Goal: Task Accomplishment & Management: Complete application form

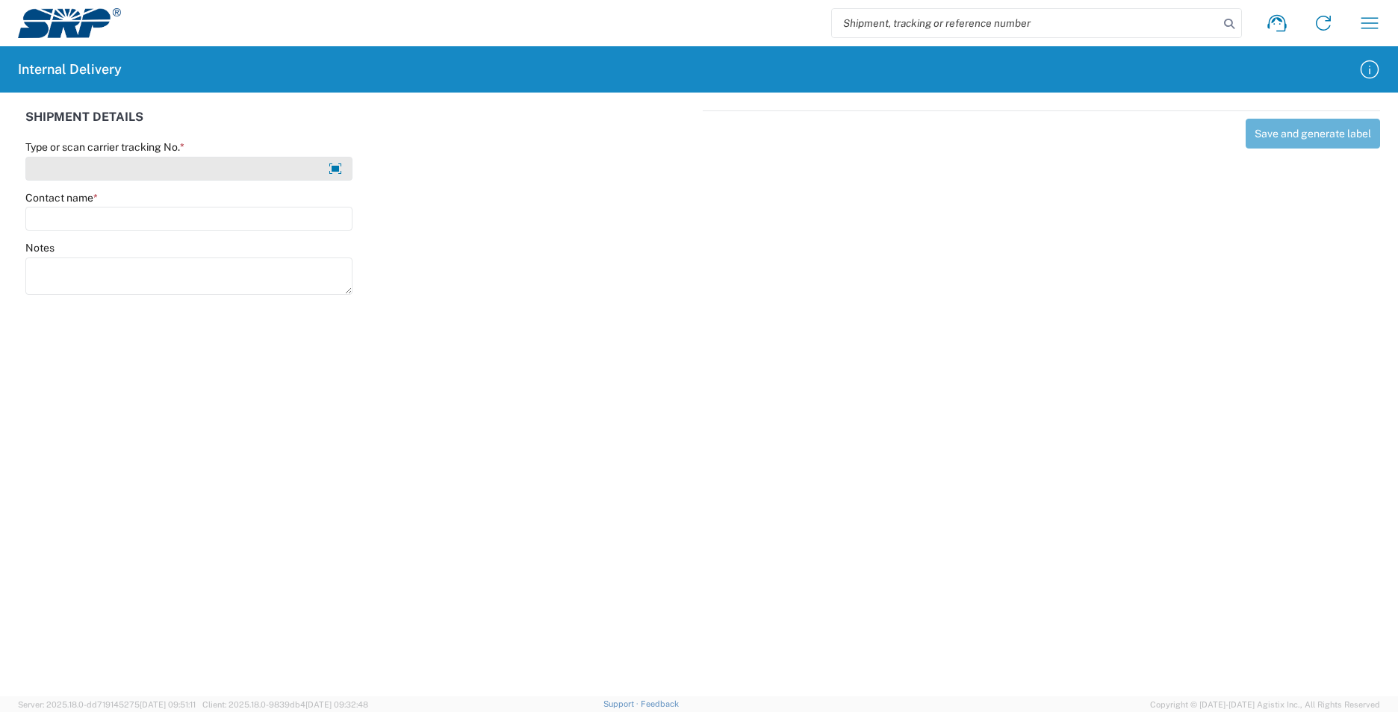
click at [215, 173] on input "Type or scan carrier tracking No. *" at bounding box center [188, 169] width 327 height 24
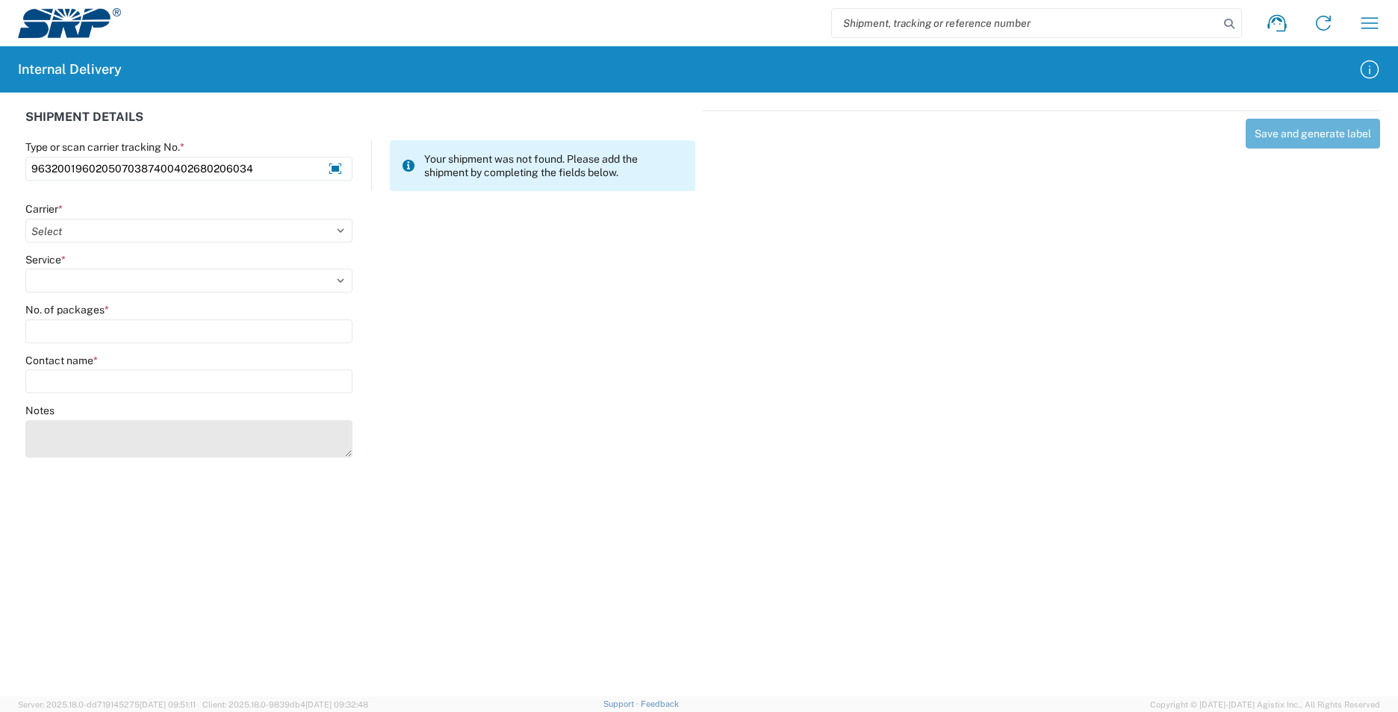
type input "9632001960205070387400402680206034"
click at [84, 430] on textarea "Notes" at bounding box center [188, 438] width 327 height 37
click at [29, 449] on textarea "9632001960205070387400402680206023 9632001960205070387400402680206012" at bounding box center [188, 438] width 327 height 37
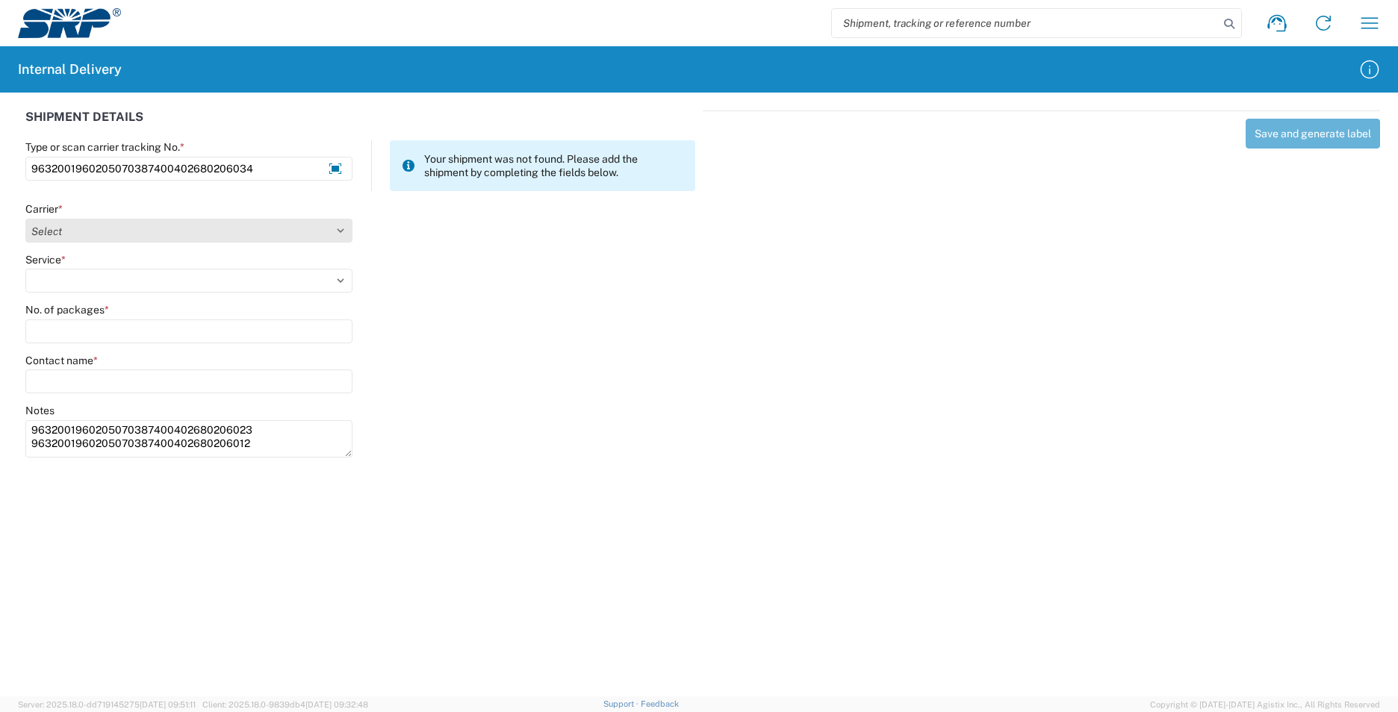
type textarea "9632001960205070387400402680206023 9632001960205070387400402680206012"
click at [67, 228] on select "Select AcctPay Amazon Logistics ATI Trucking BC Dimerco Logistics Empire Southw…" at bounding box center [188, 231] width 327 height 24
select select "5"
click at [25, 219] on select "Select AcctPay Amazon Logistics ATI Trucking BC Dimerco Logistics Empire Southw…" at bounding box center [188, 231] width 327 height 24
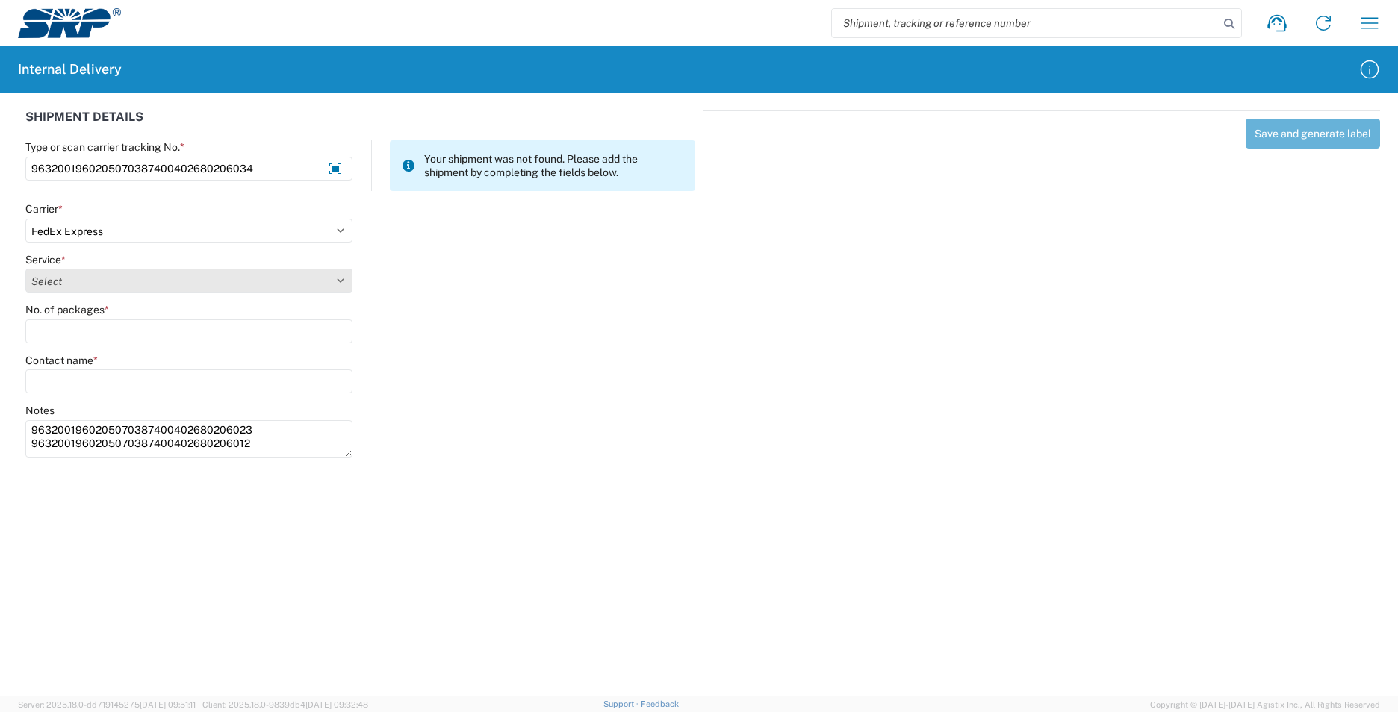
click at [56, 278] on select "Select 1Day Freight 2Day 2Day AM 2Day AM One Rate 2Day Freight 2Day One Rate 3 …" at bounding box center [188, 281] width 327 height 24
select select "12"
click at [56, 278] on select "Select 1Day Freight 2Day 2Day AM 2Day AM One Rate 2Day Freight 2Day One Rate 3 …" at bounding box center [188, 281] width 327 height 24
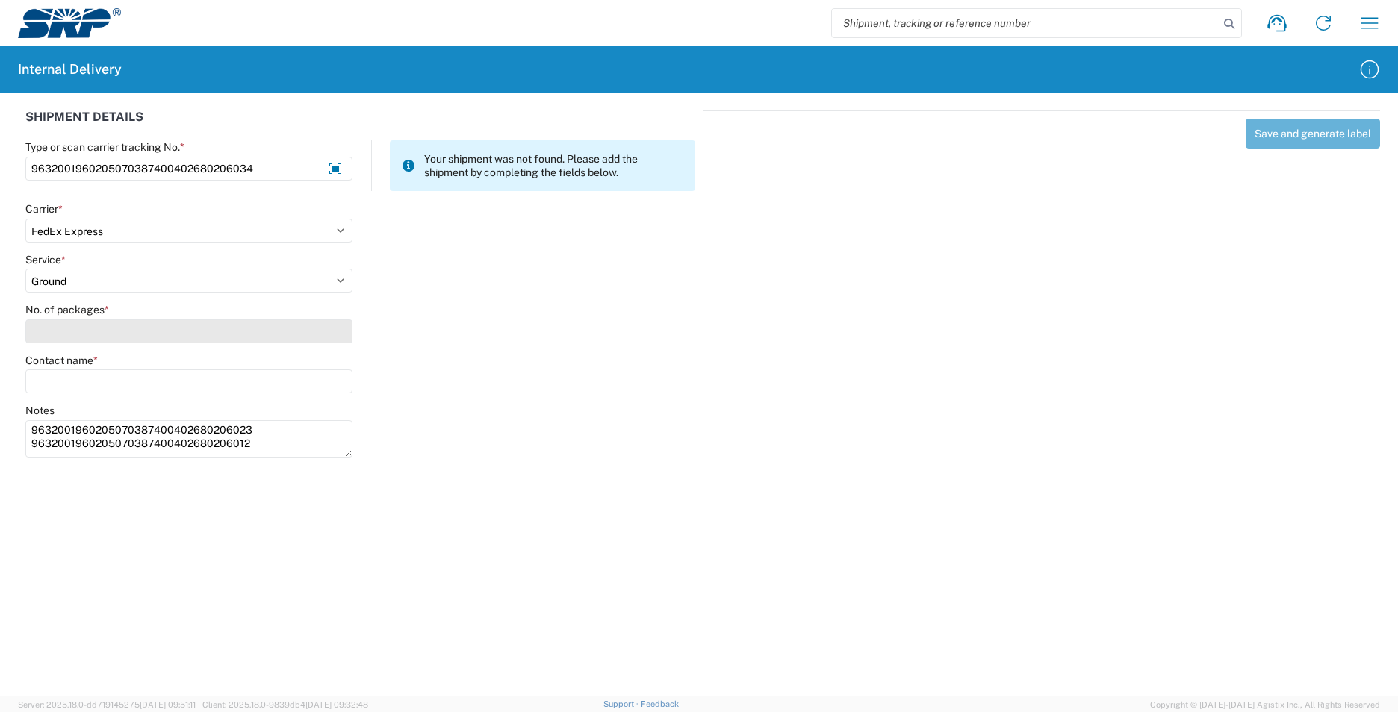
click at [71, 333] on input "No. of packages *" at bounding box center [188, 332] width 327 height 24
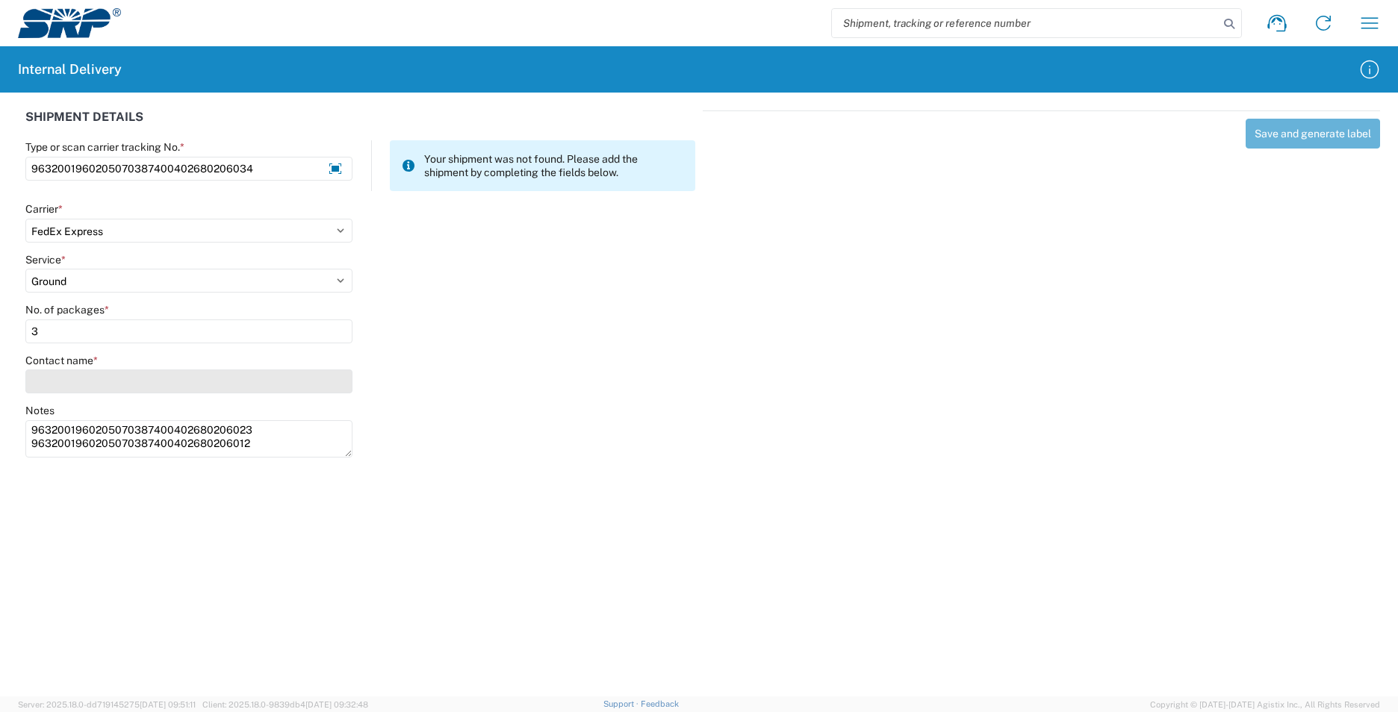
type input "3"
click at [87, 378] on input "Contact name *" at bounding box center [188, 382] width 327 height 24
type input "i"
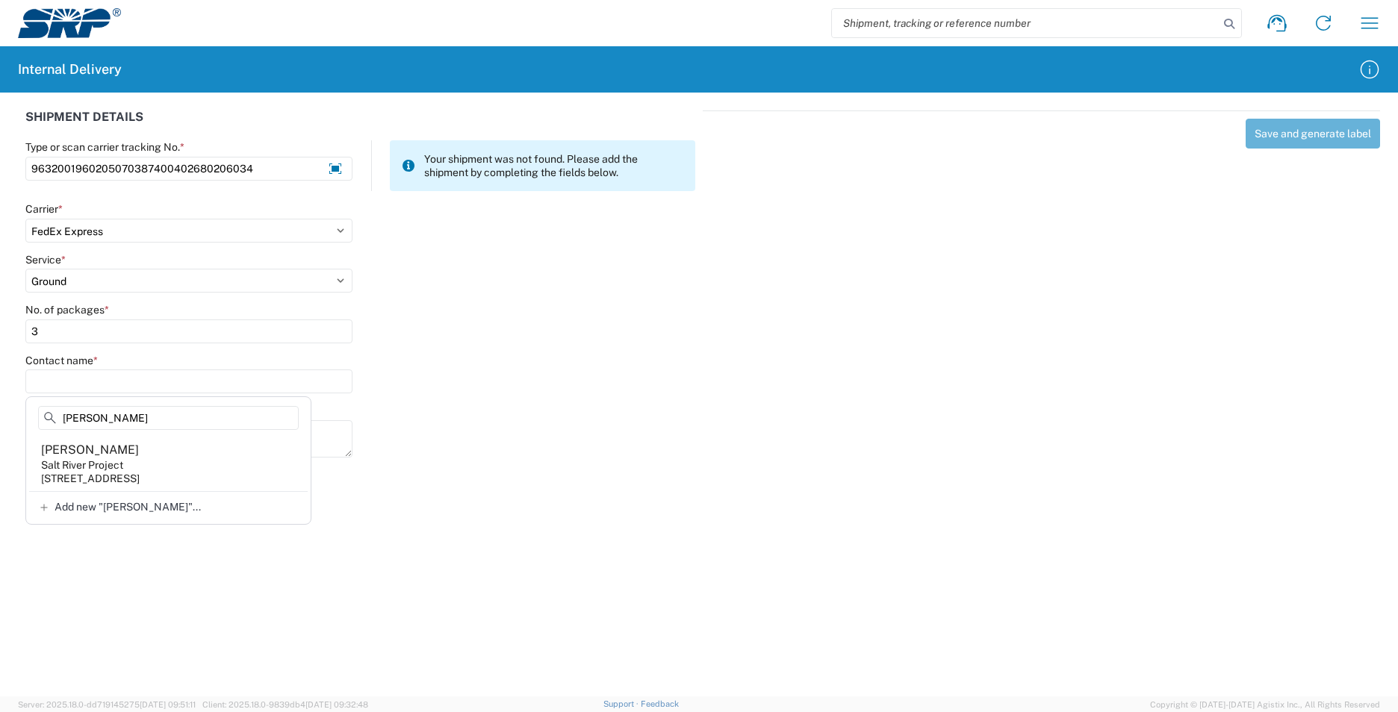
type input "[PERSON_NAME]"
click at [273, 174] on input "9632001960205070387400402680206034" at bounding box center [188, 169] width 327 height 24
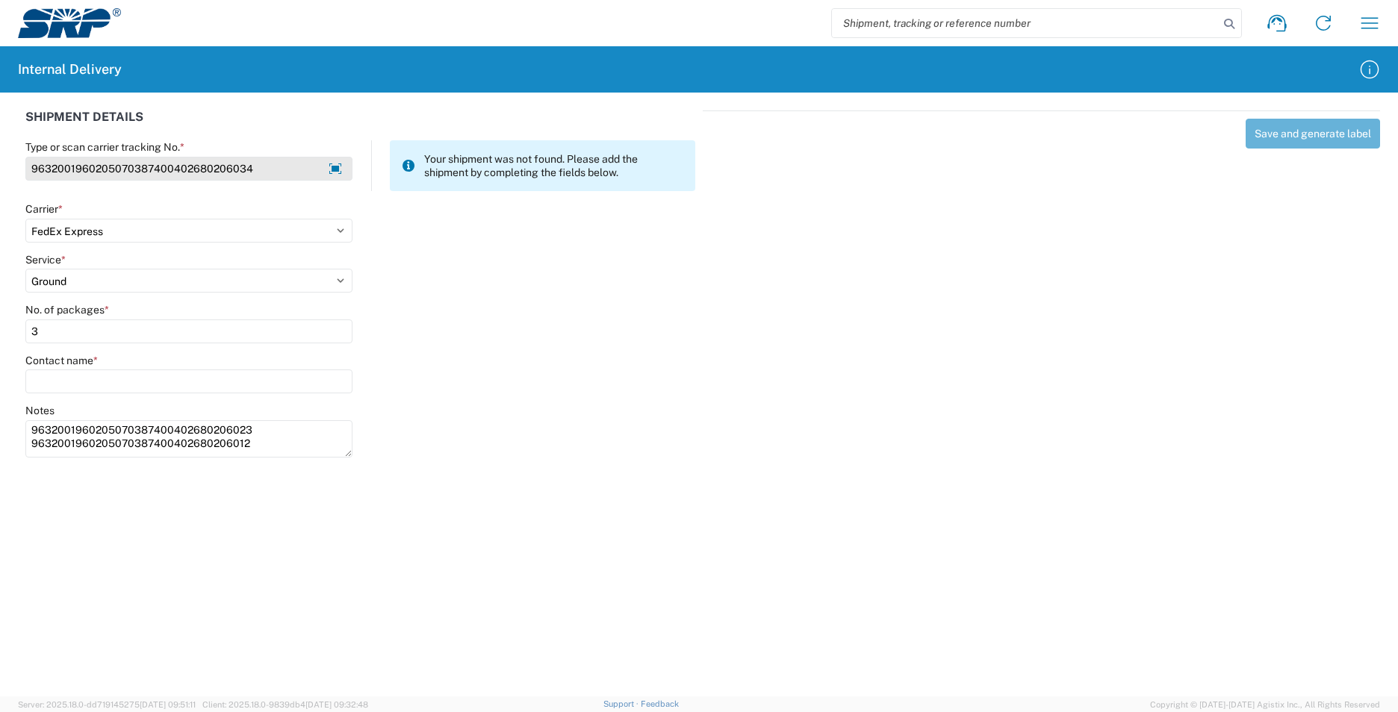
click at [273, 174] on input "9632001960205070387400402680206034" at bounding box center [188, 169] width 327 height 24
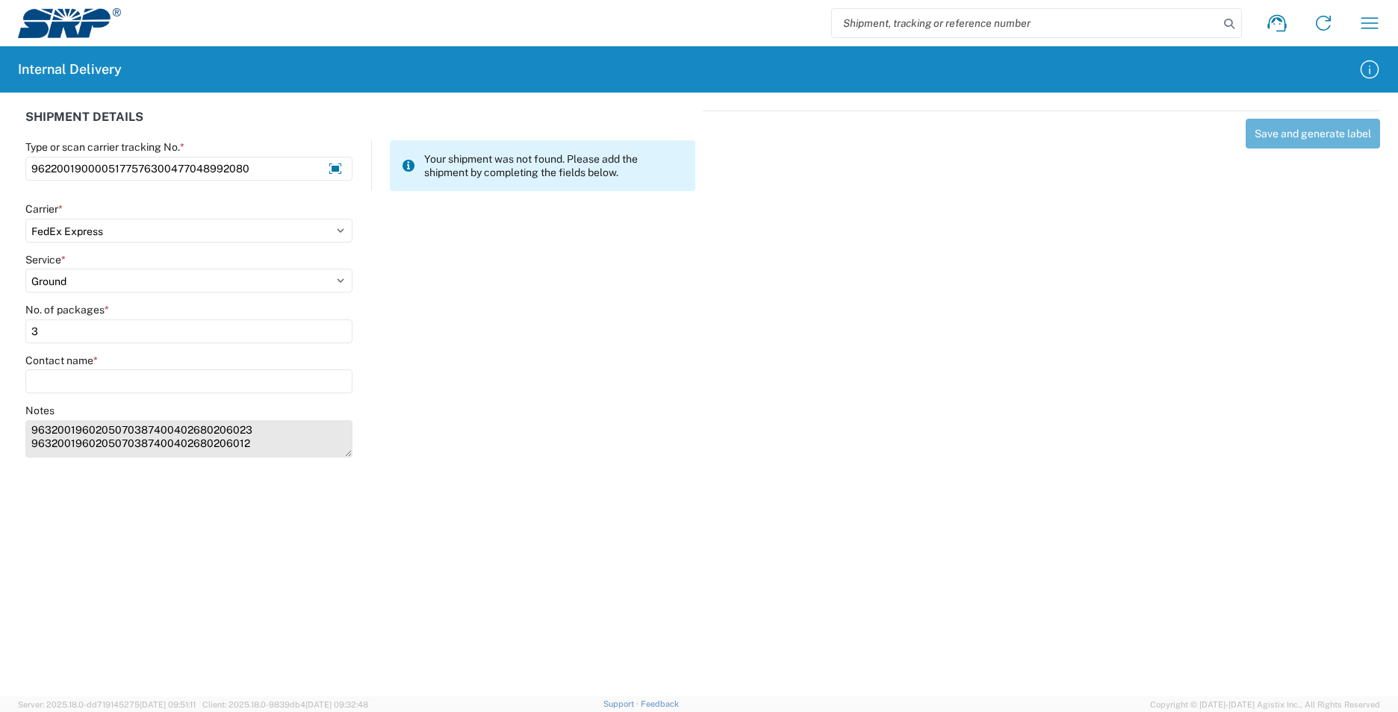
type input "9622001900005177576300477048992080"
click at [245, 441] on textarea "9632001960205070387400402680206023 9632001960205070387400402680206012" at bounding box center [188, 438] width 327 height 37
click at [243, 441] on textarea "9632001960205070387400402680206023 9632001960205070387400402680206012" at bounding box center [188, 438] width 327 height 37
click at [241, 441] on textarea "9632001960205070387400402680206023 9632001960205070387400402680206012" at bounding box center [188, 438] width 327 height 37
drag, startPoint x: 258, startPoint y: 441, endPoint x: 29, endPoint y: 430, distance: 228.7
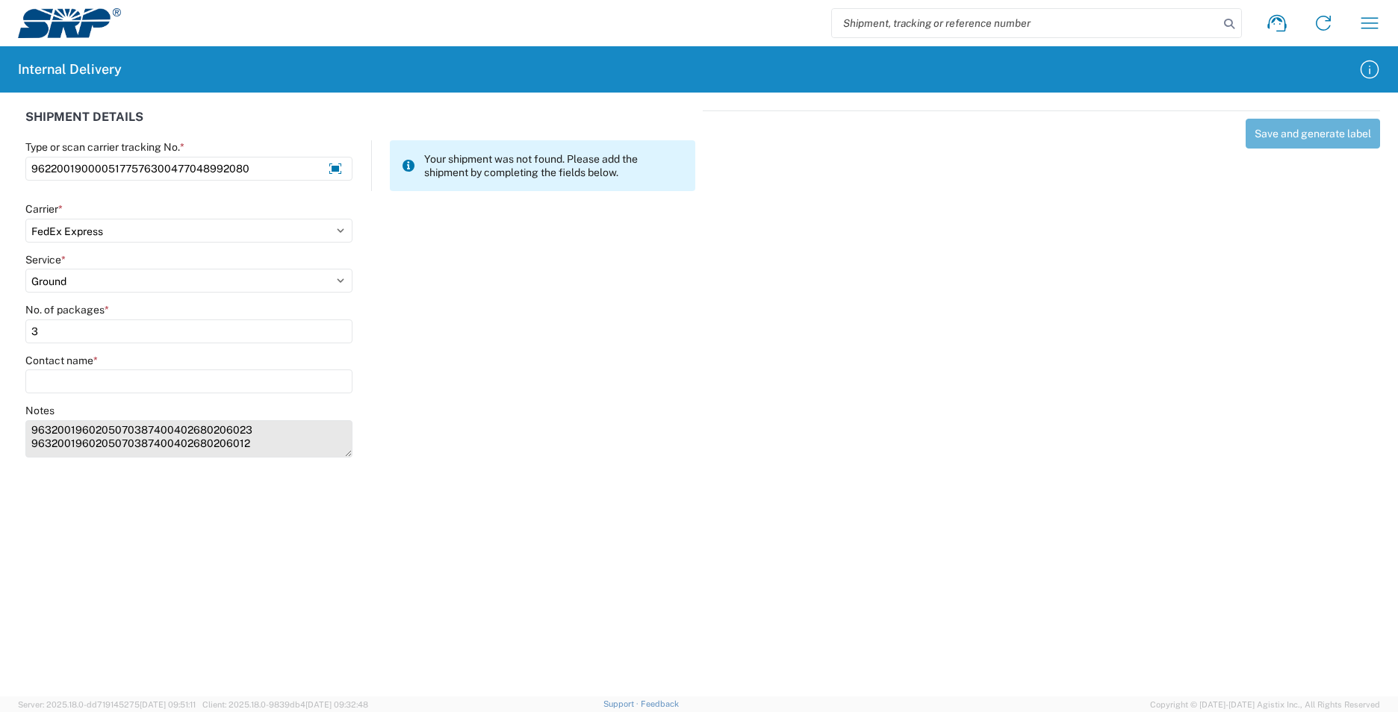
click at [29, 430] on textarea "9632001960205070387400402680206023 9632001960205070387400402680206012" at bounding box center [188, 438] width 327 height 37
drag, startPoint x: 47, startPoint y: 330, endPoint x: -5, endPoint y: 337, distance: 52.8
click at [0, 337] on html "Shipment request Shipment tracking Internal delivery Transit update My profile …" at bounding box center [699, 356] width 1398 height 712
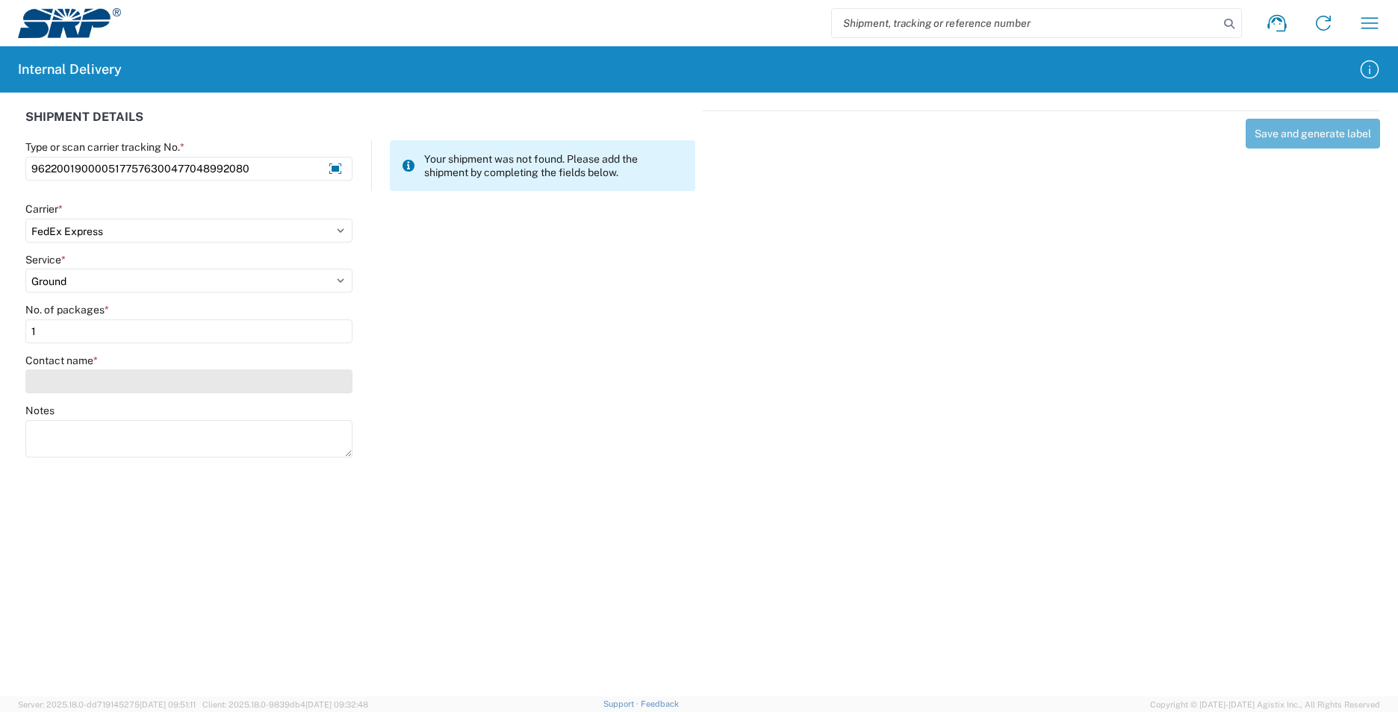
type input "1"
click at [60, 386] on input "Contact name *" at bounding box center [188, 382] width 327 height 24
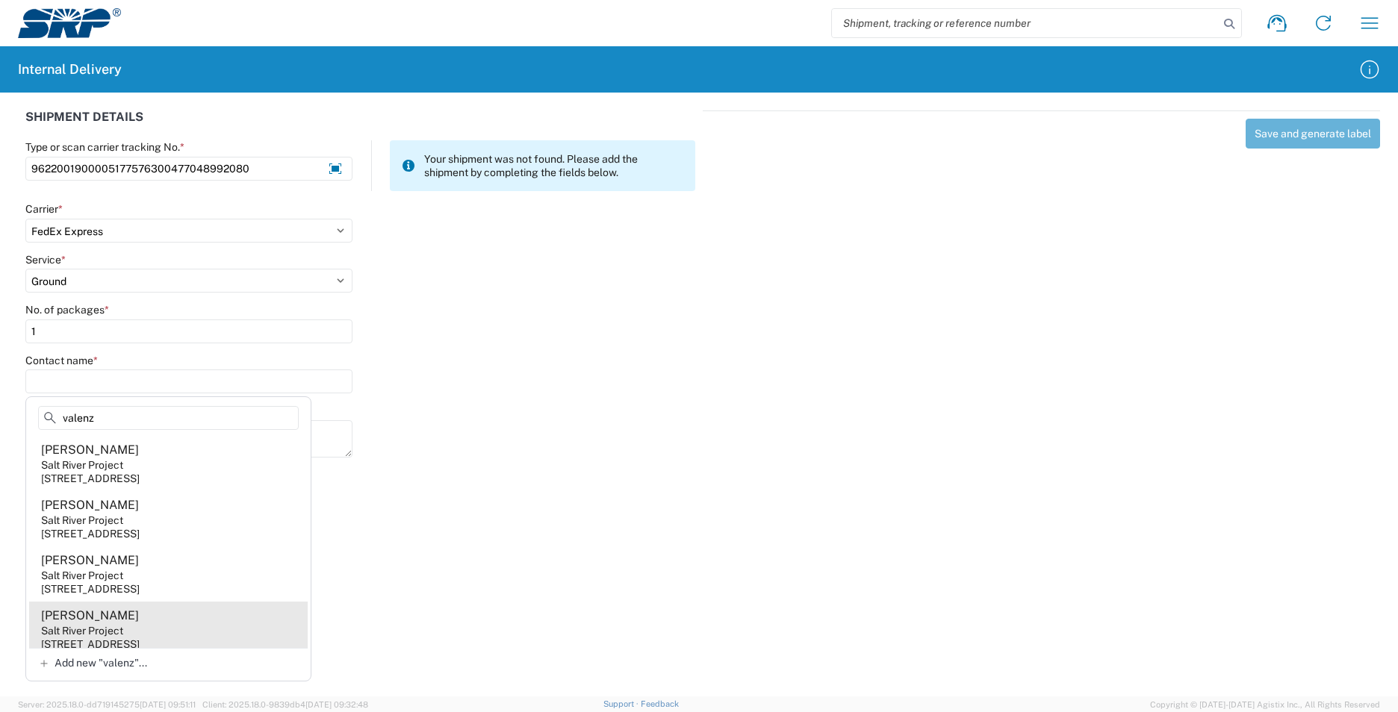
type input "valenz"
click at [182, 626] on agx-address-suggestion-item "[PERSON_NAME] Salt River Project [STREET_ADDRESS]" at bounding box center [168, 629] width 279 height 55
type input "[PERSON_NAME]"
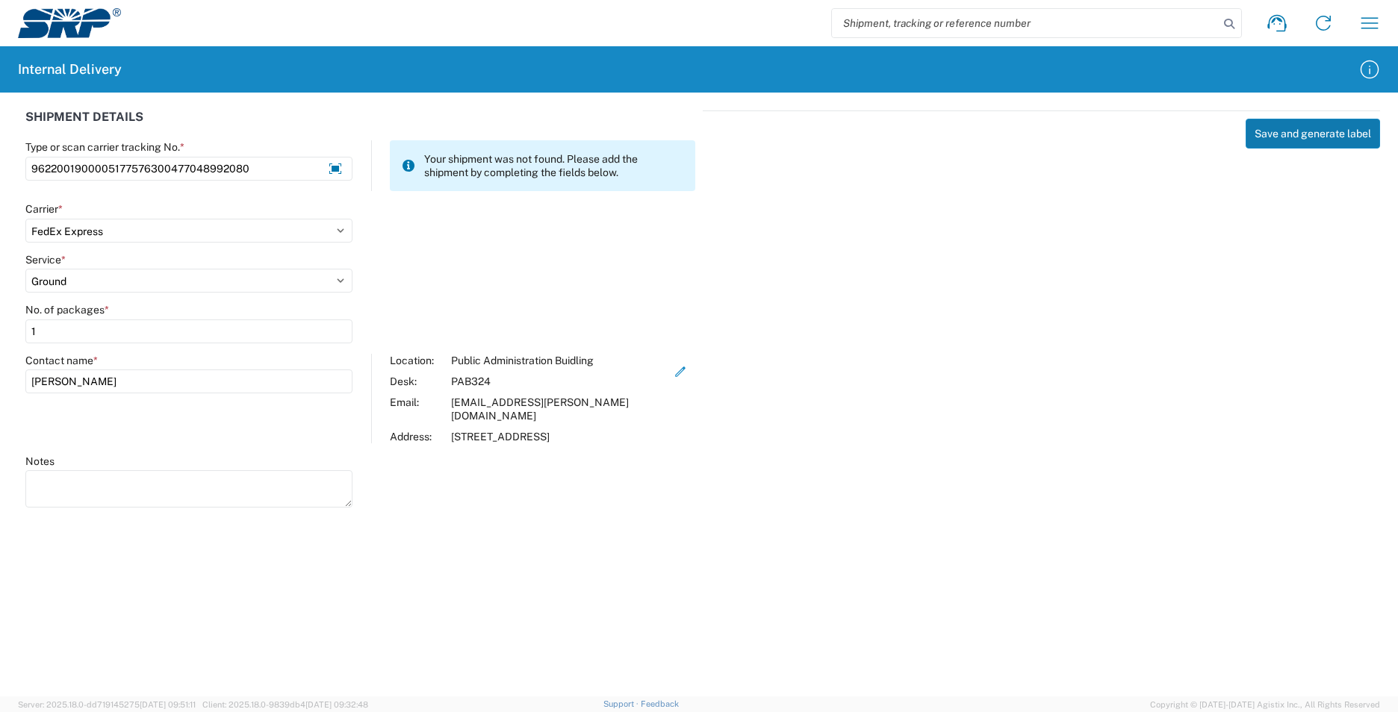
click at [1282, 134] on button "Save and generate label" at bounding box center [1312, 134] width 134 height 30
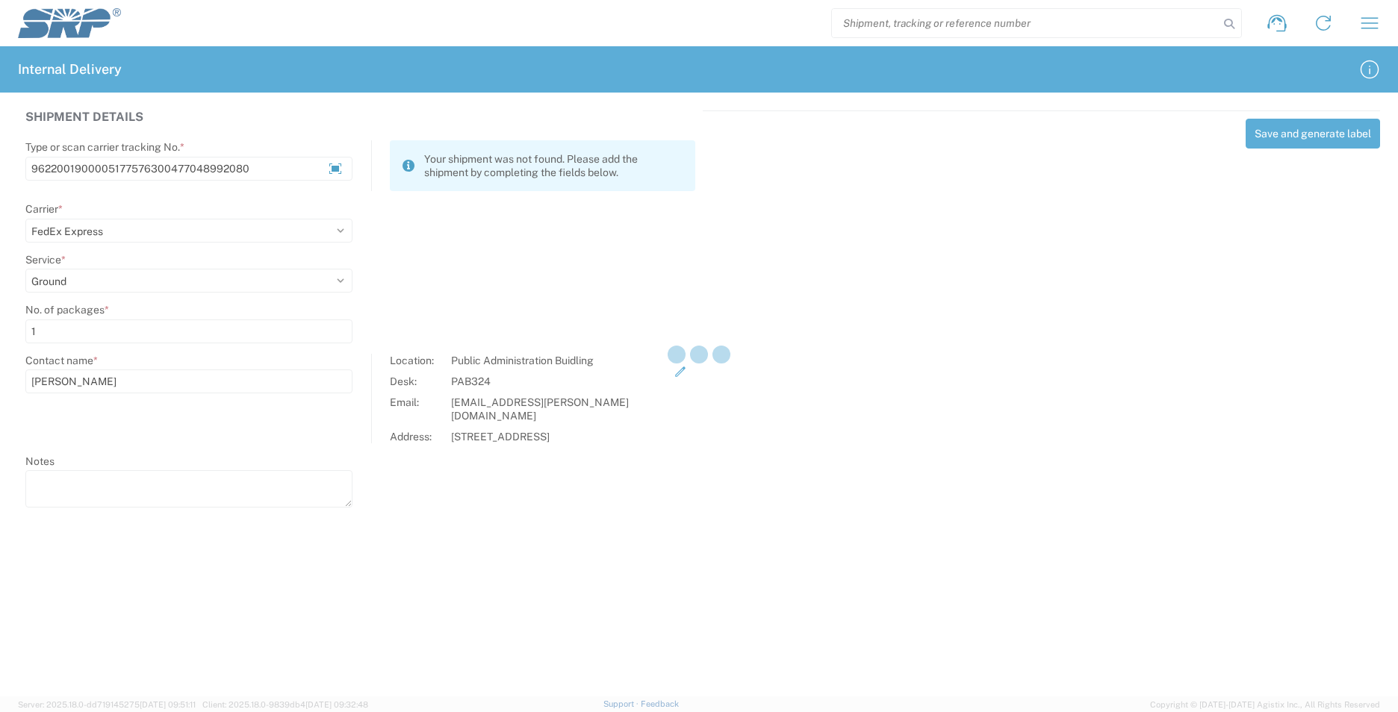
select select
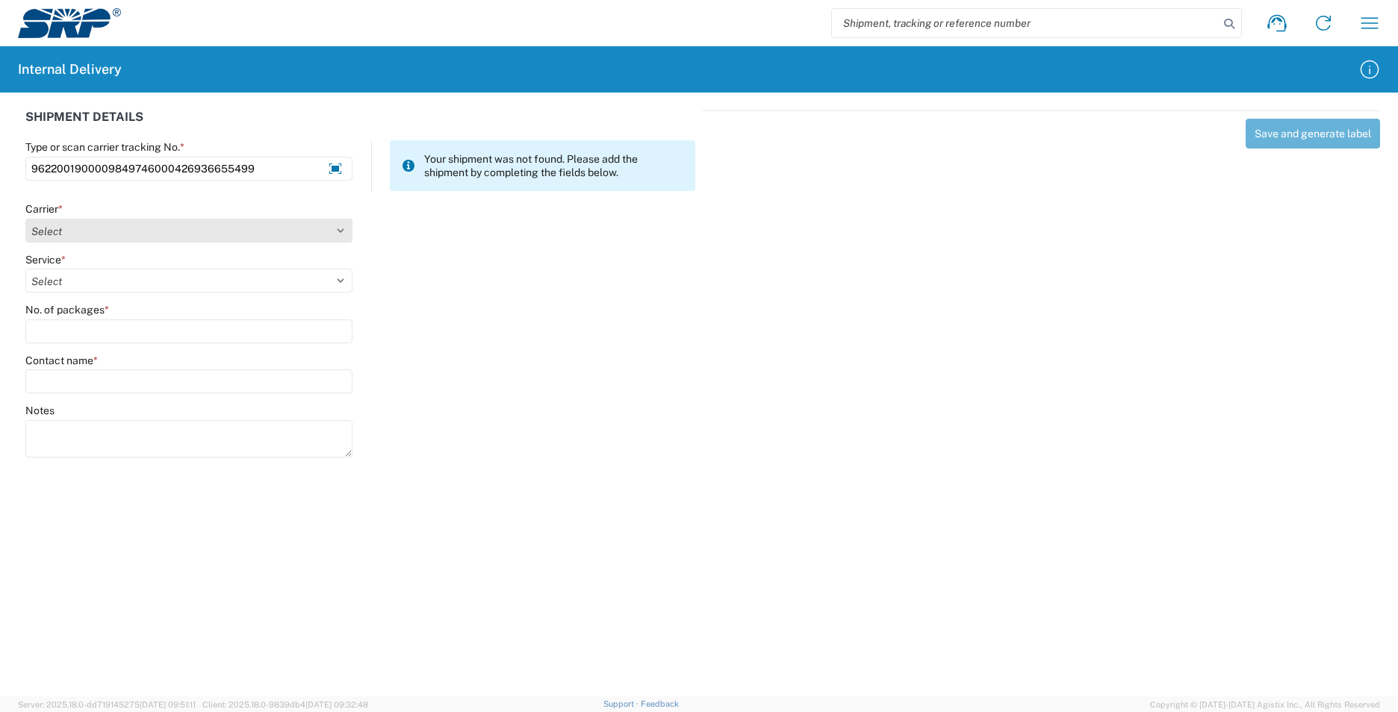
type input "9622001900009849746000426936655499"
click at [64, 237] on select "Select AcctPay Amazon Logistics ATI Trucking BC Dimerco Logistics Empire Southw…" at bounding box center [188, 231] width 327 height 24
select select "5"
click at [25, 219] on select "Select AcctPay Amazon Logistics ATI Trucking BC Dimerco Logistics Empire Southw…" at bounding box center [188, 231] width 327 height 24
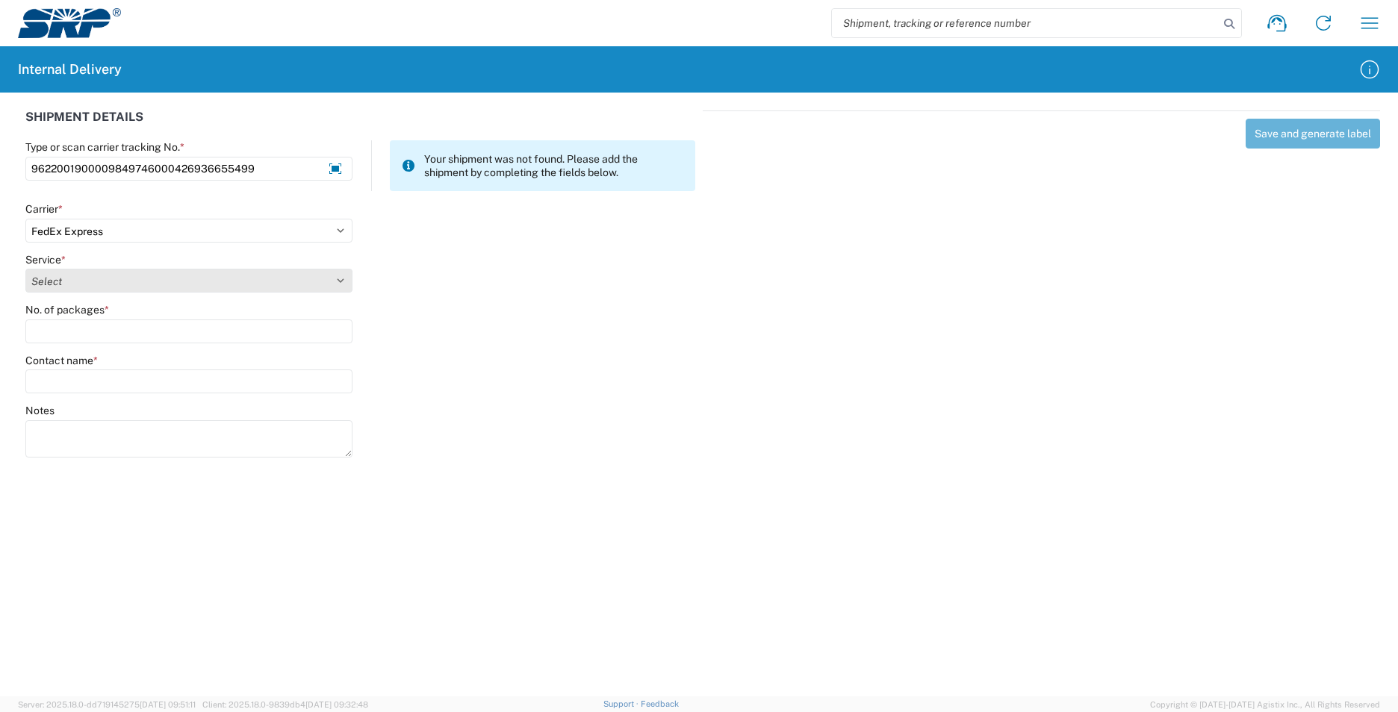
click at [87, 276] on select "Select 1Day Freight 2Day 2Day AM 2Day AM One Rate 2Day Freight 2Day One Rate 3 …" at bounding box center [188, 281] width 327 height 24
select select "12"
click at [87, 277] on select "Select 1Day Freight 2Day 2Day AM 2Day AM One Rate 2Day Freight 2Day One Rate 3 …" at bounding box center [188, 281] width 327 height 24
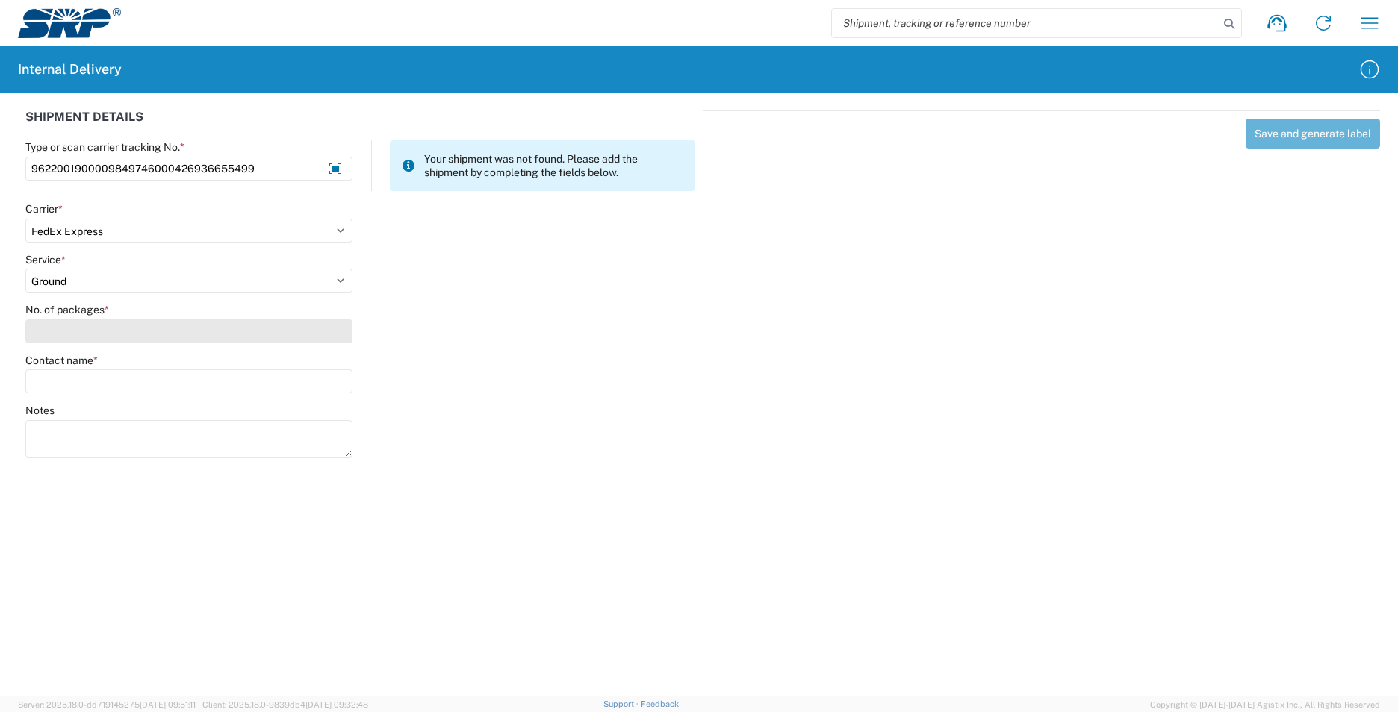
click at [78, 324] on input "No. of packages *" at bounding box center [188, 332] width 327 height 24
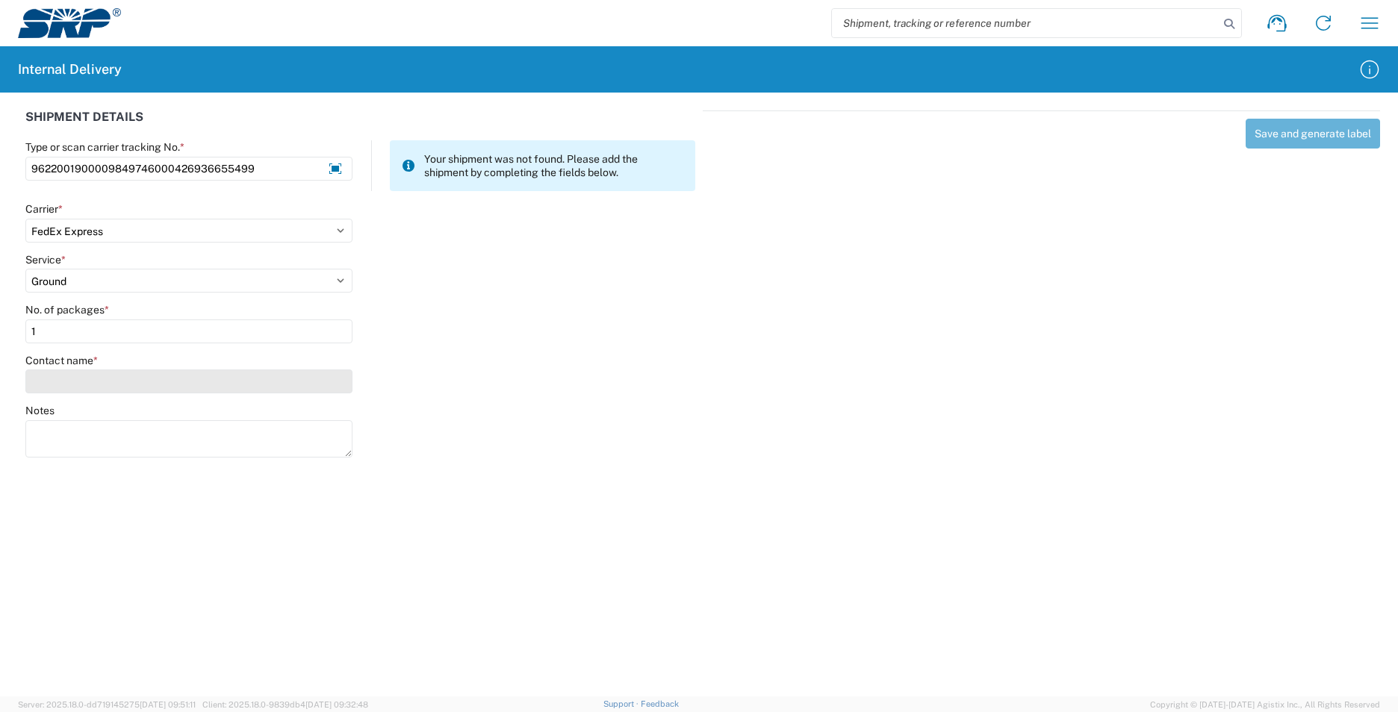
type input "1"
click at [70, 386] on input "Contact name *" at bounding box center [188, 382] width 327 height 24
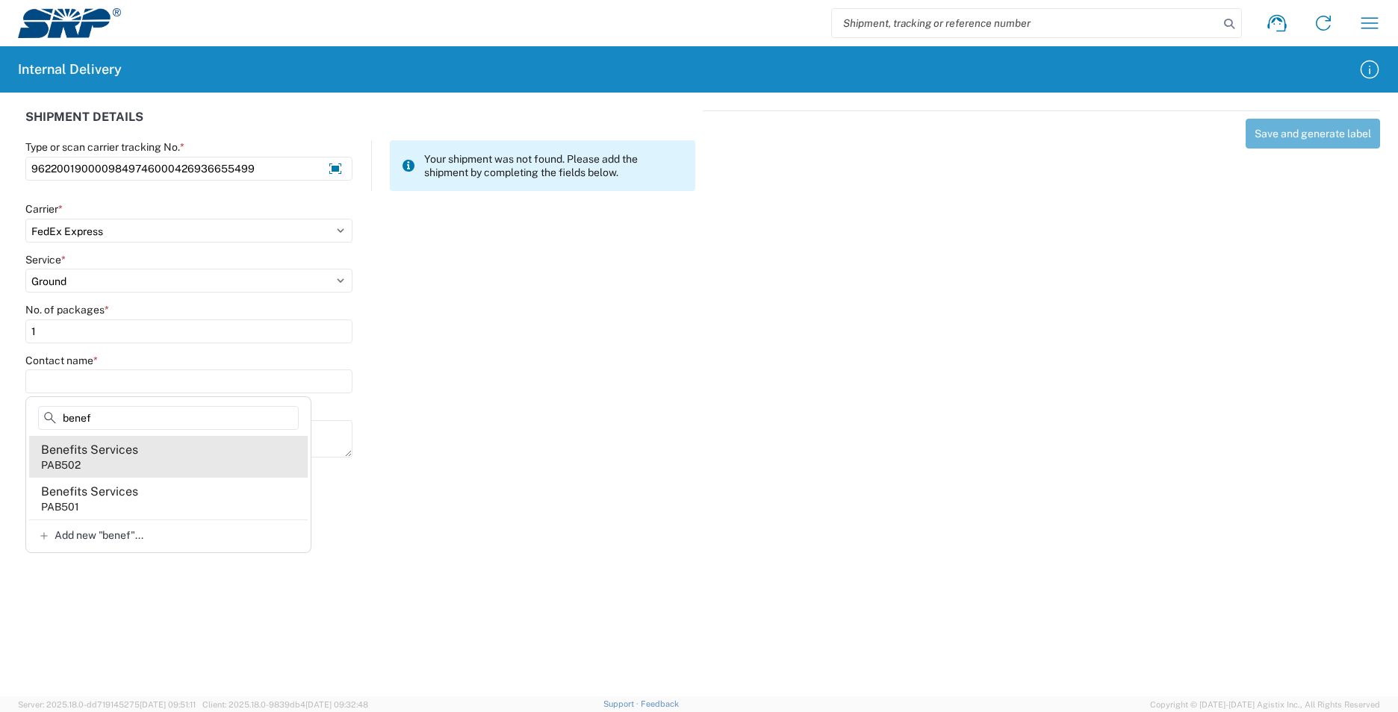
type input "benef"
click at [207, 464] on agx-address-suggestion-item "Benefits Services PAB502" at bounding box center [168, 457] width 279 height 42
type input "Benefits Services"
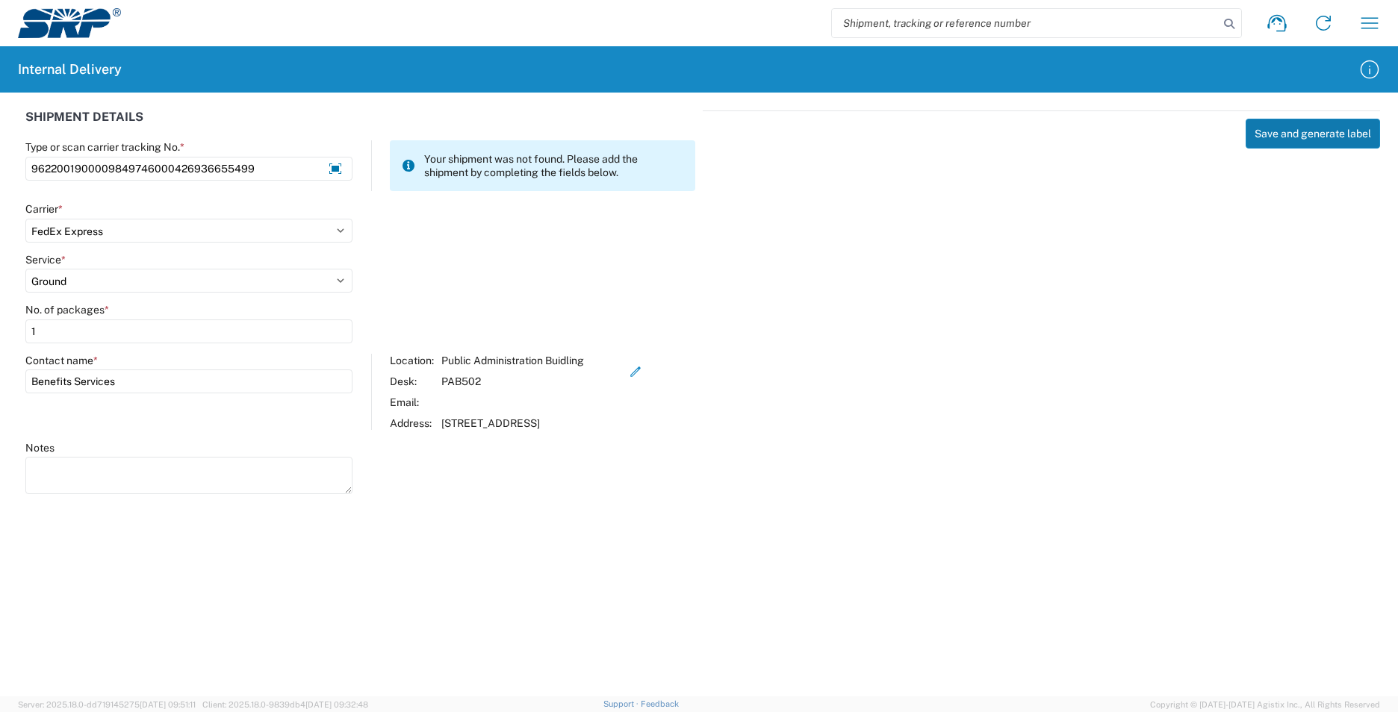
click at [1317, 137] on button "Save and generate label" at bounding box center [1312, 134] width 134 height 30
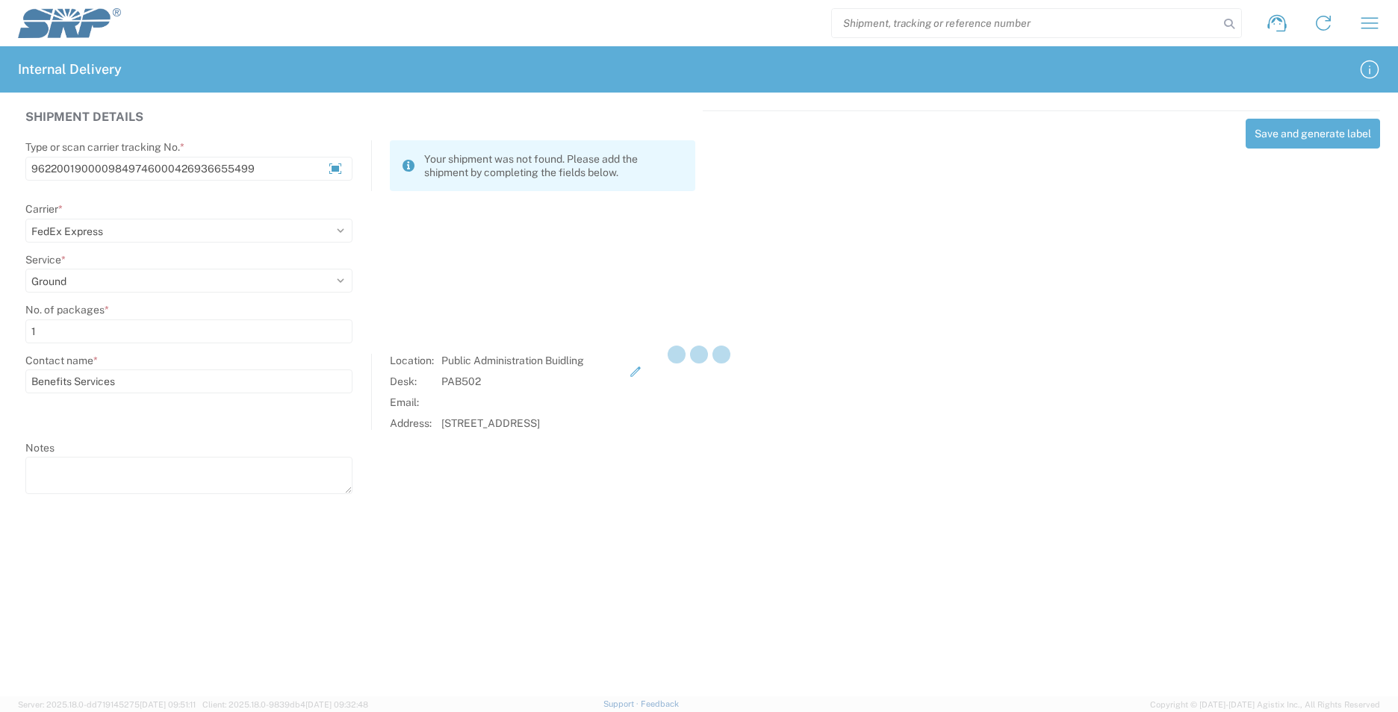
select select
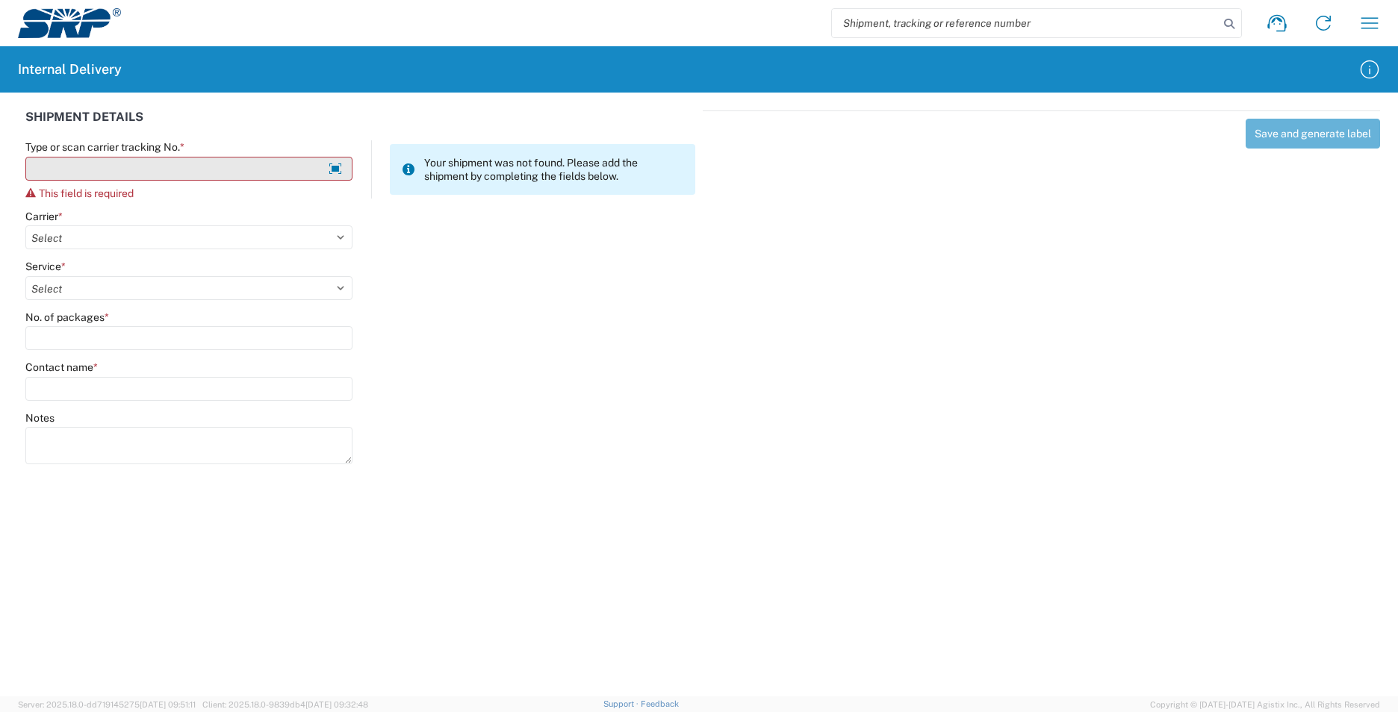
click at [125, 164] on input "Type or scan carrier tracking No. *" at bounding box center [188, 169] width 327 height 24
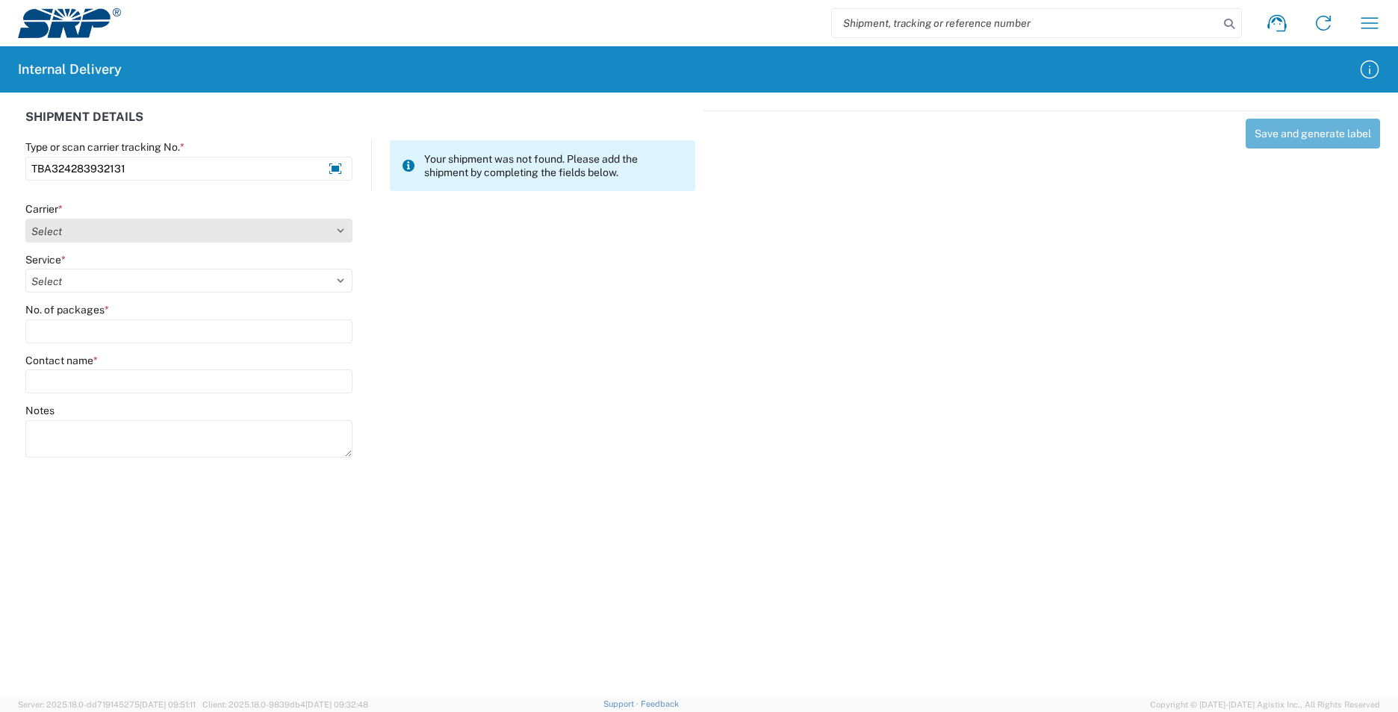
type input "TBA324283932131"
click at [49, 228] on select "Select AcctPay Amazon Logistics ATI Trucking BC Dimerco Logistics Empire Southw…" at bounding box center [188, 231] width 327 height 24
select select "8933"
click at [25, 219] on select "Select AcctPay Amazon Logistics ATI Trucking BC Dimerco Logistics Empire Southw…" at bounding box center [188, 231] width 327 height 24
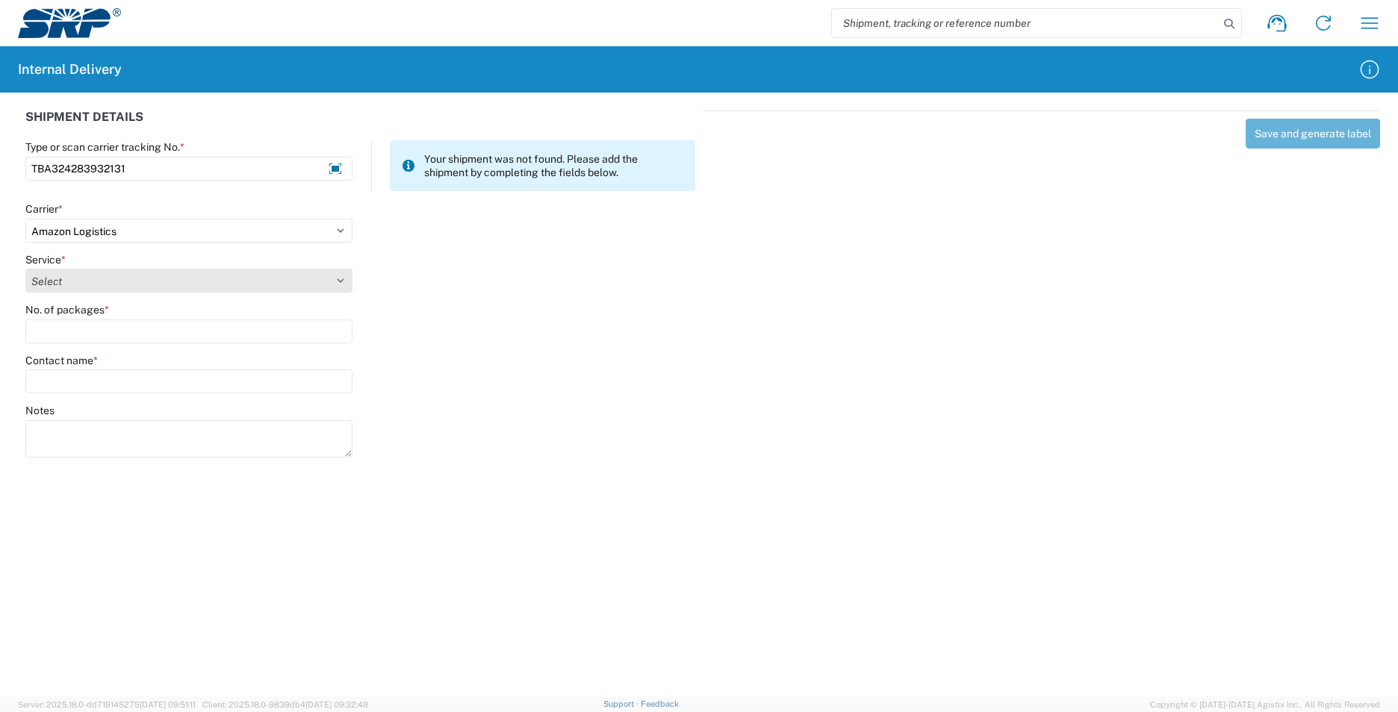
click at [69, 278] on select "Select" at bounding box center [188, 281] width 327 height 24
select select "24525"
click at [25, 269] on select "Select Amazon Logistics TBA Rail TL Standard 3 - 5 Day" at bounding box center [188, 281] width 327 height 24
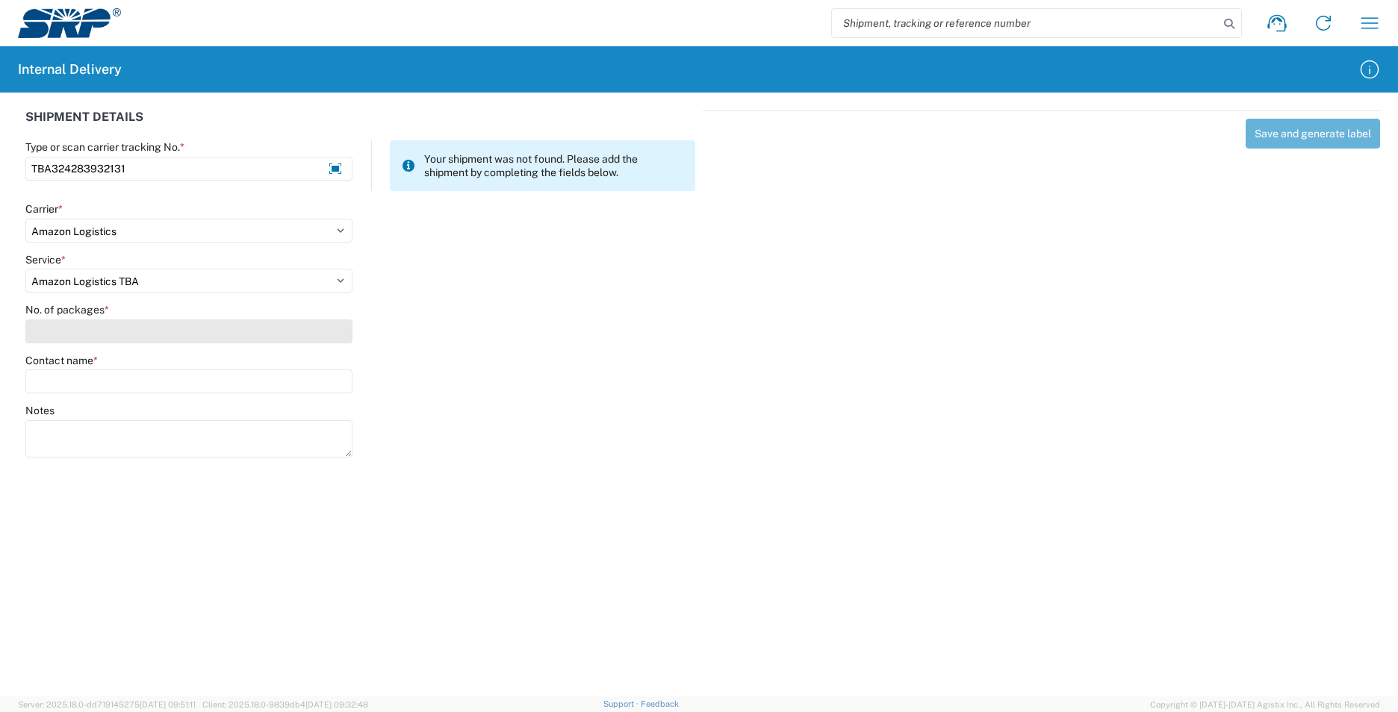
click at [81, 335] on input "No. of packages *" at bounding box center [188, 332] width 327 height 24
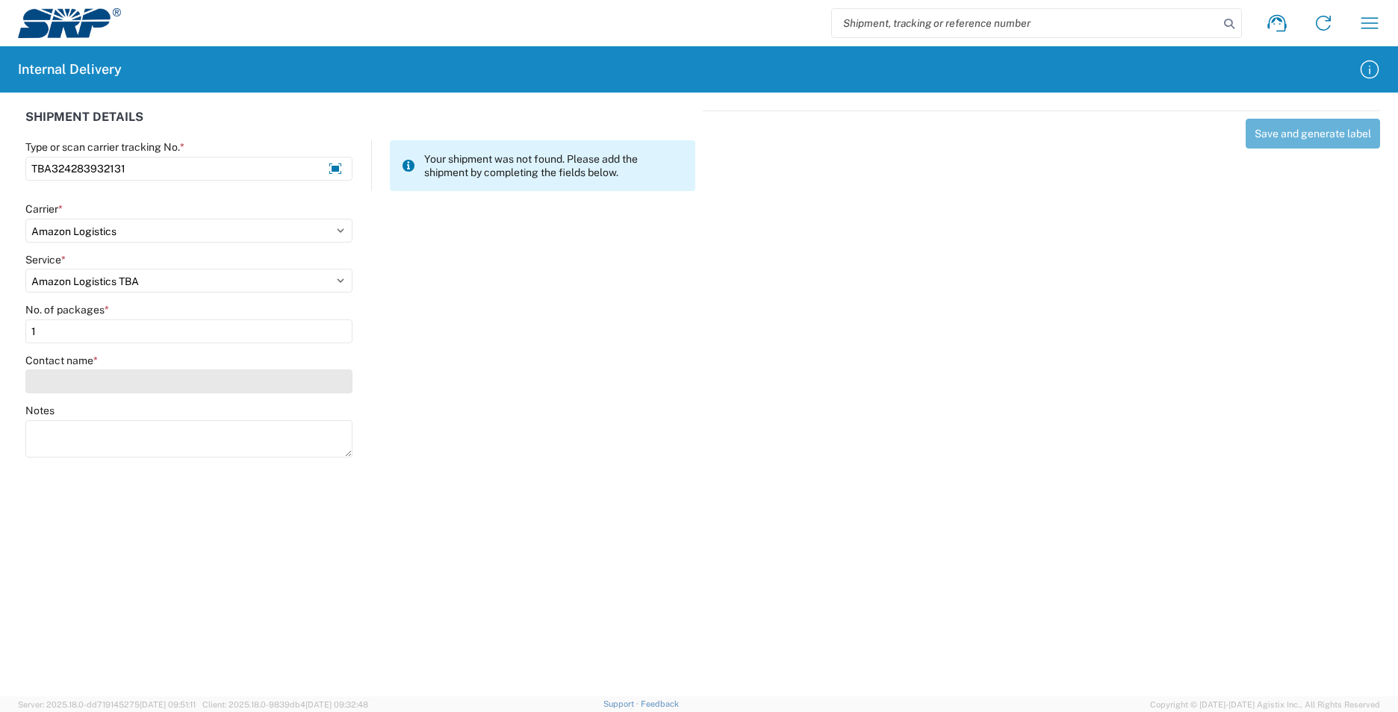
type input "1"
click at [91, 373] on input "Contact name *" at bounding box center [188, 382] width 327 height 24
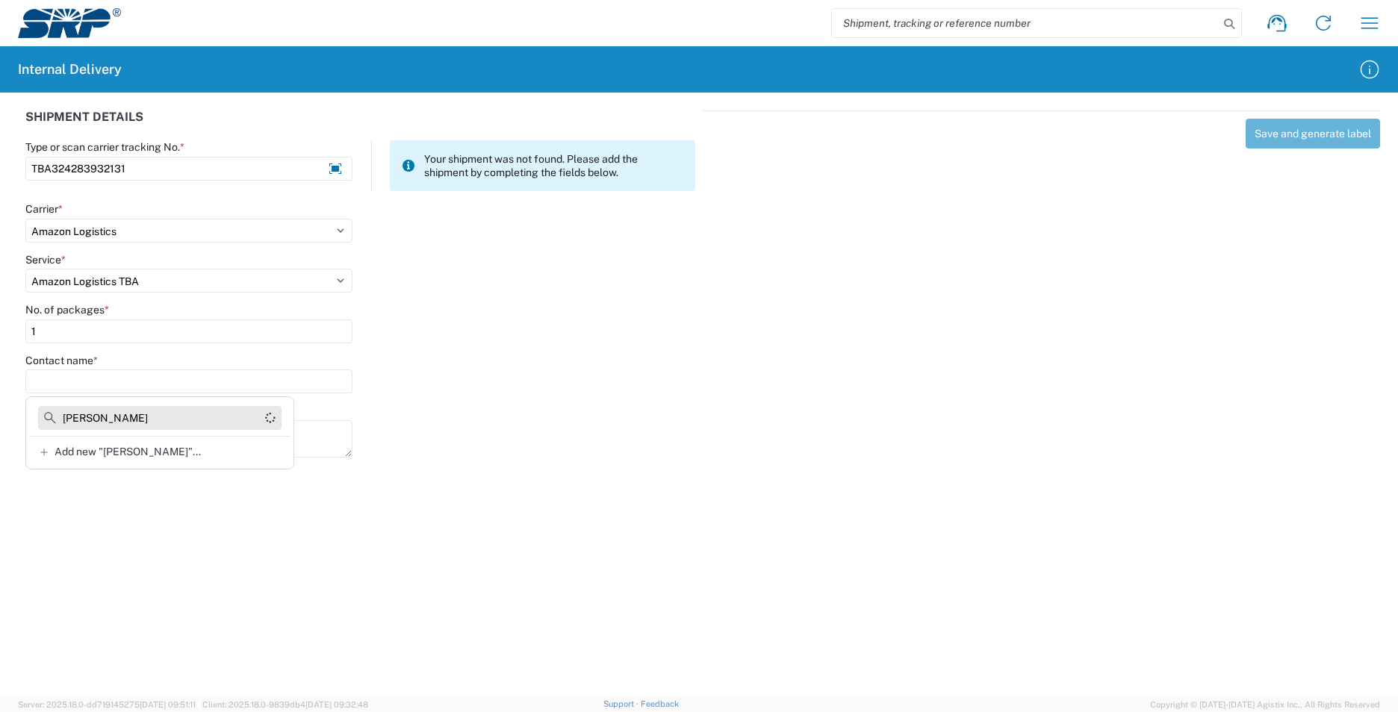
click at [83, 418] on input "[PERSON_NAME]" at bounding box center [159, 418] width 243 height 24
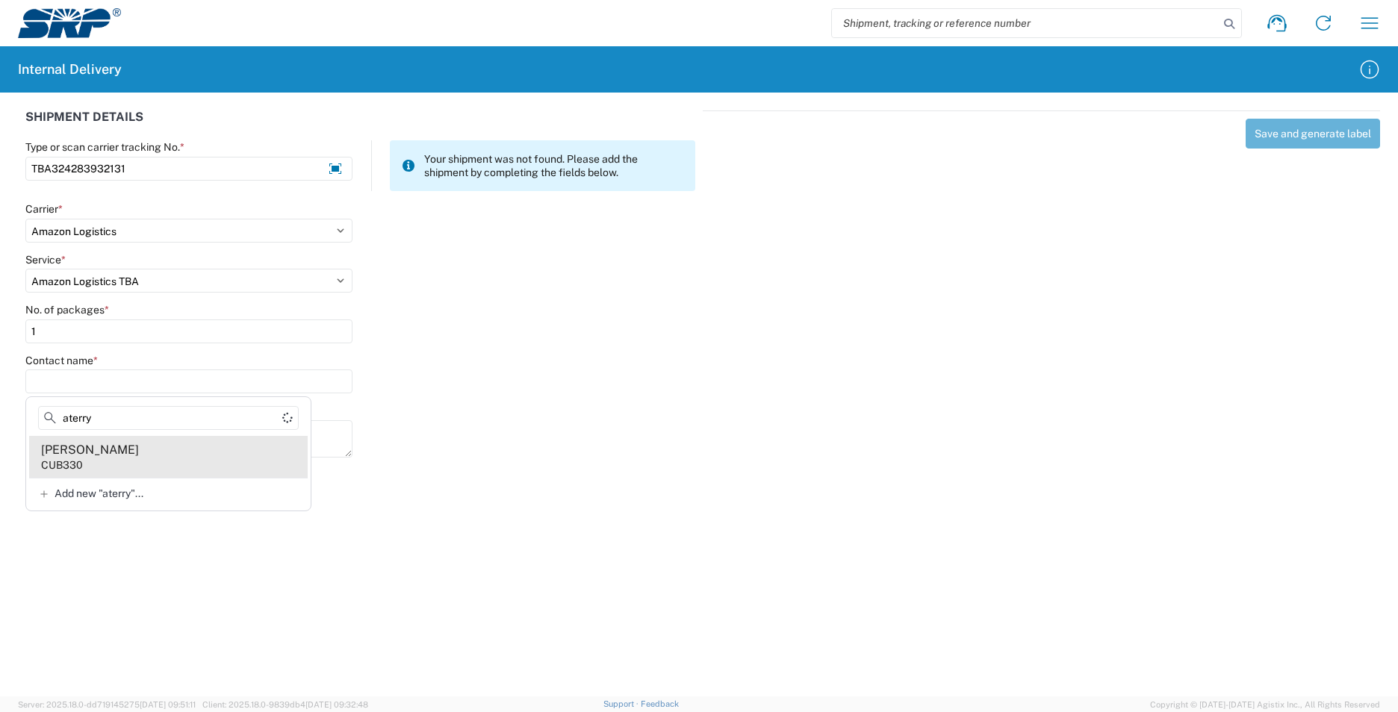
type input "aterry"
click at [127, 454] on agx-address-suggestion-item "[PERSON_NAME] CUB330" at bounding box center [168, 457] width 279 height 42
type input "[PERSON_NAME]"
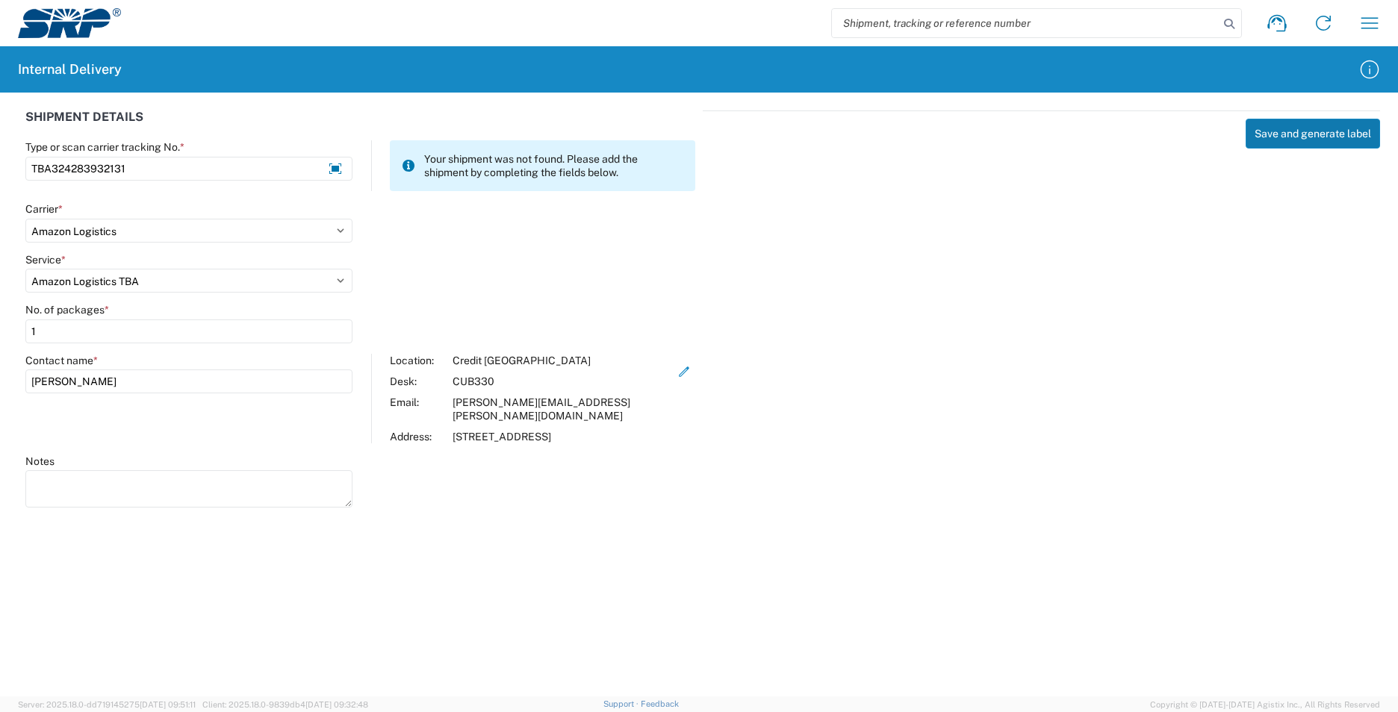
click at [1320, 128] on button "Save and generate label" at bounding box center [1312, 134] width 134 height 30
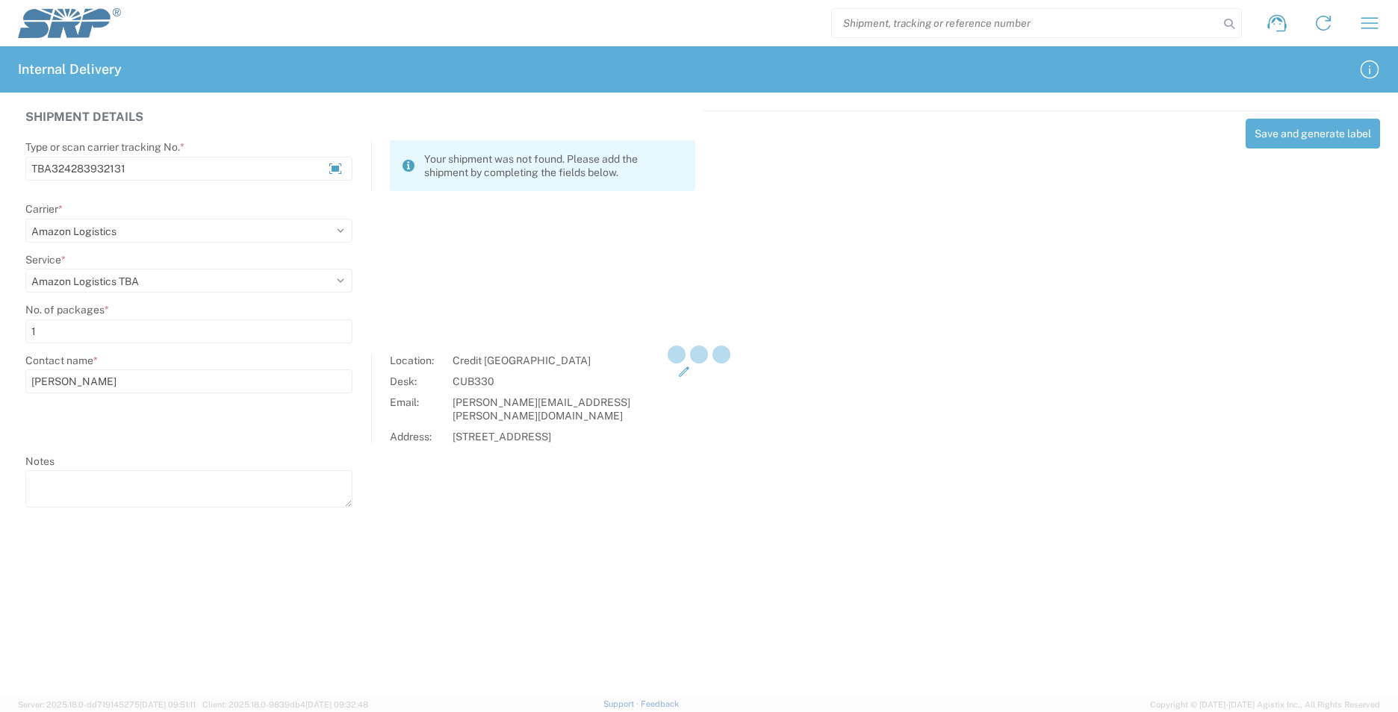
select select
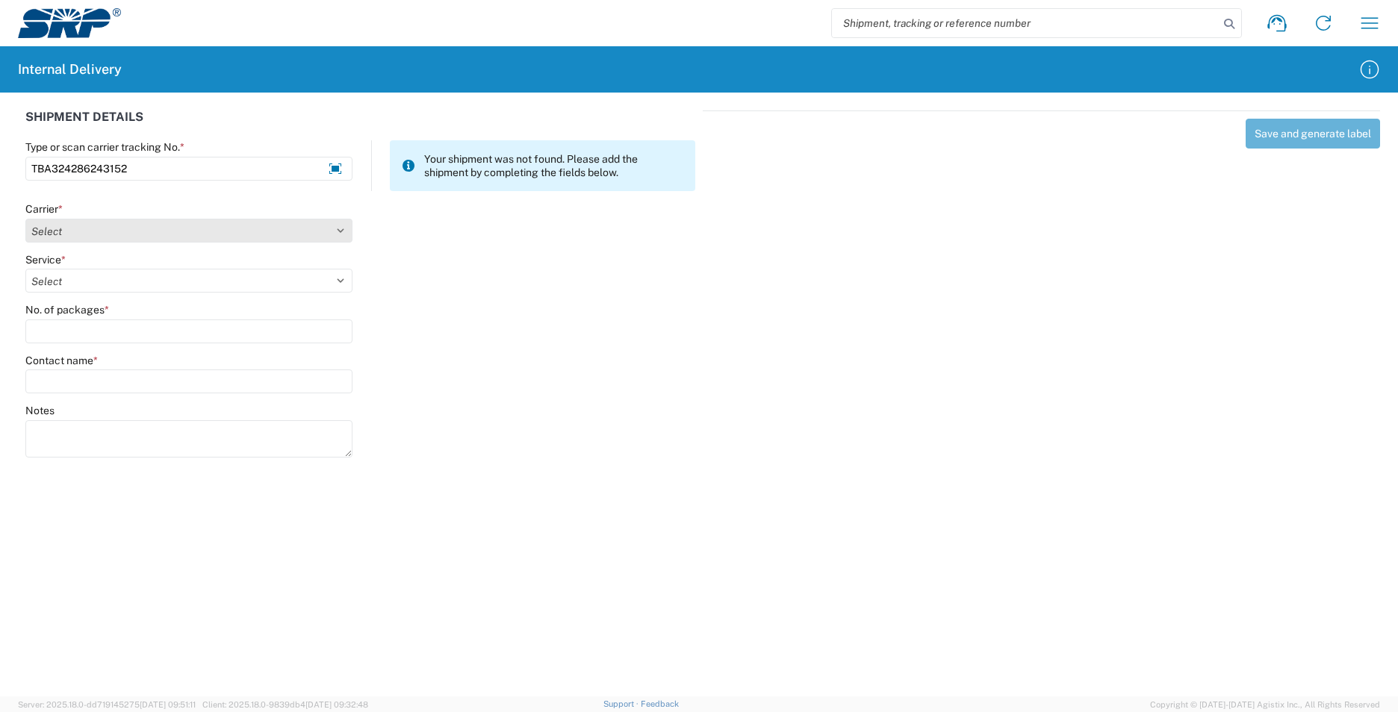
type input "TBA324286243152"
click at [94, 232] on select "Select AcctPay Amazon Logistics ATI Trucking BC Dimerco Logistics Empire Southw…" at bounding box center [188, 231] width 327 height 24
select select "8933"
click at [25, 219] on select "Select AcctPay Amazon Logistics ATI Trucking BC Dimerco Logistics Empire Southw…" at bounding box center [188, 231] width 327 height 24
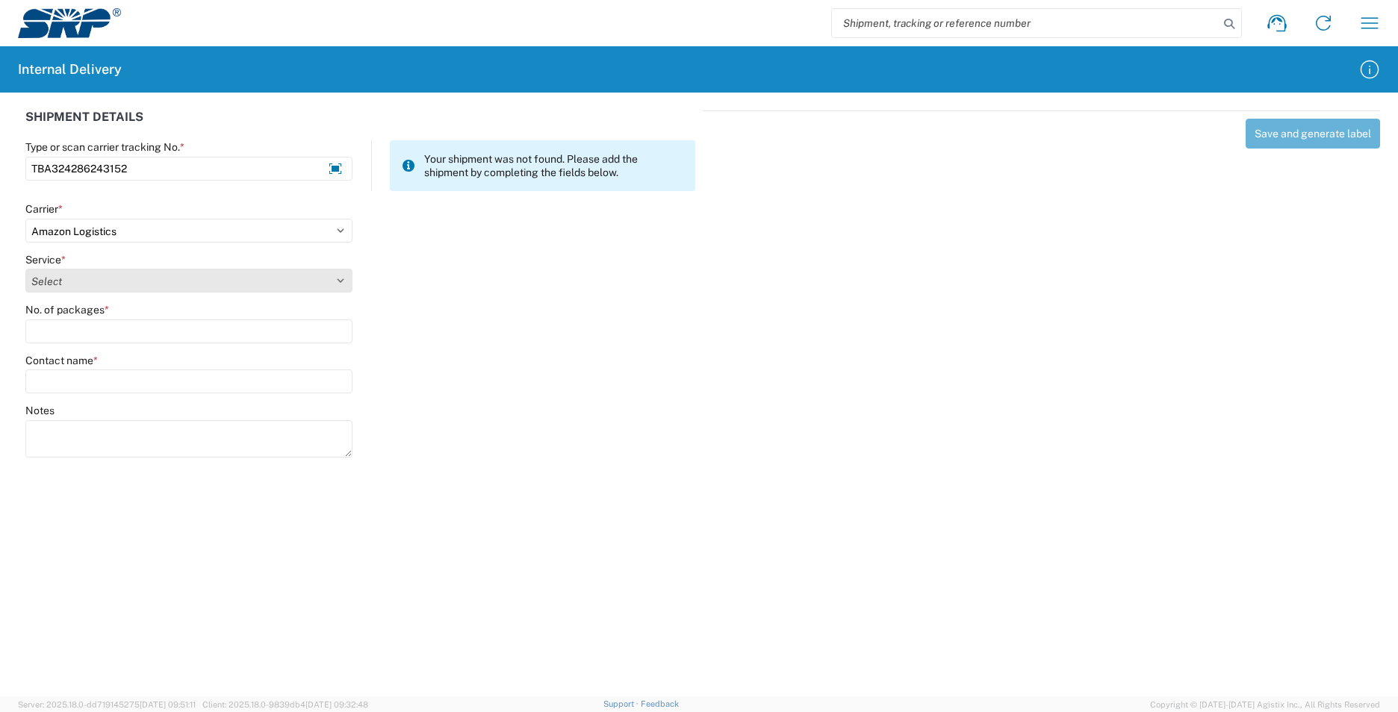
click at [83, 286] on select "Select Amazon Logistics TBA Rail TL Standard 3 - 5 Day" at bounding box center [188, 281] width 327 height 24
select select "24525"
click at [25, 269] on select "Select Amazon Logistics TBA Rail TL Standard 3 - 5 Day" at bounding box center [188, 281] width 327 height 24
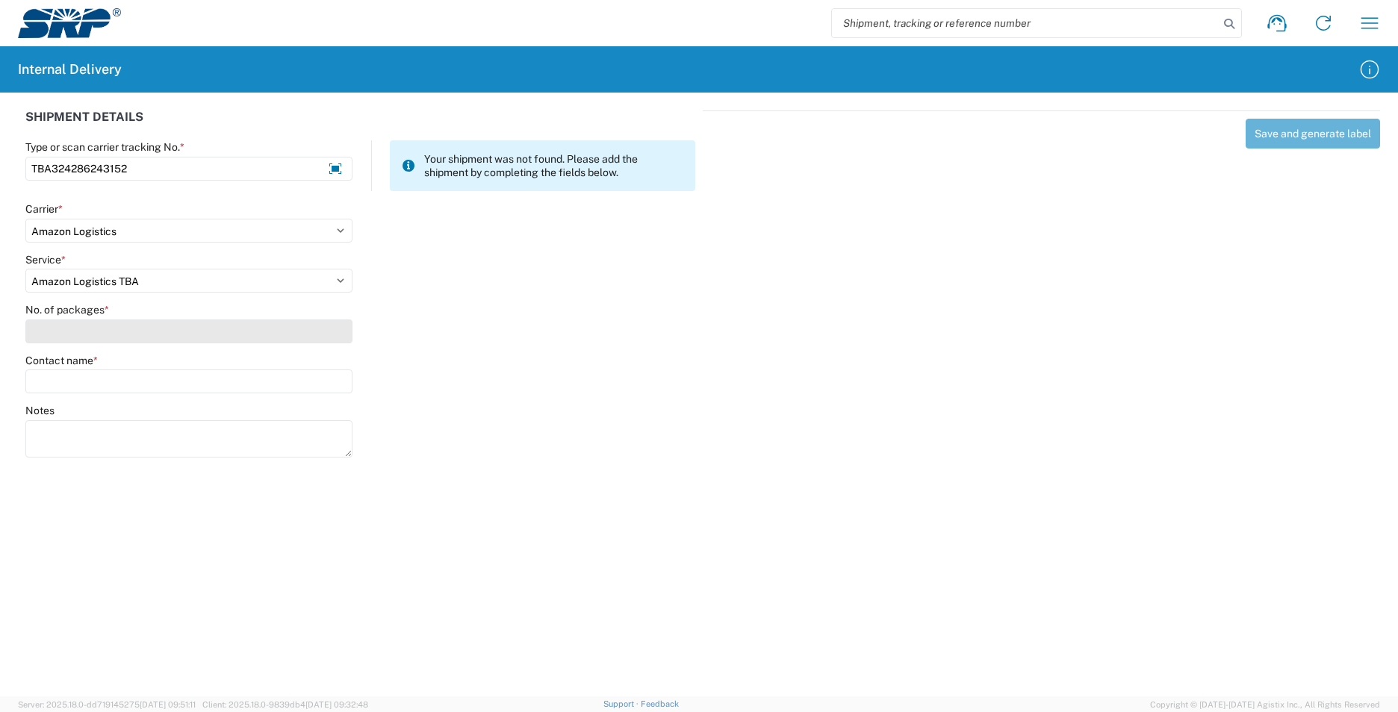
click at [84, 339] on input "No. of packages *" at bounding box center [188, 332] width 327 height 24
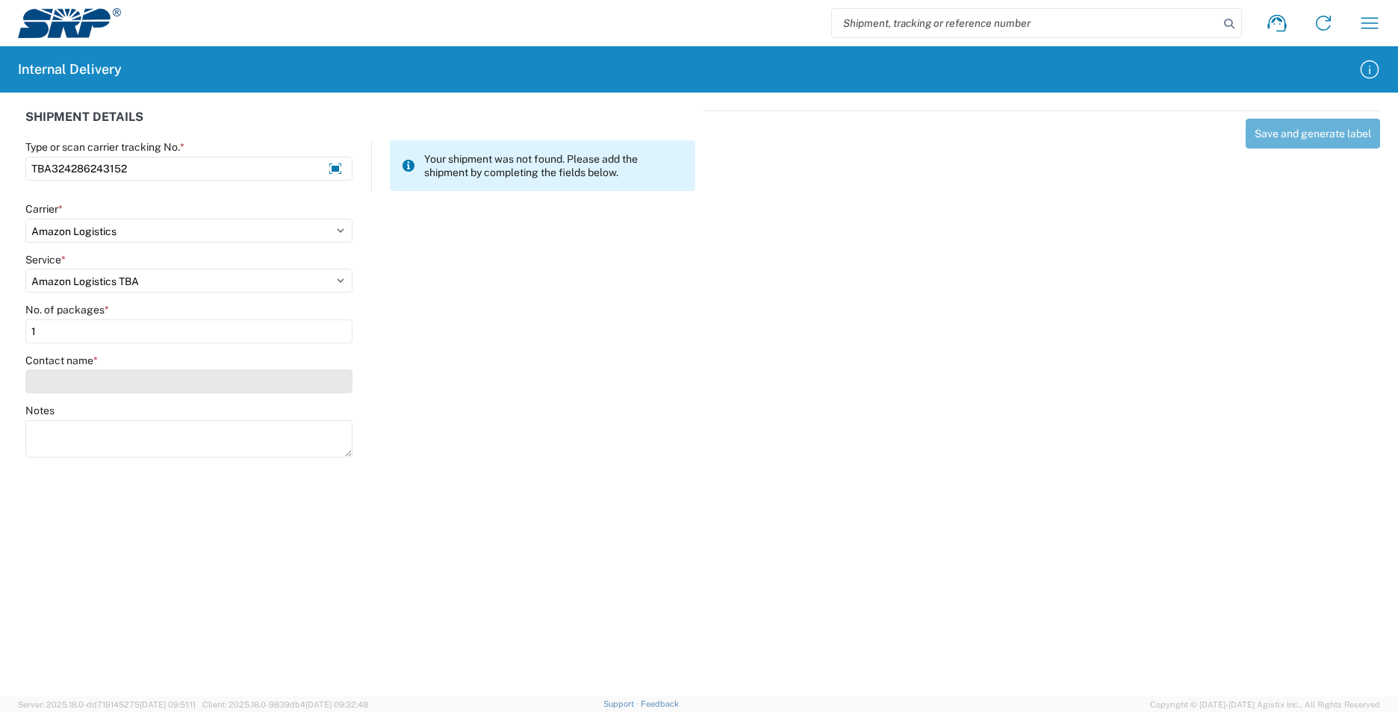
type input "1"
click at [83, 377] on input "Contact name *" at bounding box center [188, 382] width 327 height 24
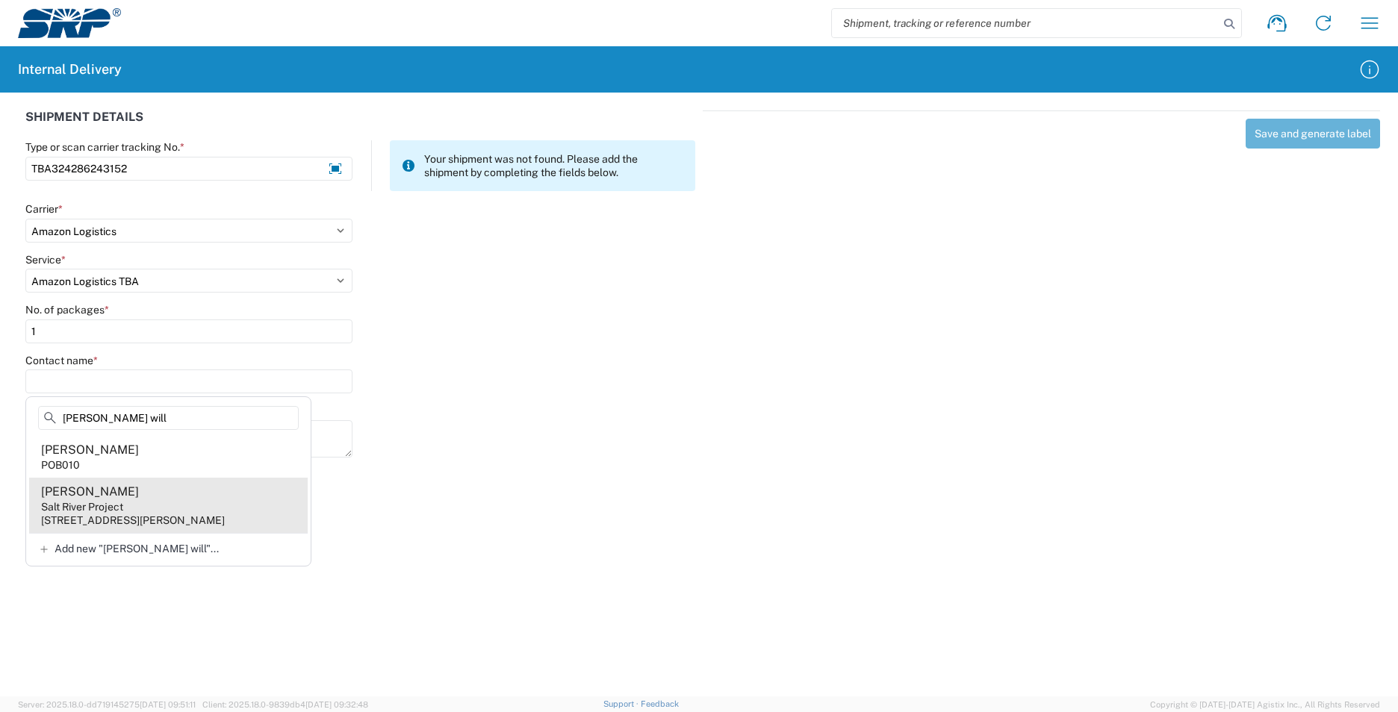
type input "[PERSON_NAME] will"
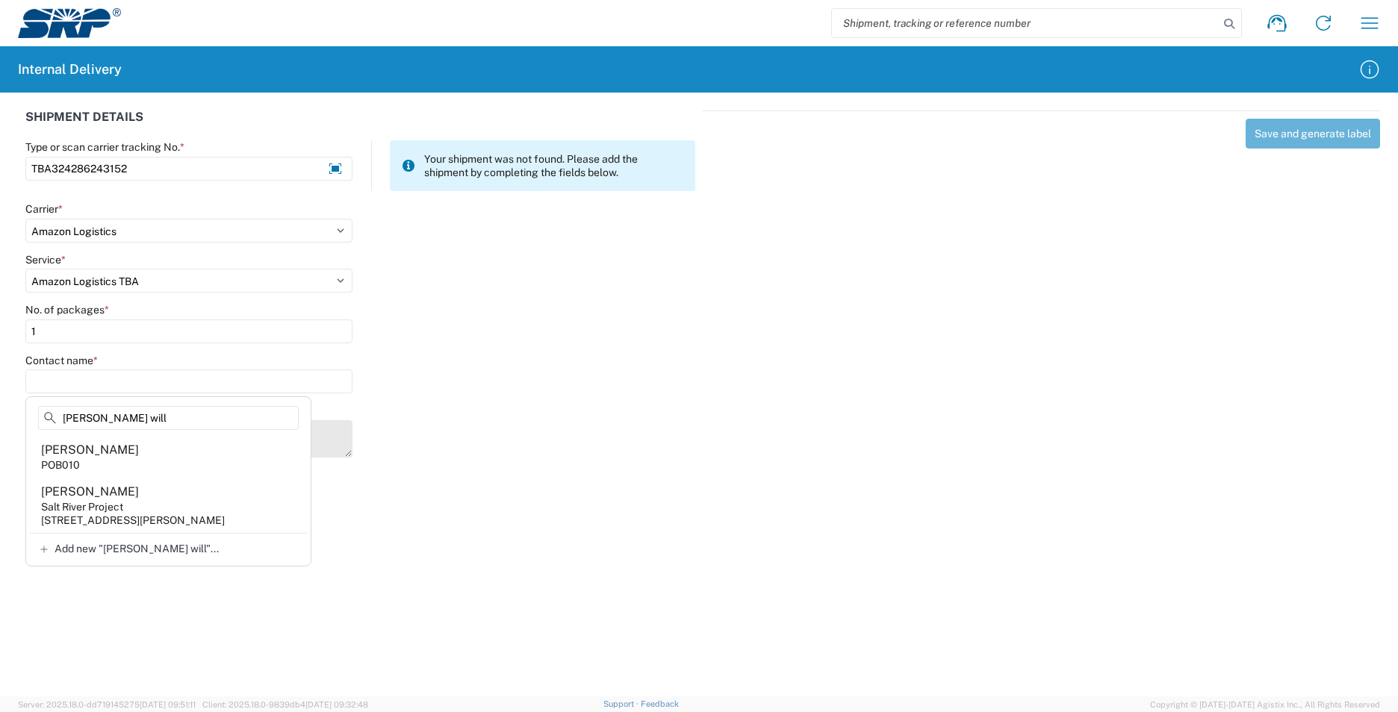
click at [215, 505] on agx-address-suggestion-item "[PERSON_NAME] Salt River Project [STREET_ADDRESS][PERSON_NAME]" at bounding box center [168, 505] width 279 height 55
type input "[PERSON_NAME]"
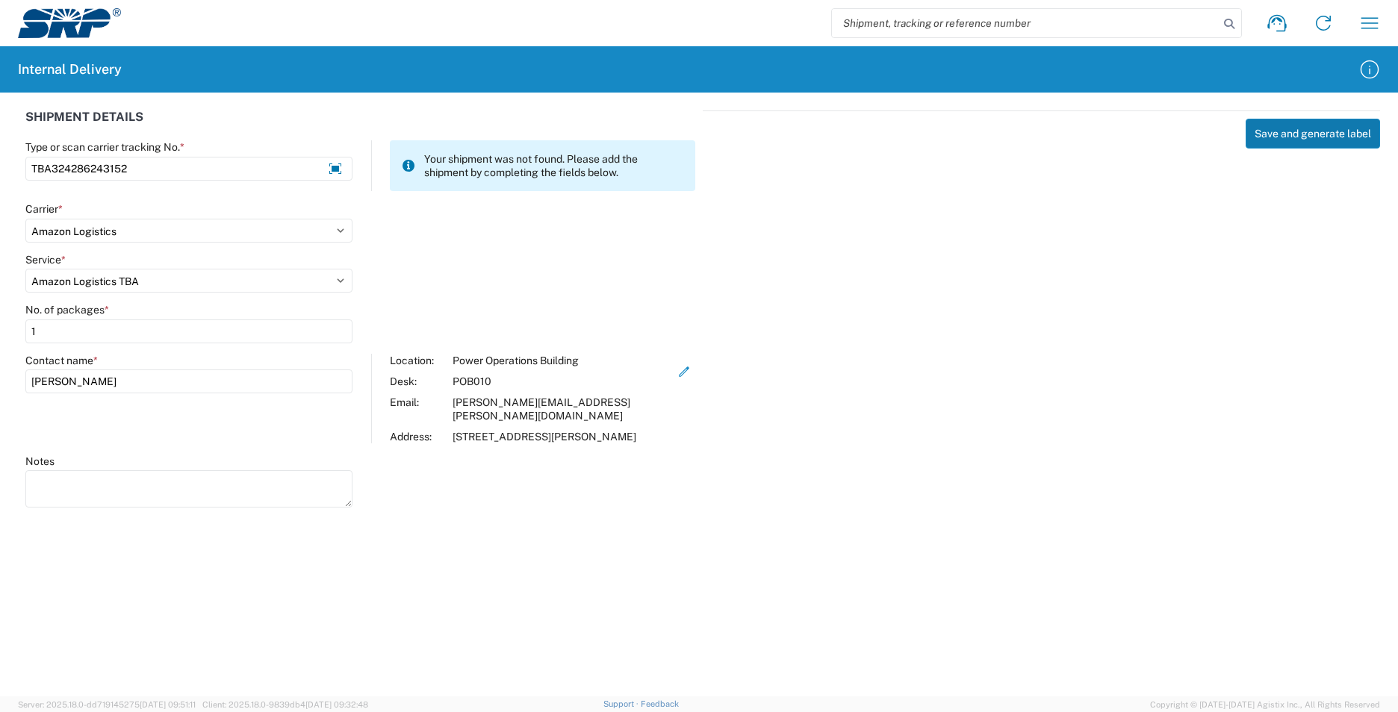
click at [1328, 141] on button "Save and generate label" at bounding box center [1312, 134] width 134 height 30
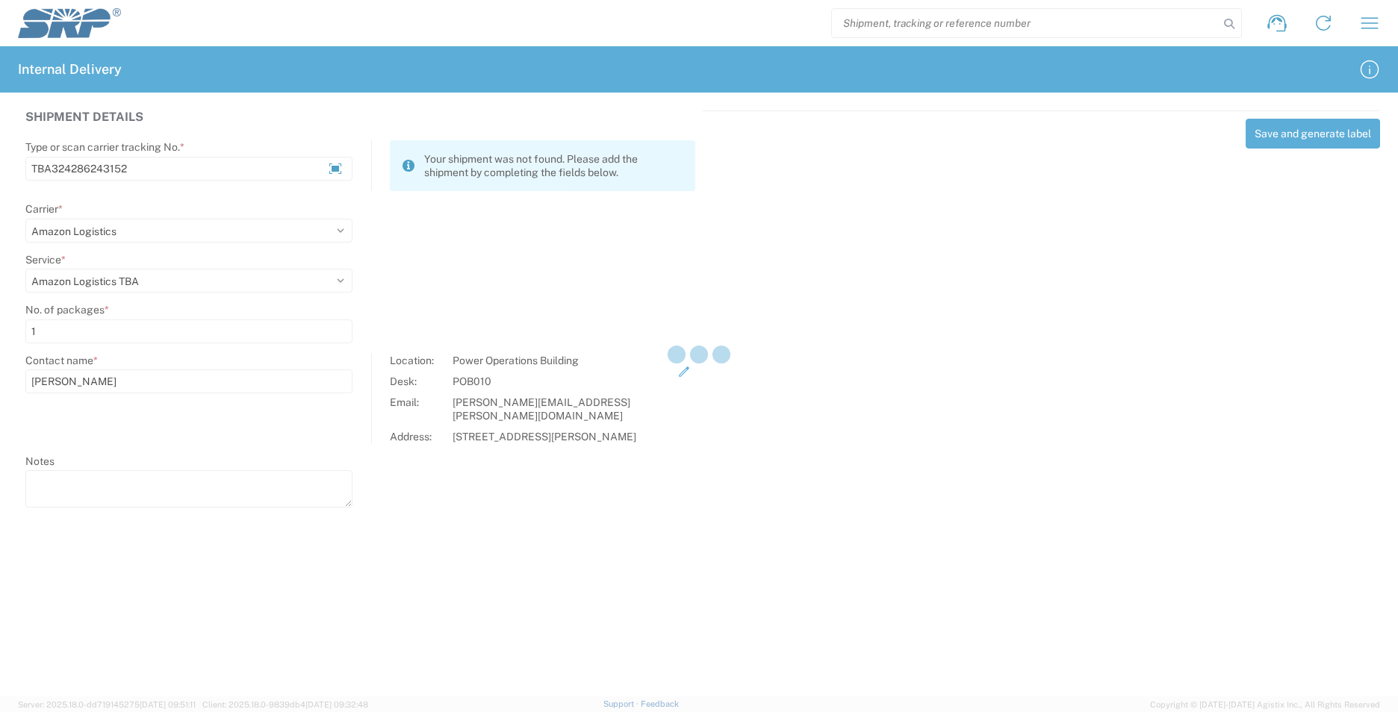
select select
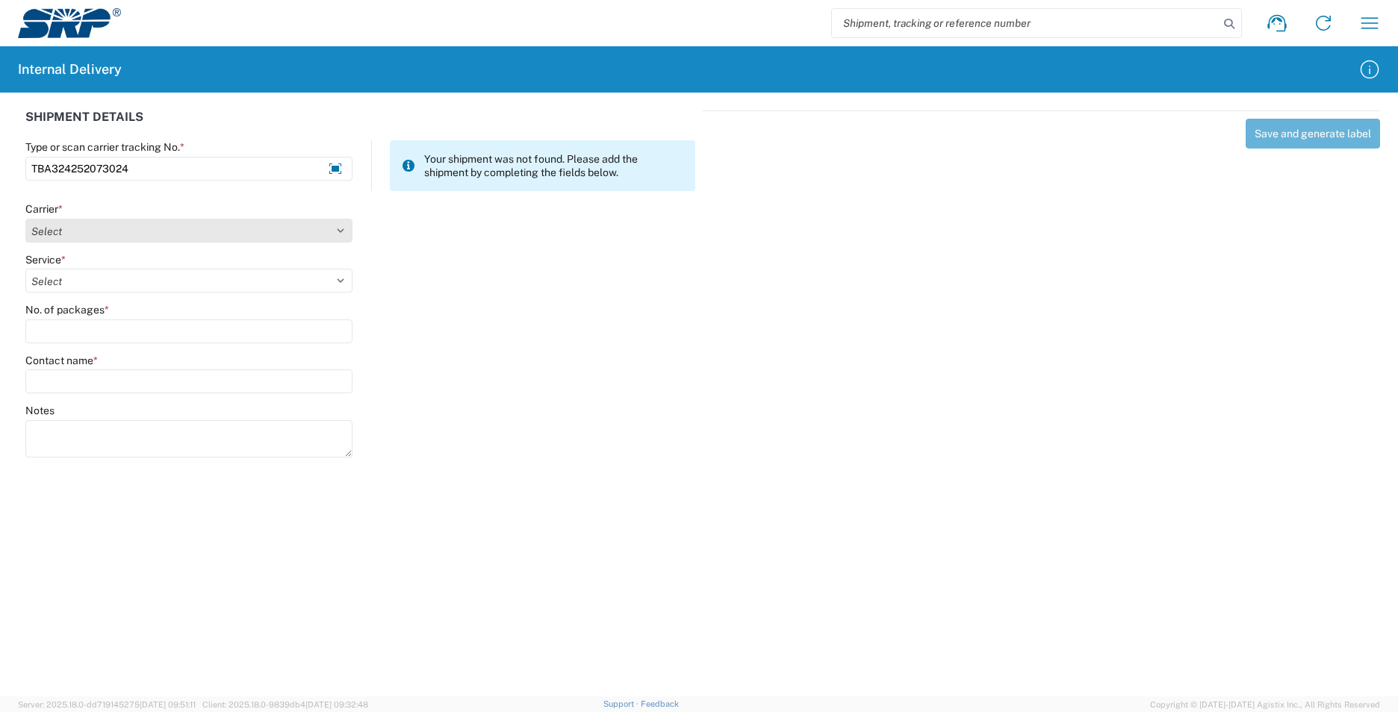
type input "TBA324252073024"
click at [74, 230] on select "Select AcctPay Amazon Logistics ATI Trucking BC Dimerco Logistics Empire Southw…" at bounding box center [188, 231] width 327 height 24
select select "8933"
click at [25, 219] on select "Select AcctPay Amazon Logistics ATI Trucking BC Dimerco Logistics Empire Southw…" at bounding box center [188, 231] width 327 height 24
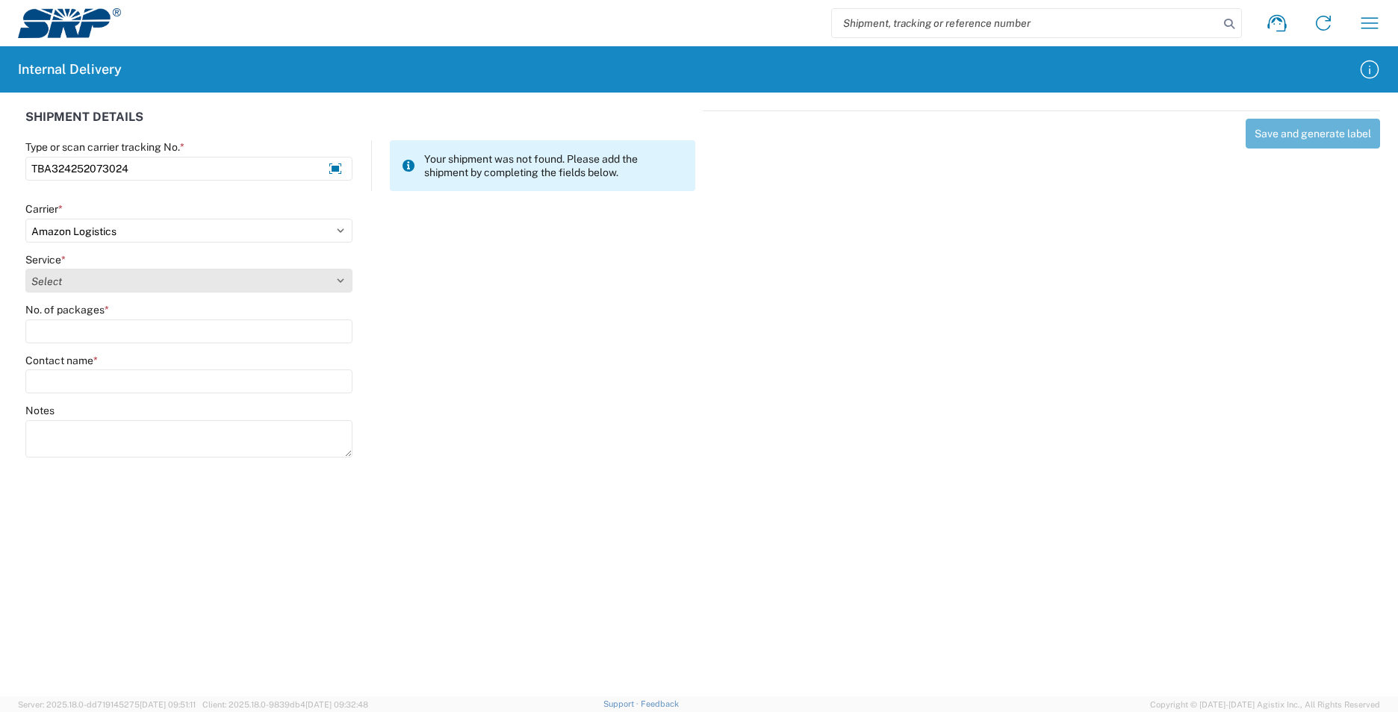
click at [84, 284] on select "Select Amazon Logistics TBA Rail TL Standard 3 - 5 Day" at bounding box center [188, 281] width 327 height 24
select select "24525"
click at [25, 269] on select "Select Amazon Logistics TBA Rail TL Standard 3 - 5 Day" at bounding box center [188, 281] width 327 height 24
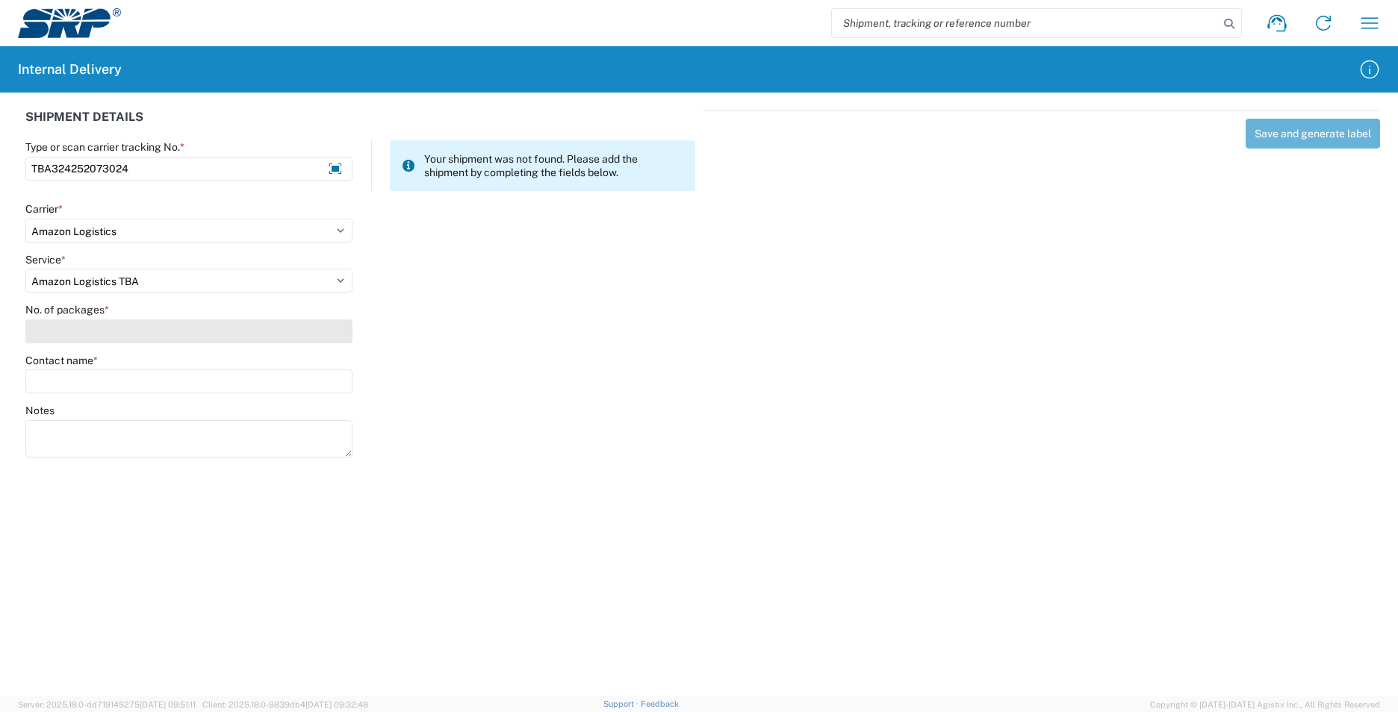
click at [66, 332] on input "No. of packages *" at bounding box center [188, 332] width 327 height 24
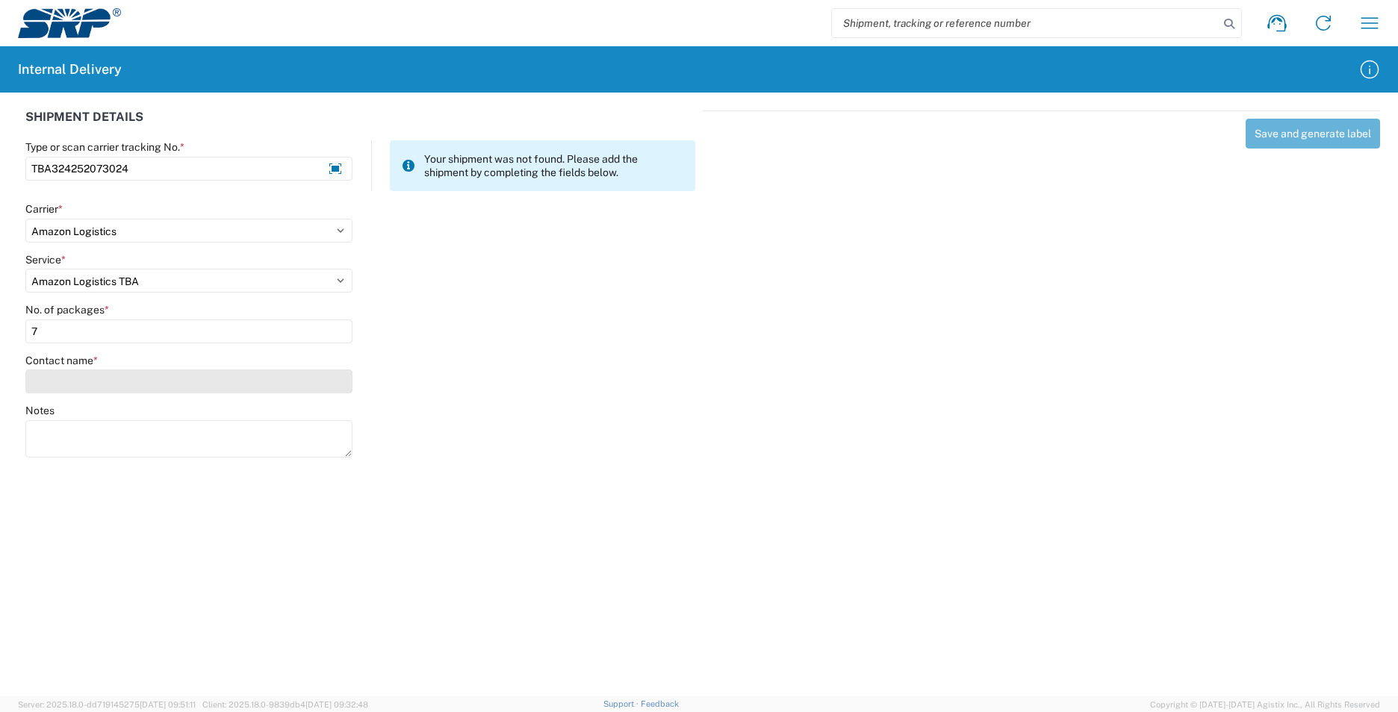
type input "7"
click at [49, 375] on input "Contact name *" at bounding box center [188, 382] width 327 height 24
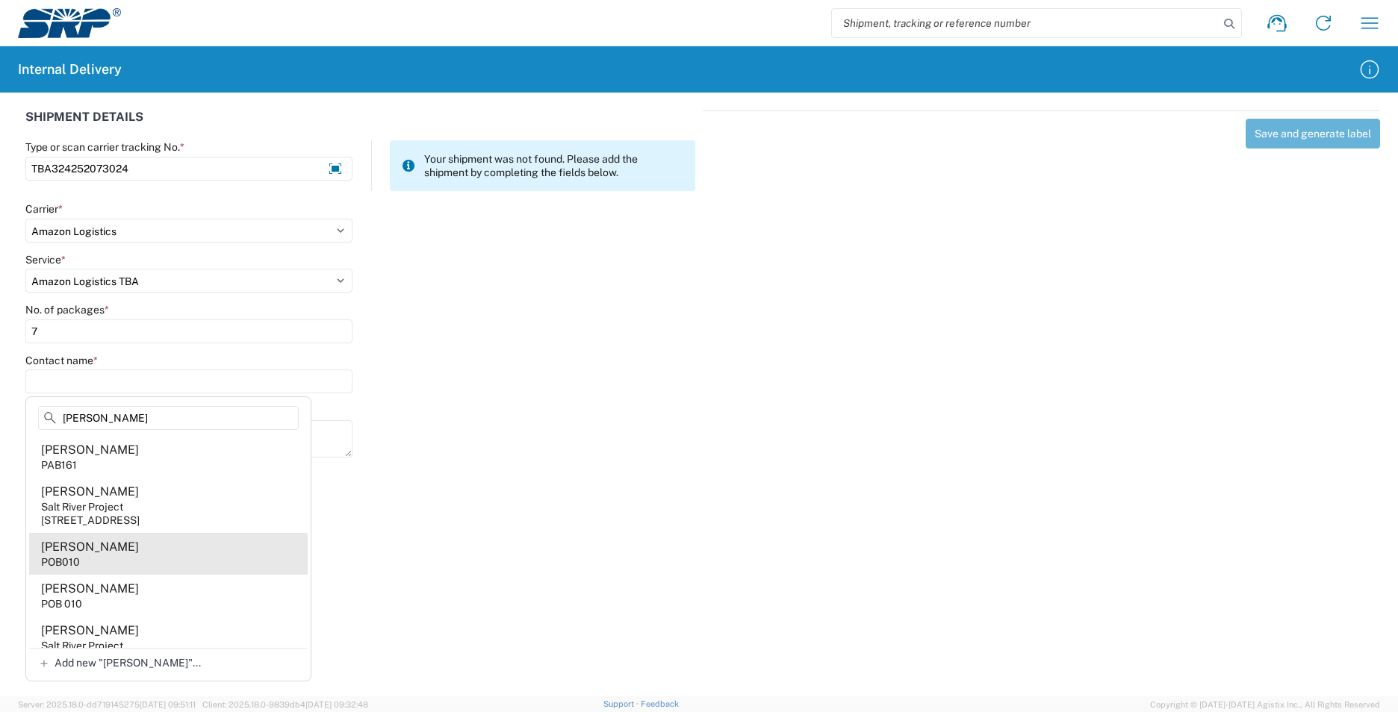
type input "[PERSON_NAME]"
click at [167, 549] on agx-address-suggestion-item "[PERSON_NAME] POB010" at bounding box center [168, 554] width 279 height 42
type input "[PERSON_NAME]"
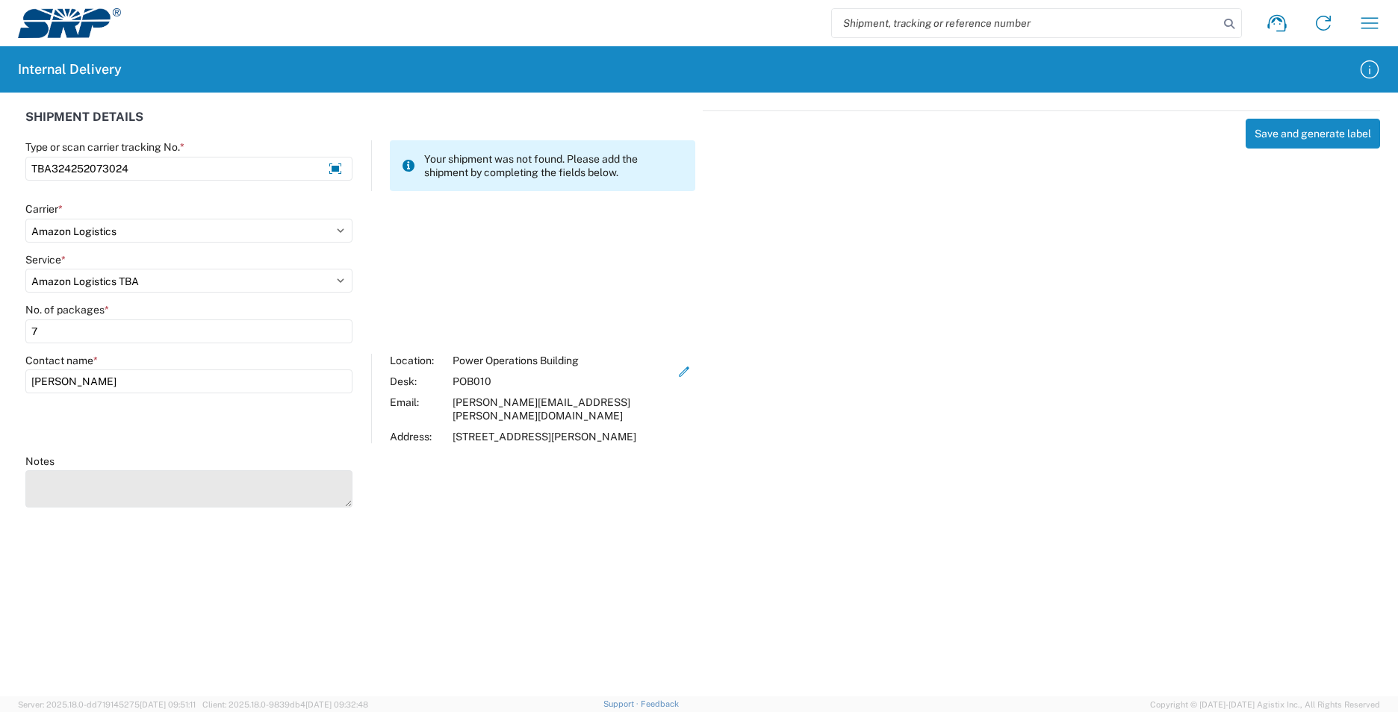
click at [81, 477] on textarea "Notes" at bounding box center [188, 488] width 327 height 37
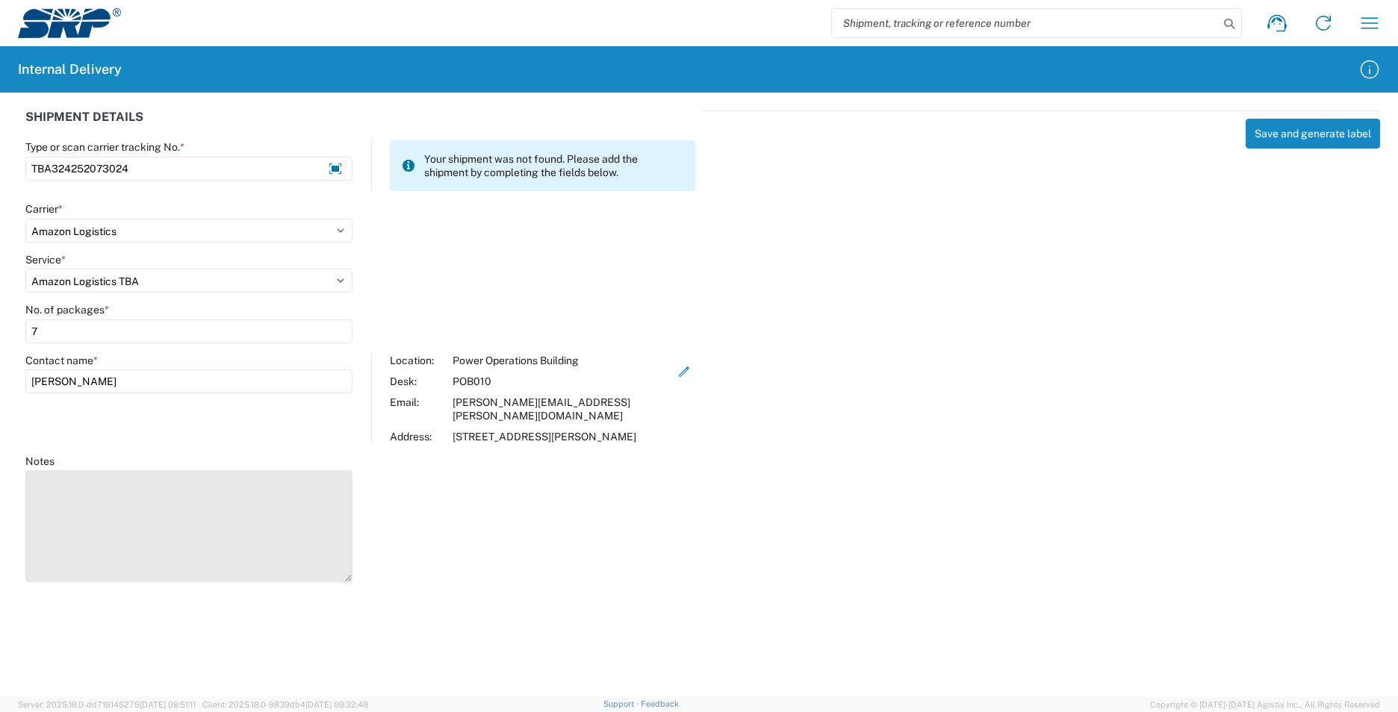
drag, startPoint x: 340, startPoint y: 503, endPoint x: 290, endPoint y: 553, distance: 71.3
click at [318, 575] on textarea "Notes" at bounding box center [188, 526] width 327 height 112
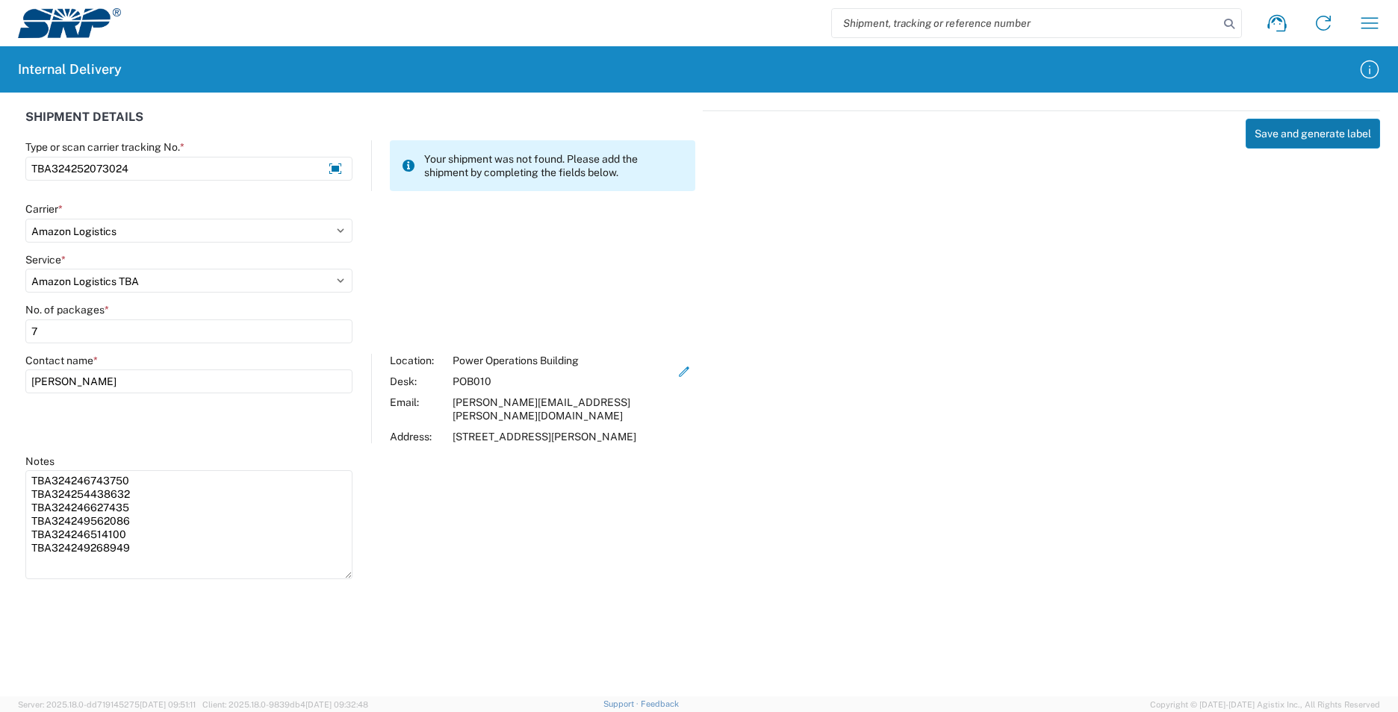
type textarea "TBA324246743750 TBA324254438632 TBA324246627435 TBA324249562086 TBA324246514100…"
click at [1303, 136] on button "Save and generate label" at bounding box center [1312, 134] width 134 height 30
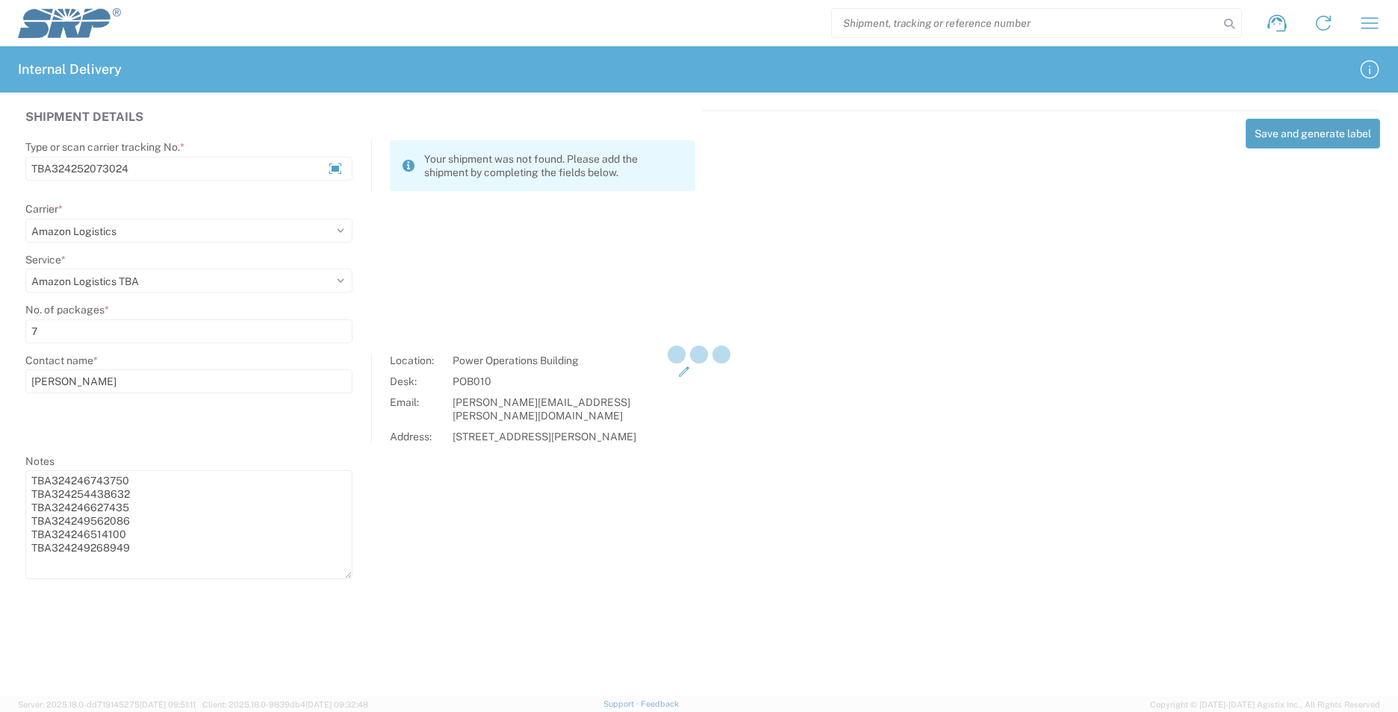
select select
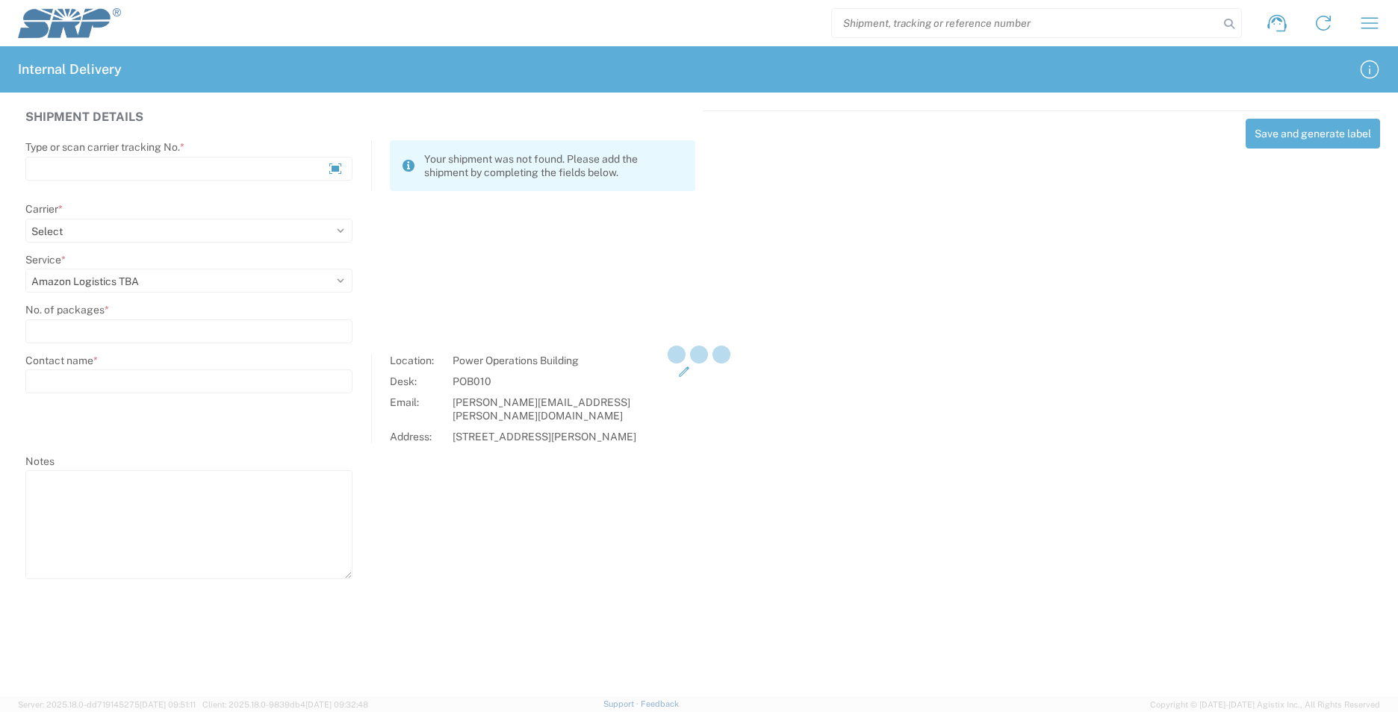
select select
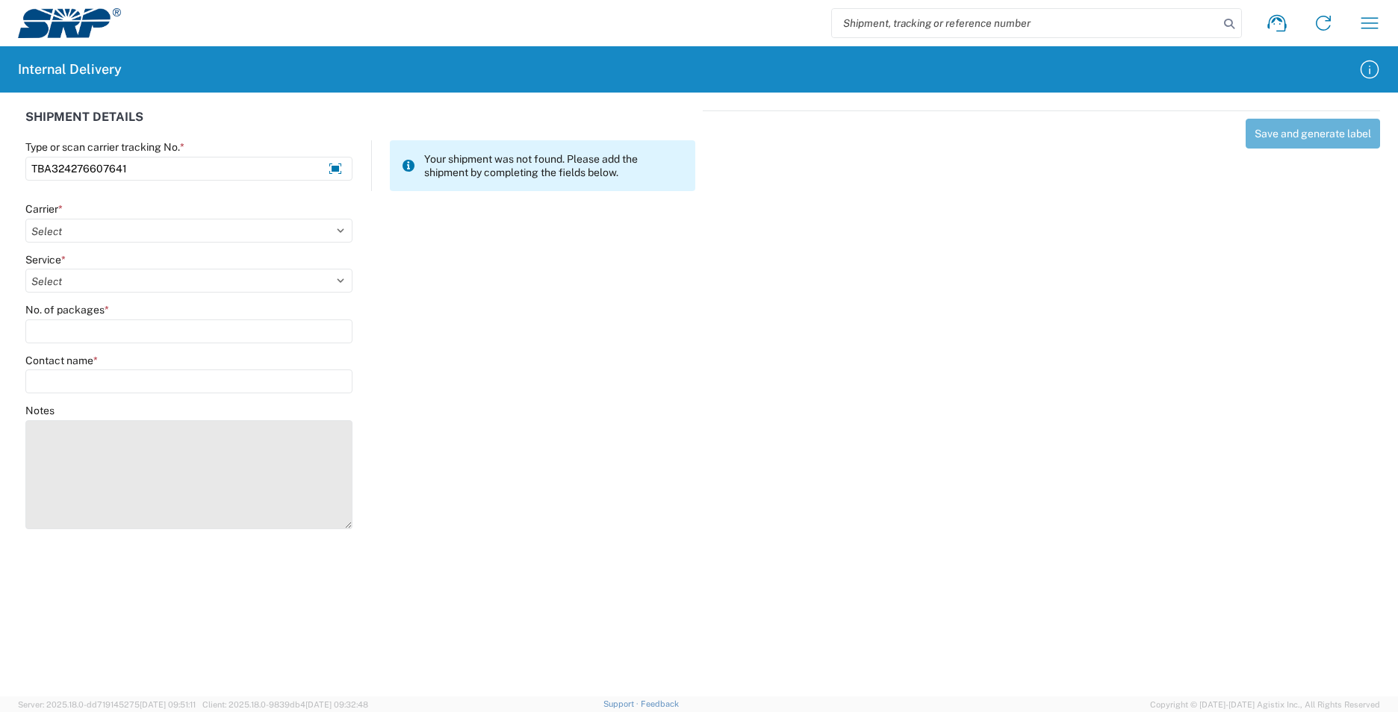
type input "TBA324276607641"
click at [103, 456] on textarea "Notes" at bounding box center [188, 474] width 327 height 109
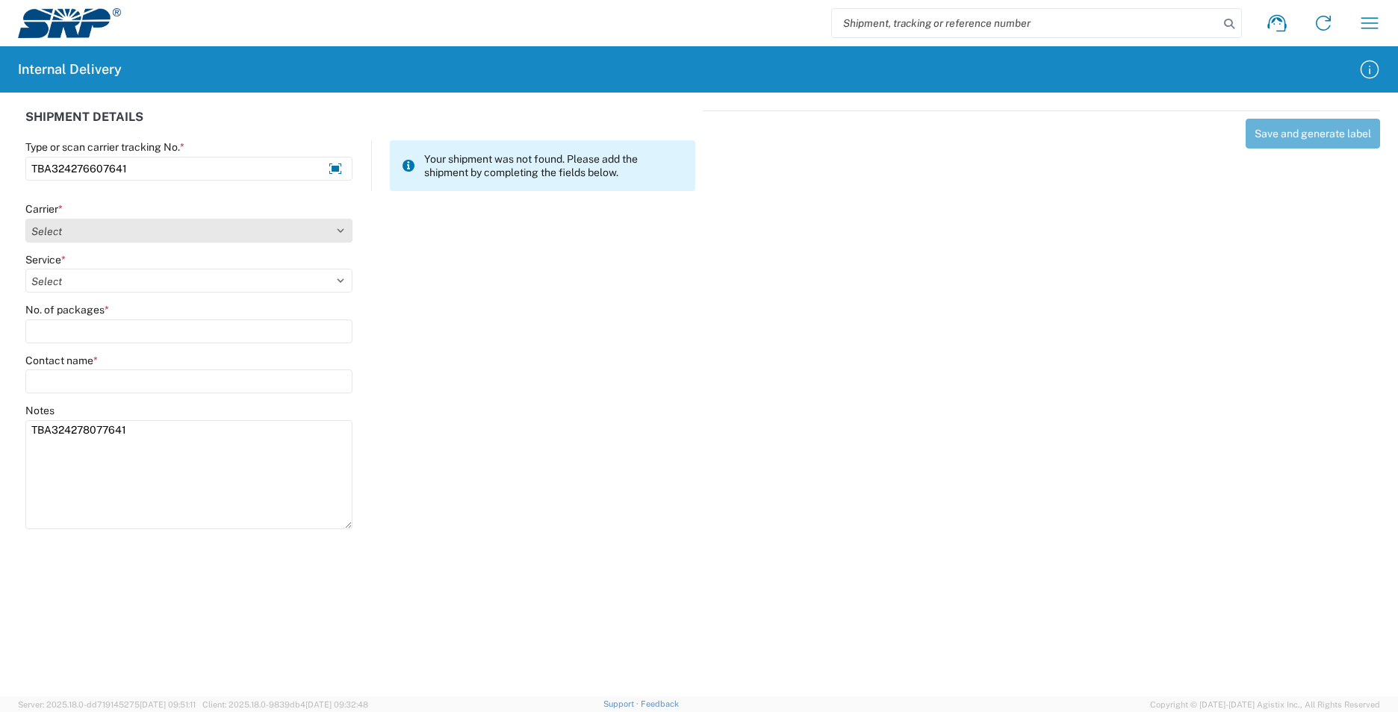
type textarea "TBA324278077641"
click at [71, 239] on select "Select AcctPay Amazon Logistics ATI Trucking BC Dimerco Logistics Empire Southw…" at bounding box center [188, 231] width 327 height 24
select select "8933"
click at [25, 219] on select "Select AcctPay Amazon Logistics ATI Trucking BC Dimerco Logistics Empire Southw…" at bounding box center [188, 231] width 327 height 24
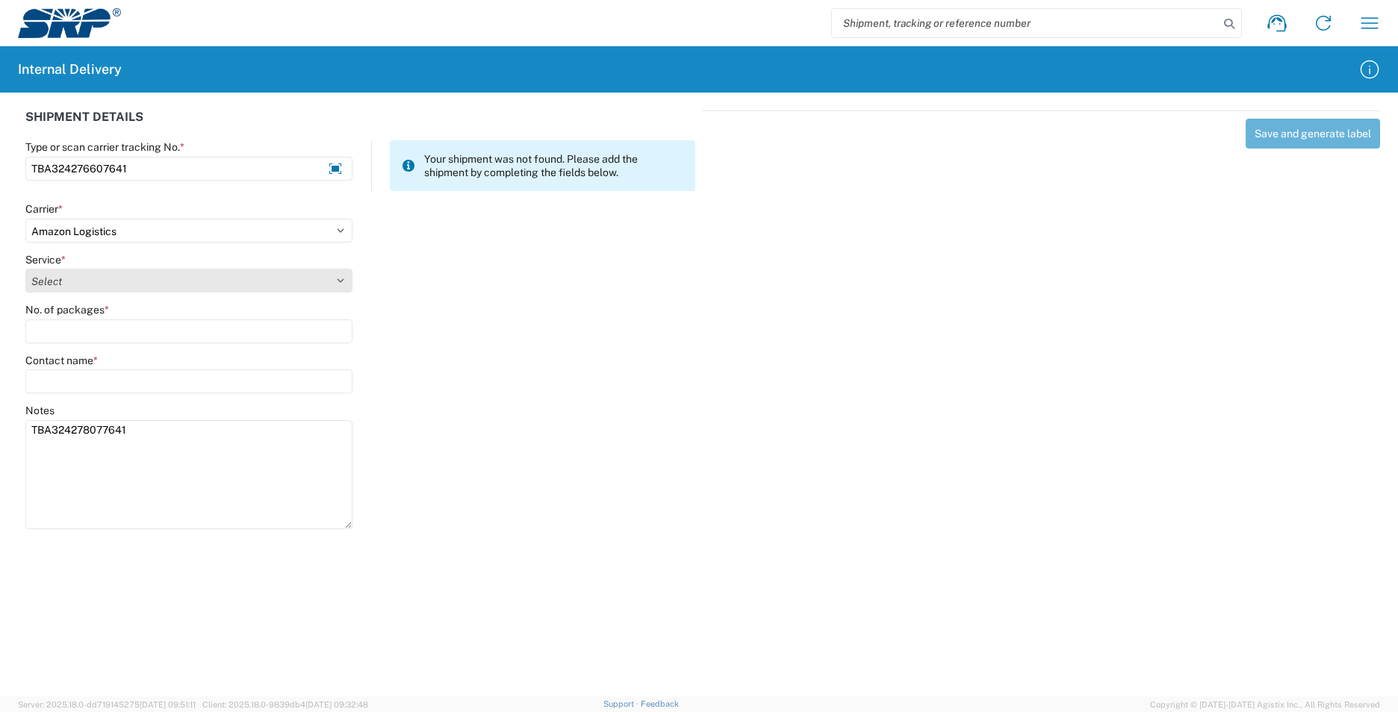
click at [75, 285] on select "Select" at bounding box center [188, 281] width 327 height 24
select select "24525"
click at [25, 269] on select "Select Amazon Logistics TBA Rail TL Standard 3 - 5 Day" at bounding box center [188, 281] width 327 height 24
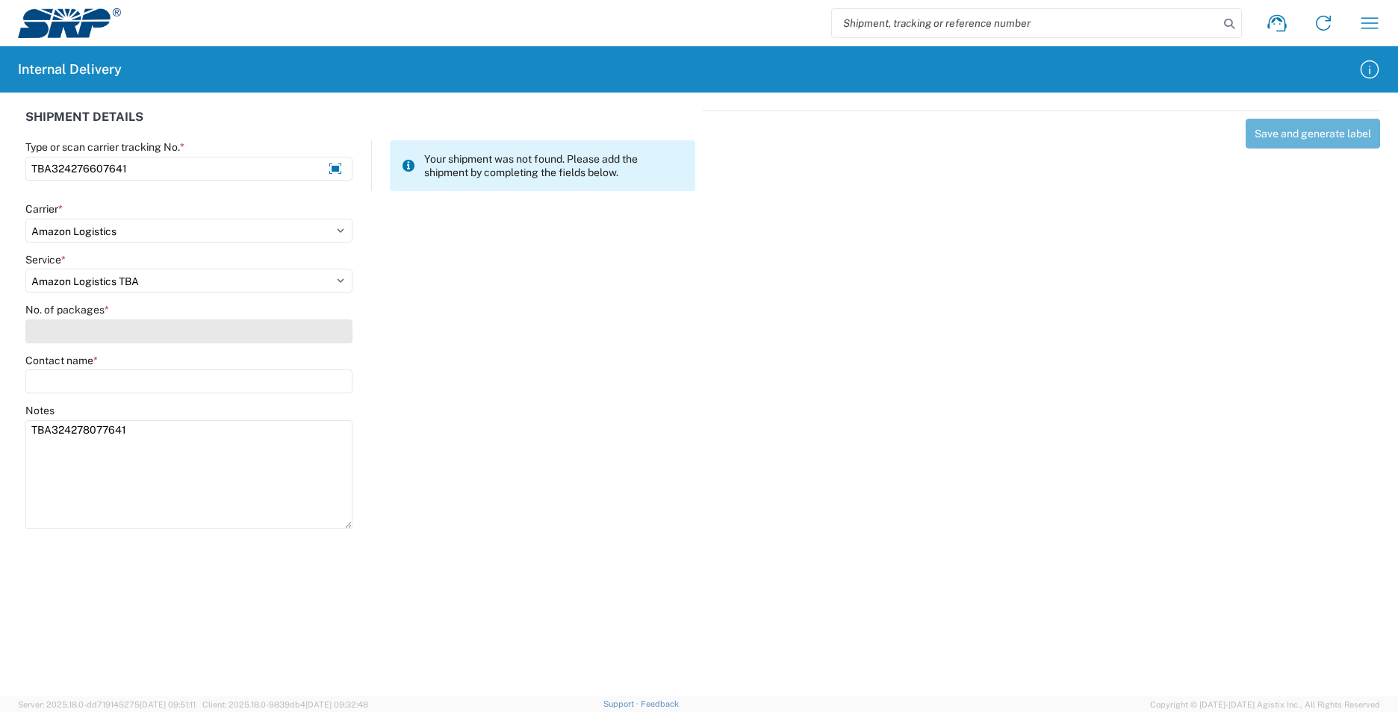
click at [70, 330] on input "No. of packages *" at bounding box center [188, 332] width 327 height 24
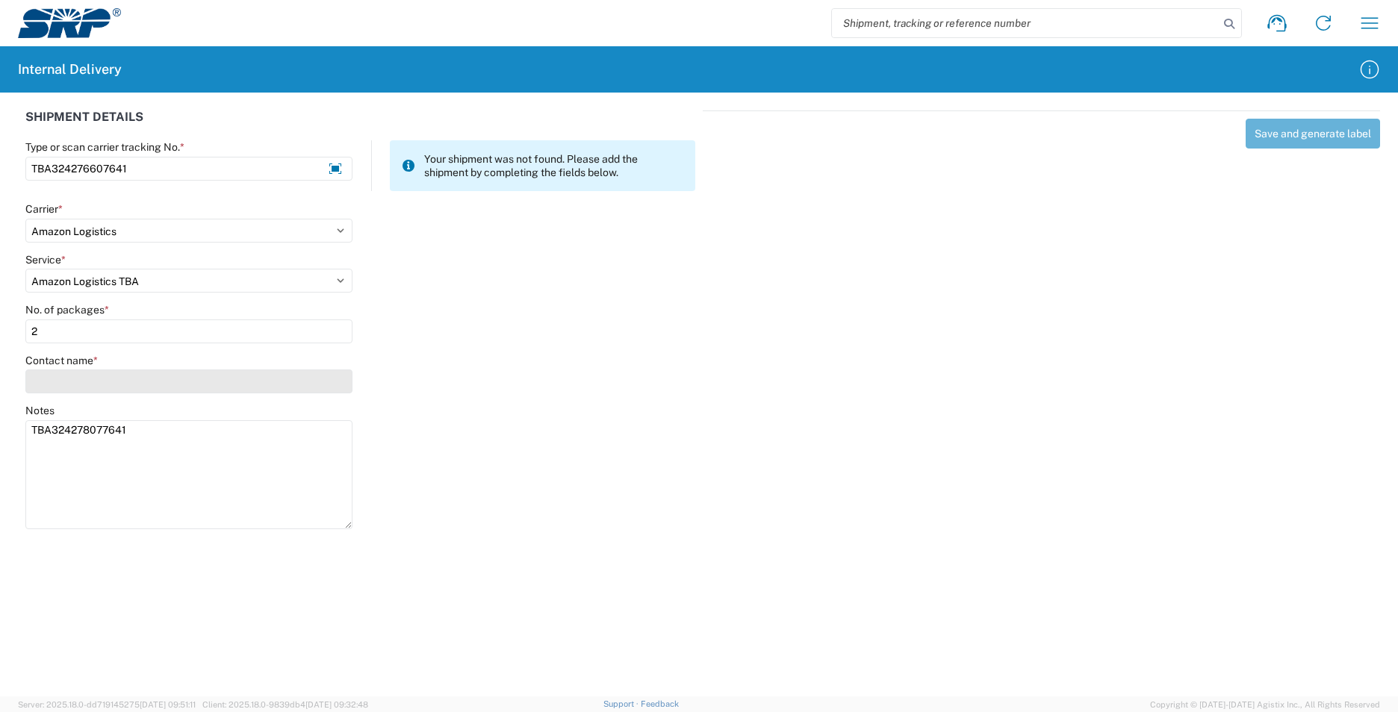
type input "2"
click at [66, 386] on input "Contact name *" at bounding box center [188, 382] width 327 height 24
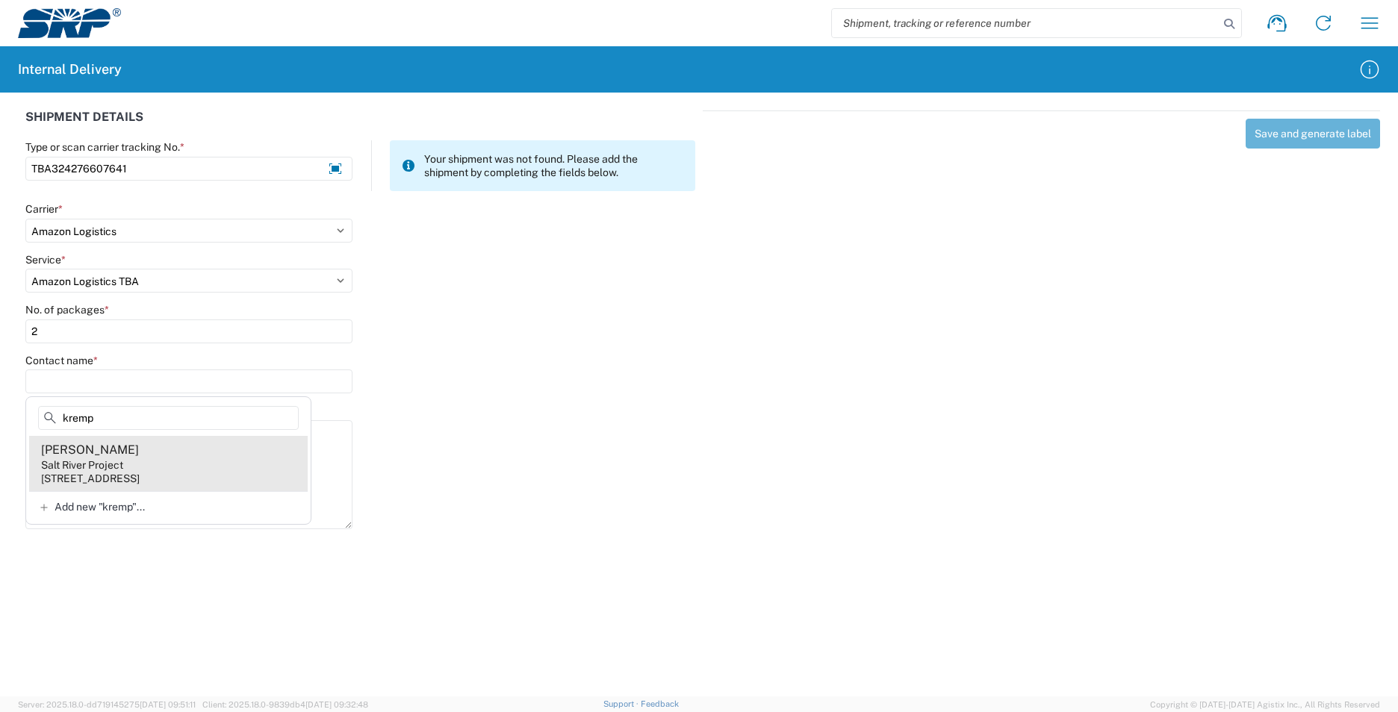
type input "kremp"
click at [199, 458] on agx-address-suggestion-item "[PERSON_NAME] Salt River Project [STREET_ADDRESS]" at bounding box center [168, 463] width 279 height 55
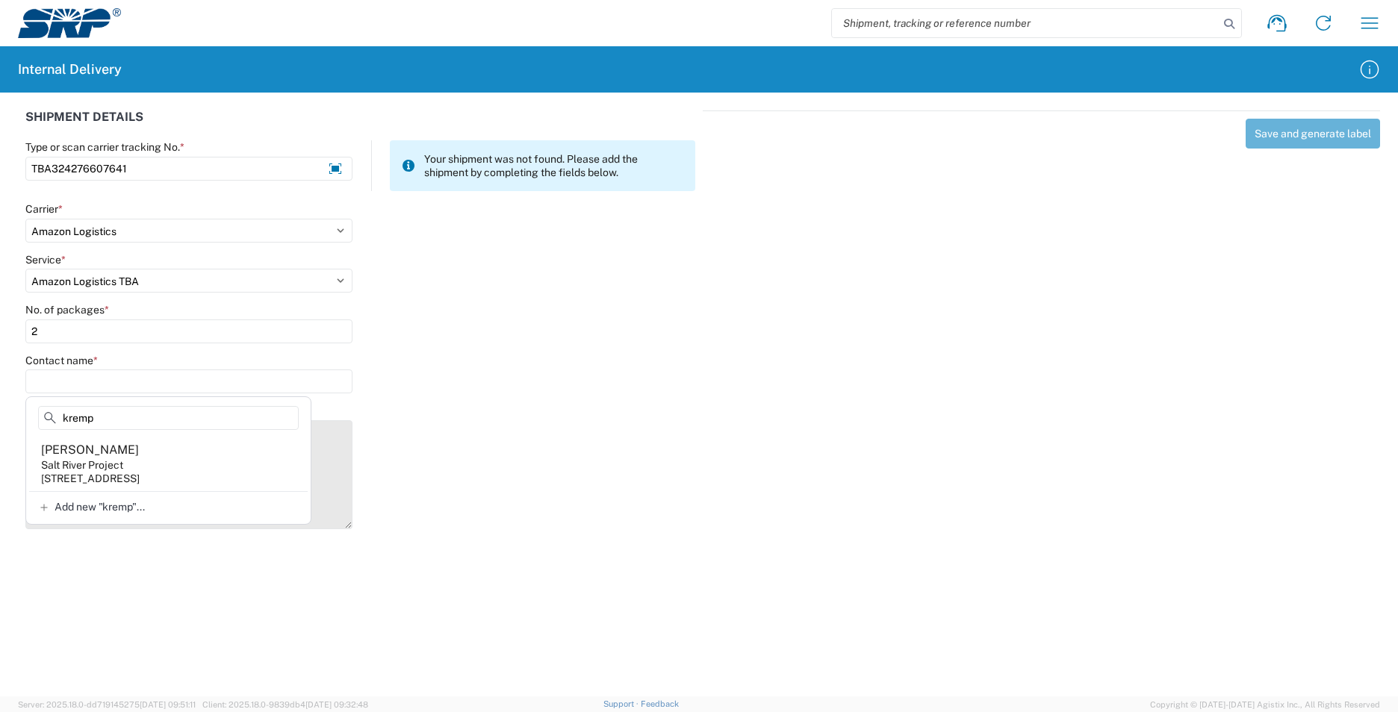
type input "[PERSON_NAME]"
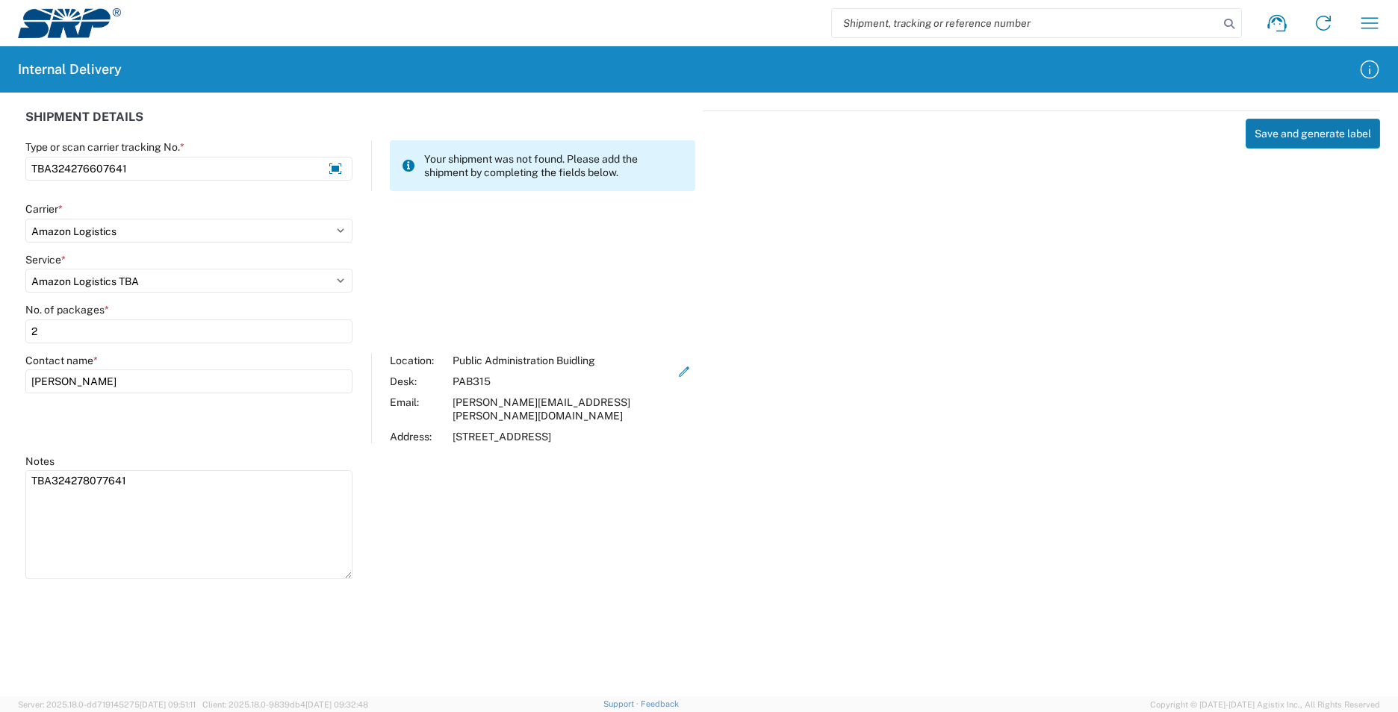
click at [1295, 131] on button "Save and generate label" at bounding box center [1312, 134] width 134 height 30
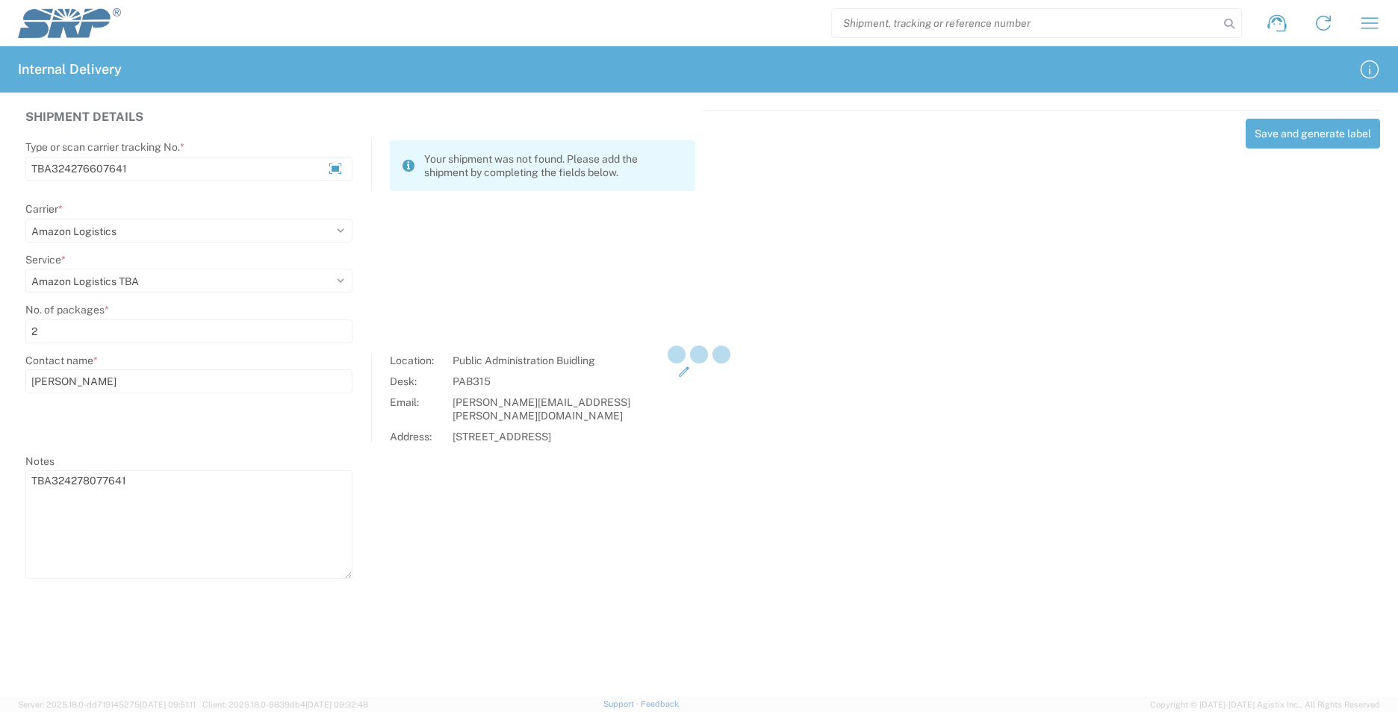
select select
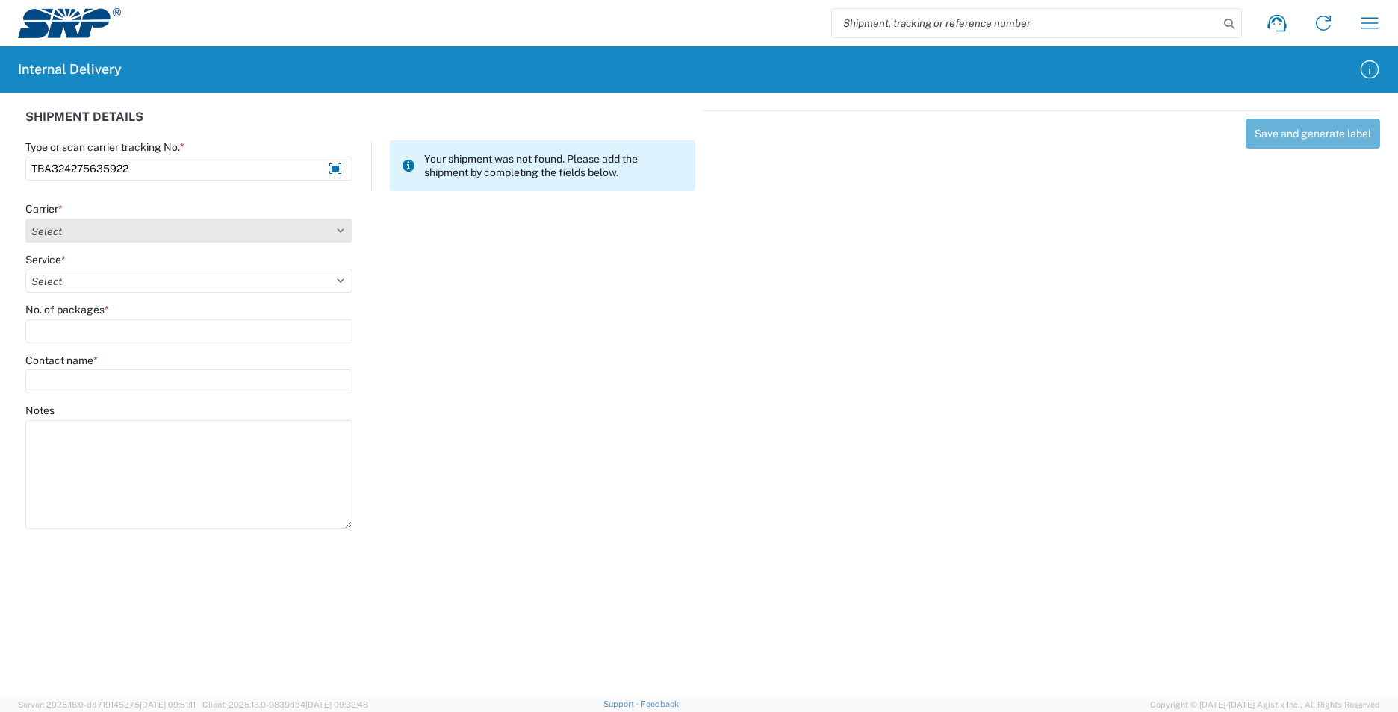
type input "TBA324275635922"
click at [46, 235] on select "Select AcctPay Amazon Logistics ATI Trucking BC Dimerco Logistics Empire Southw…" at bounding box center [188, 231] width 327 height 24
select select "8933"
click at [25, 219] on select "Select AcctPay Amazon Logistics ATI Trucking BC Dimerco Logistics Empire Southw…" at bounding box center [188, 231] width 327 height 24
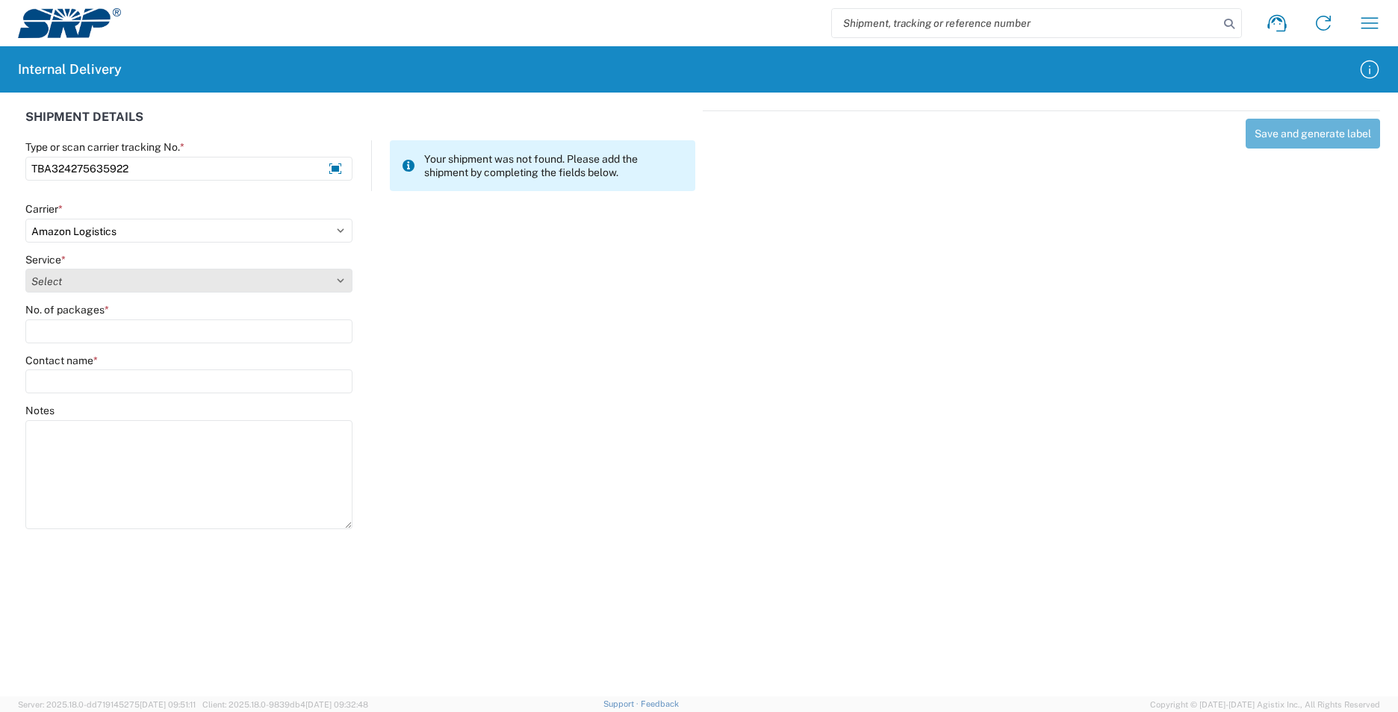
click at [101, 289] on select "Select Amazon Logistics TBA Rail TL Standard 3 - 5 Day" at bounding box center [188, 281] width 327 height 24
select select "24525"
click at [25, 269] on select "Select Amazon Logistics TBA Rail TL Standard 3 - 5 Day" at bounding box center [188, 281] width 327 height 24
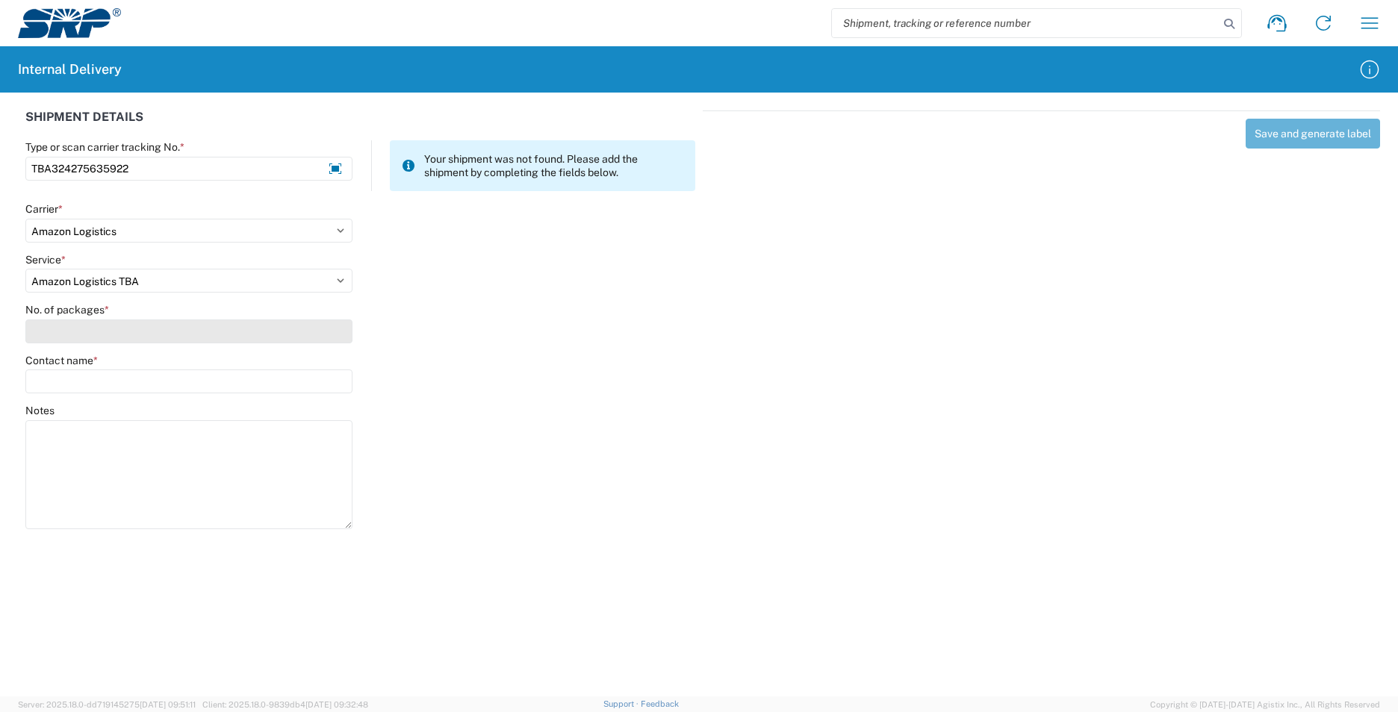
click at [87, 335] on input "No. of packages *" at bounding box center [188, 332] width 327 height 24
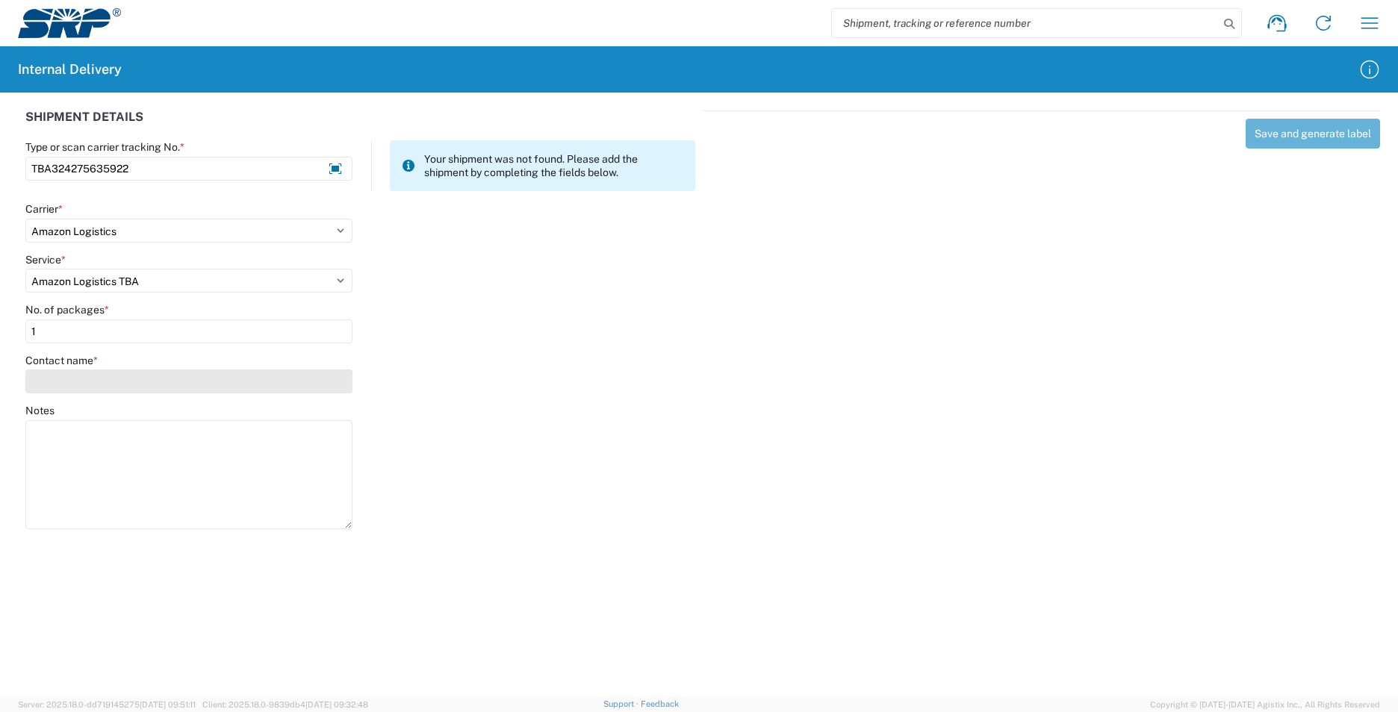
type input "1"
click at [88, 385] on input "Contact name *" at bounding box center [188, 382] width 327 height 24
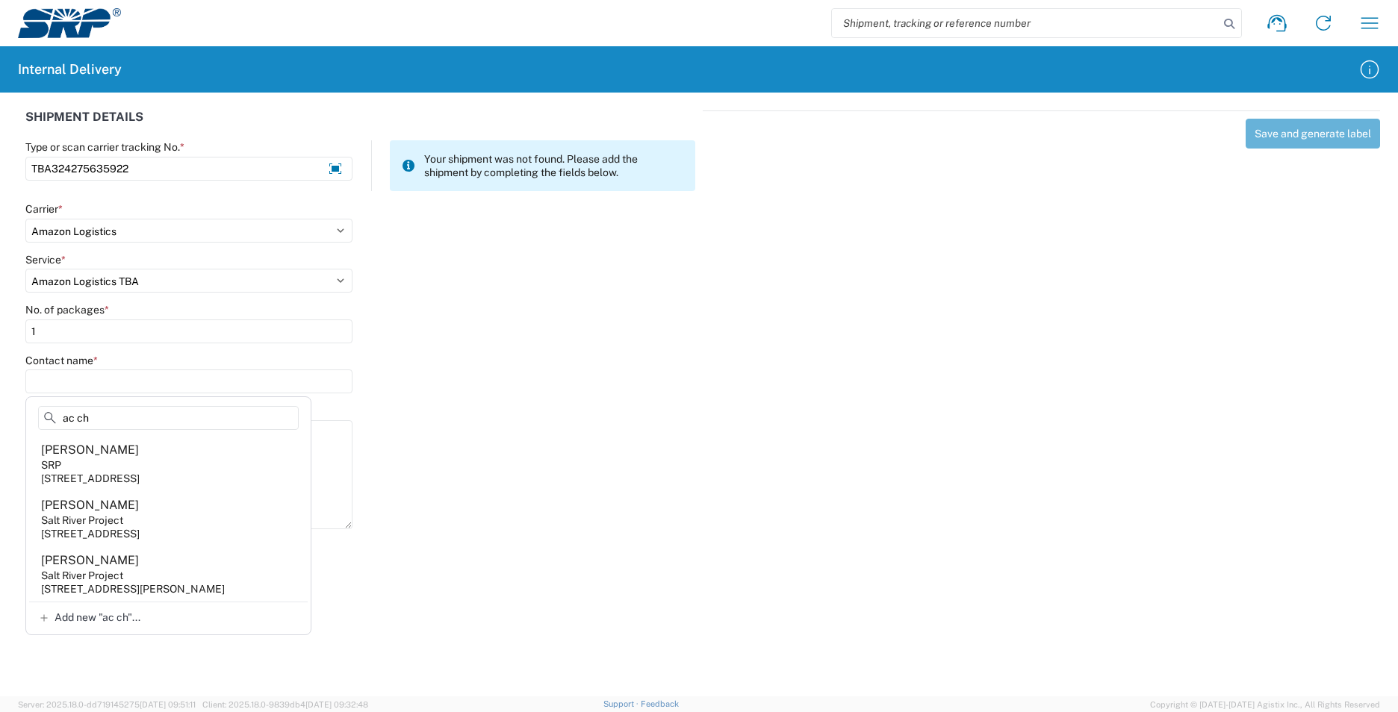
type input "ac ch"
click at [160, 433] on div "ac ch" at bounding box center [168, 421] width 279 height 30
click at [161, 449] on agx-address-suggestion-item "[PERSON_NAME] SRP [STREET_ADDRESS]" at bounding box center [168, 463] width 279 height 55
type input "[PERSON_NAME]"
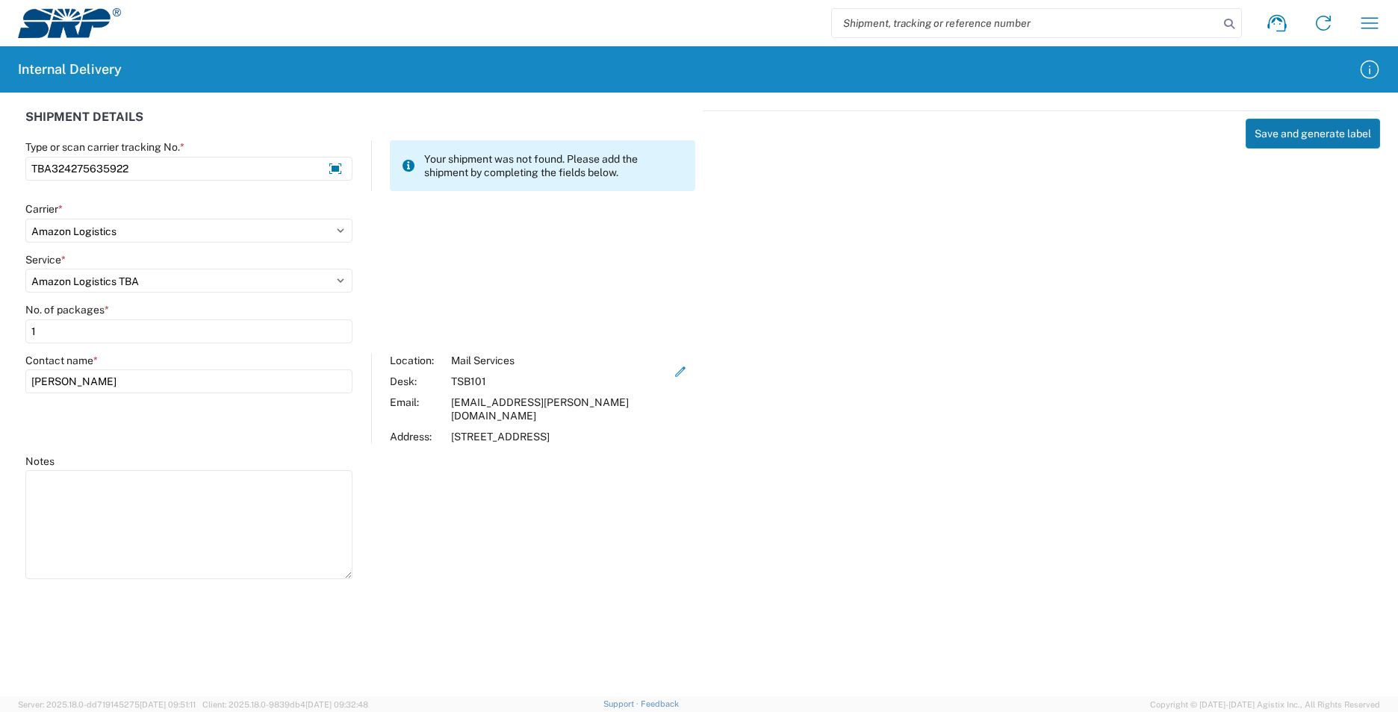
click at [1313, 132] on button "Save and generate label" at bounding box center [1312, 134] width 134 height 30
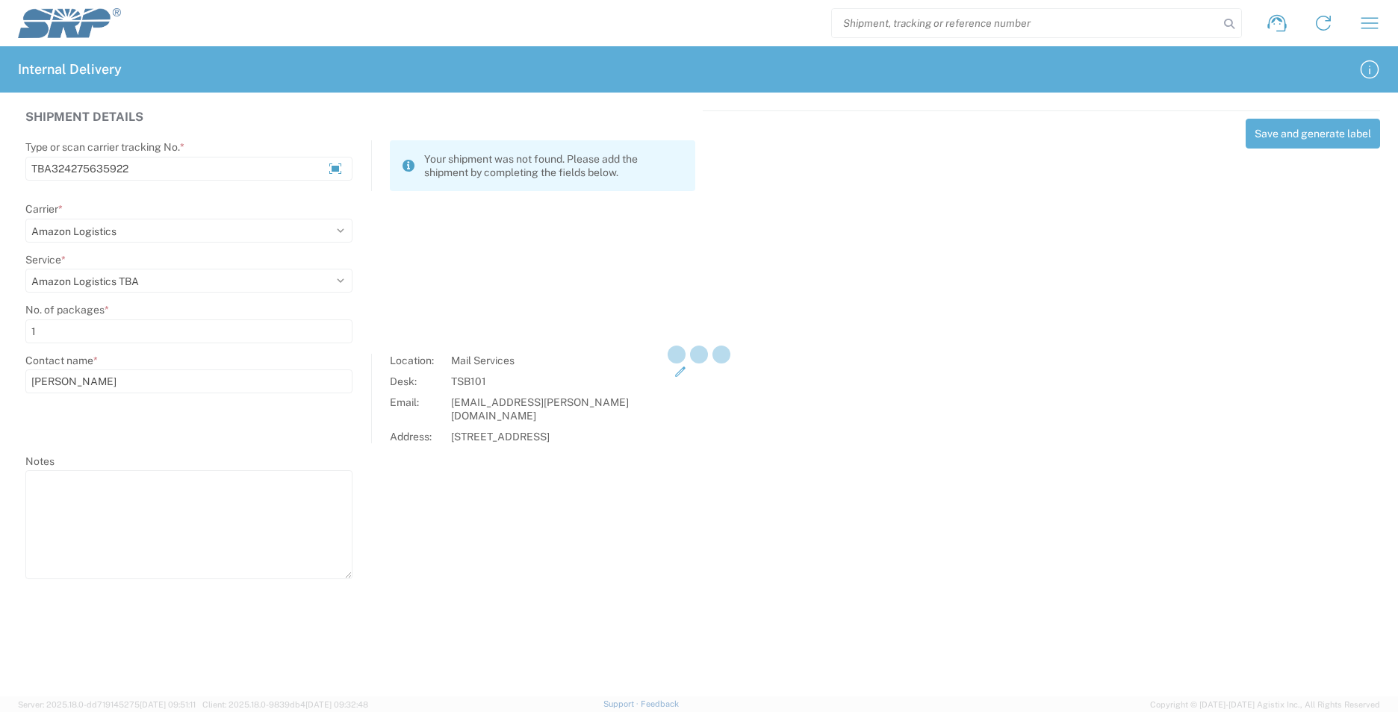
select select
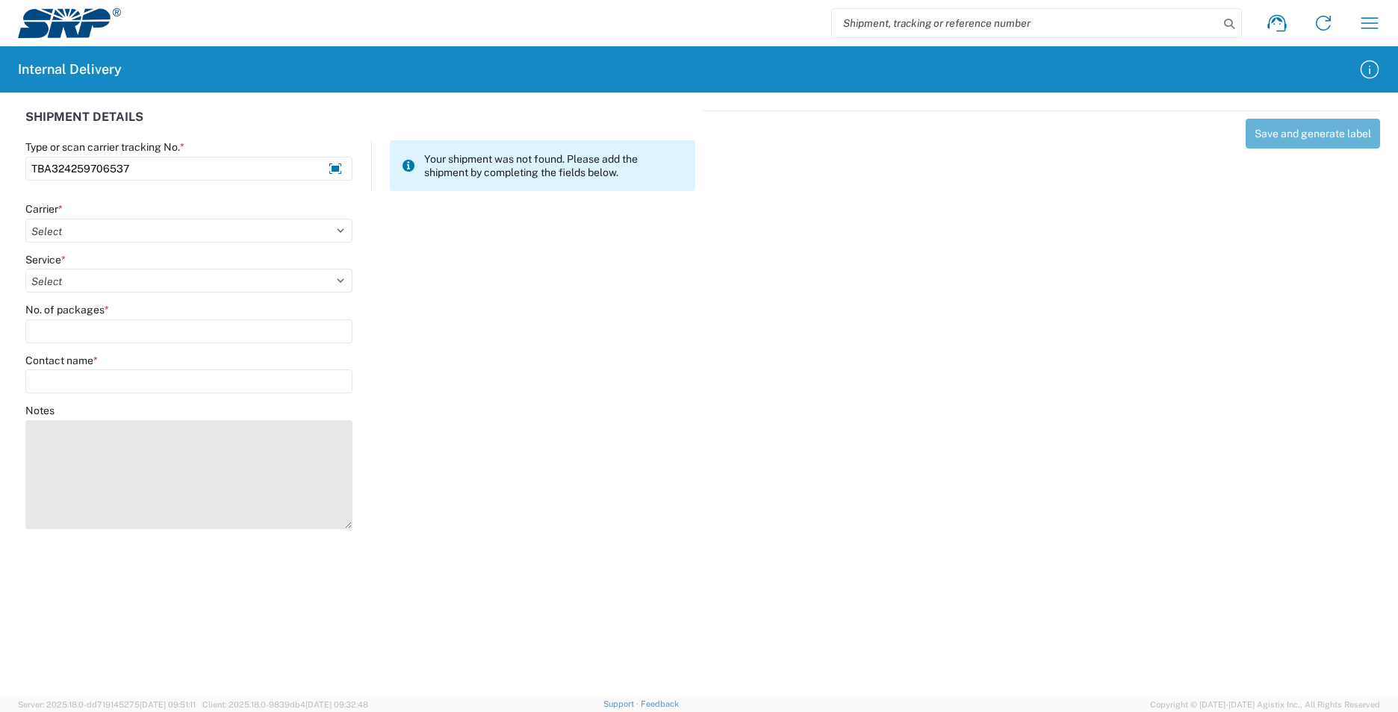
type input "TBA324259706537"
click at [116, 459] on textarea "Notes" at bounding box center [188, 474] width 327 height 109
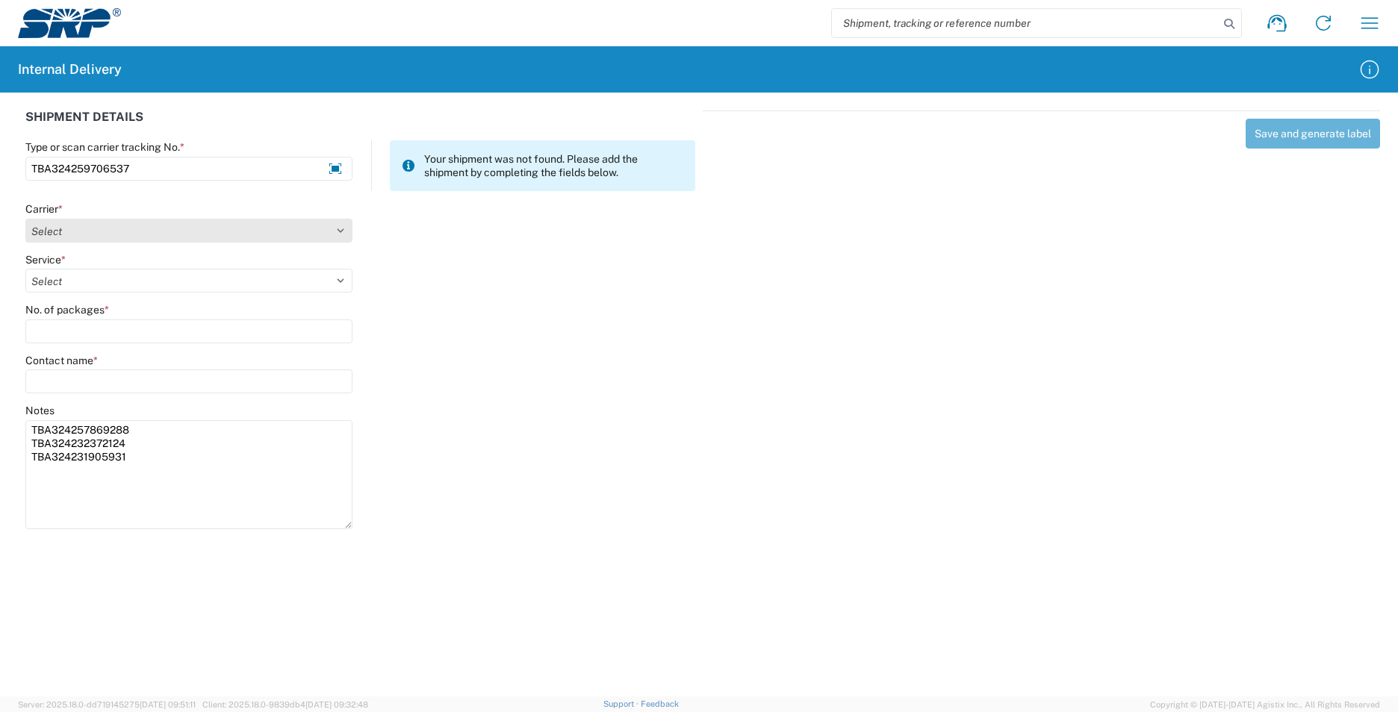
type textarea "TBA324257869288 TBA324232372124 TBA324231905931"
click at [78, 226] on select "Select AcctPay Amazon Logistics ATI Trucking BC Dimerco Logistics Empire Southw…" at bounding box center [188, 231] width 327 height 24
select select "8933"
click at [25, 219] on select "Select AcctPay Amazon Logistics ATI Trucking BC Dimerco Logistics Empire Southw…" at bounding box center [188, 231] width 327 height 24
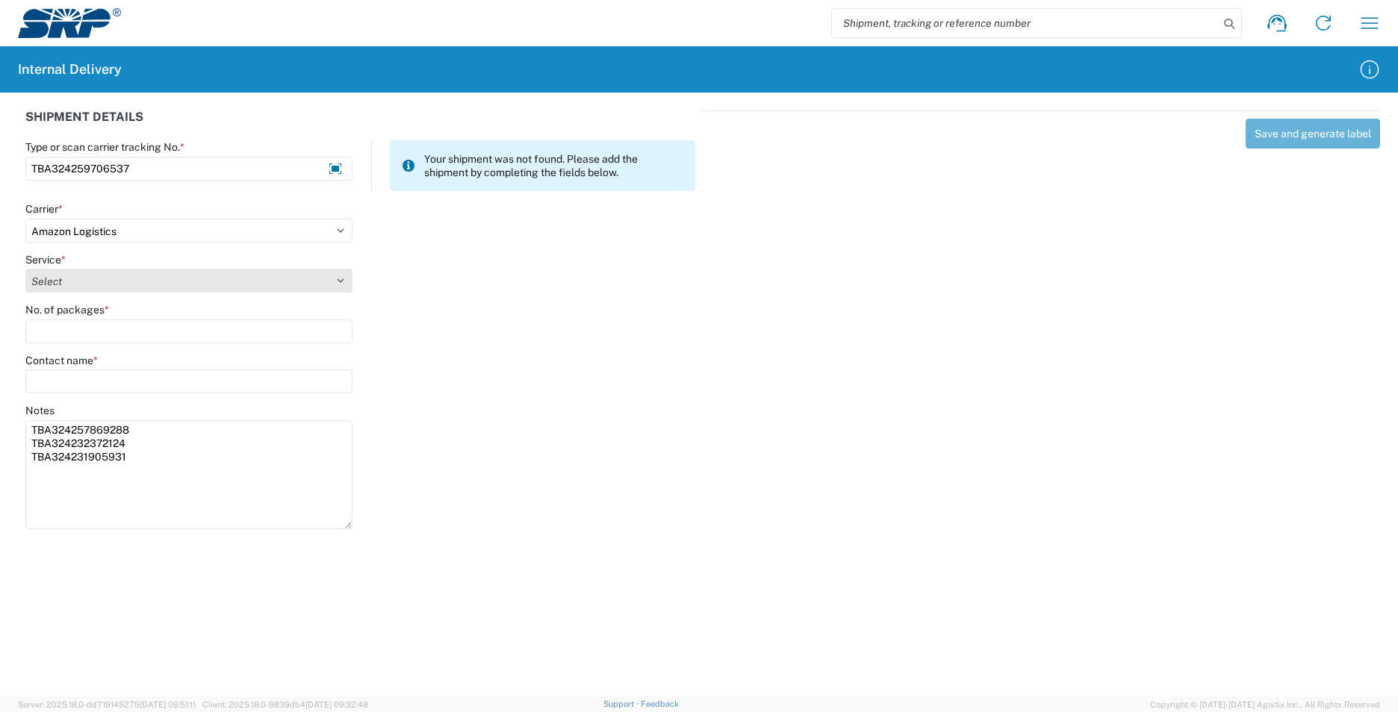
click at [96, 283] on select "Select Amazon Logistics TBA Rail TL Standard 3 - 5 Day" at bounding box center [188, 281] width 327 height 24
select select "24525"
click at [25, 269] on select "Select Amazon Logistics TBA Rail TL Standard 3 - 5 Day" at bounding box center [188, 281] width 327 height 24
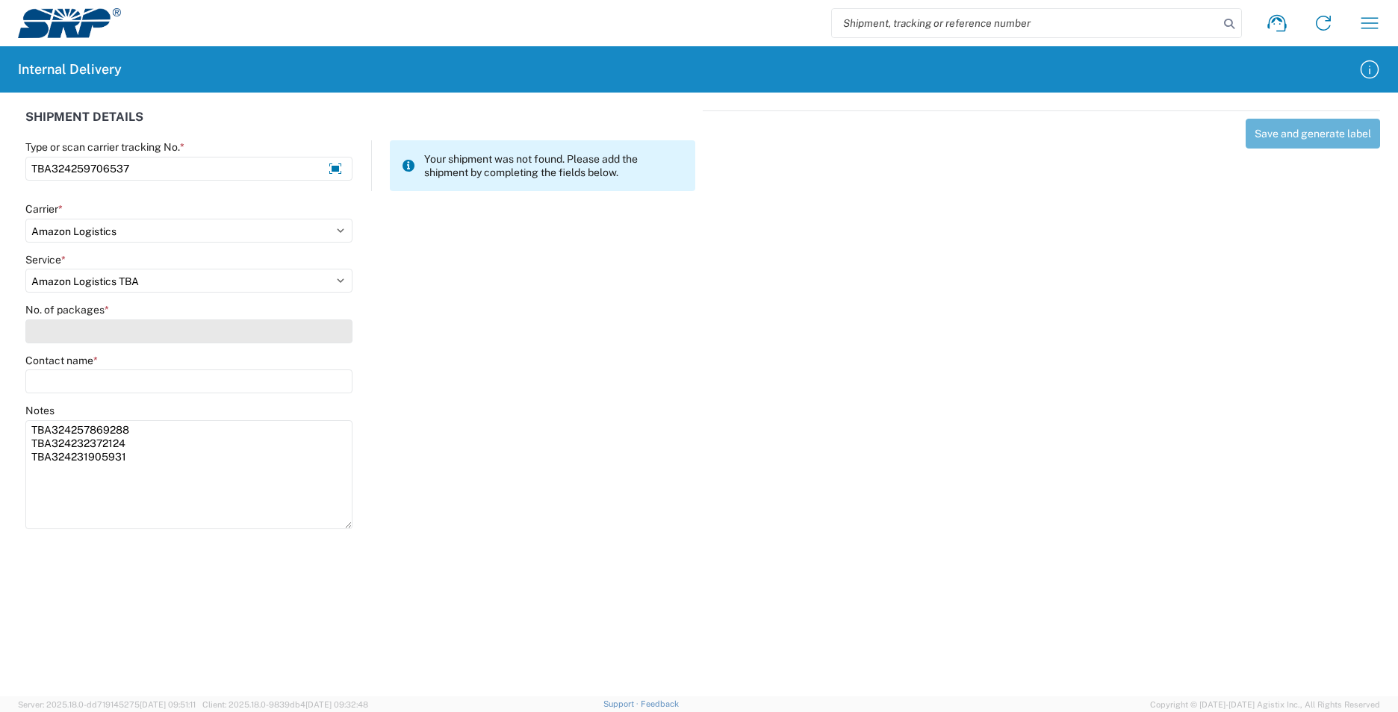
click at [89, 335] on input "No. of packages *" at bounding box center [188, 332] width 327 height 24
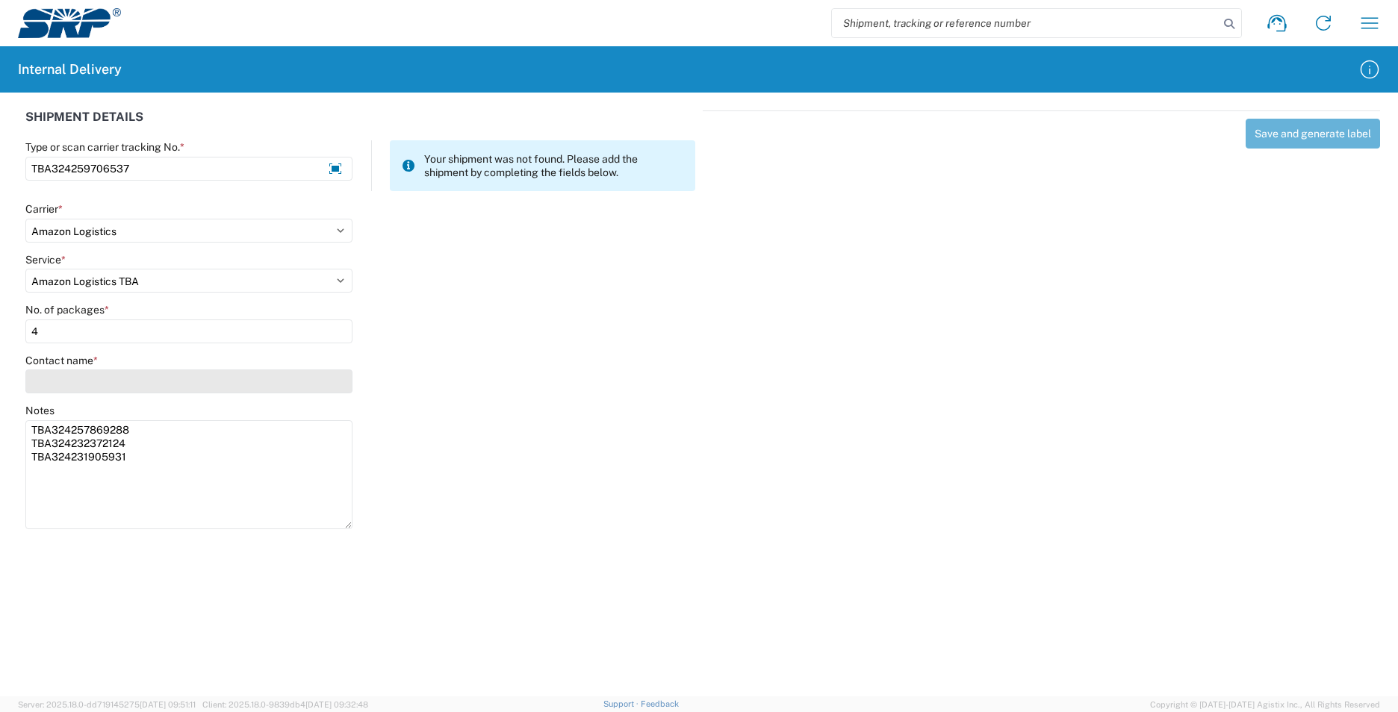
type input "4"
click at [99, 379] on input "Contact name *" at bounding box center [188, 382] width 327 height 24
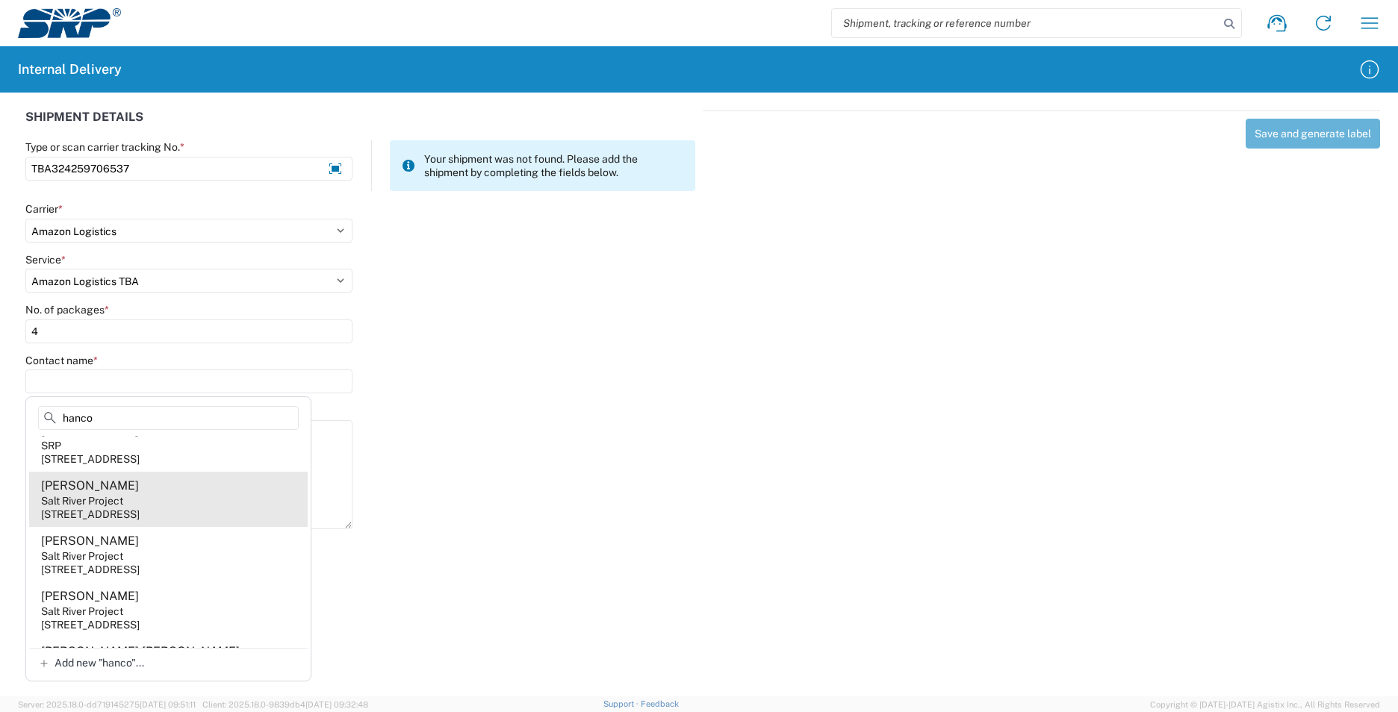
scroll to position [149, 0]
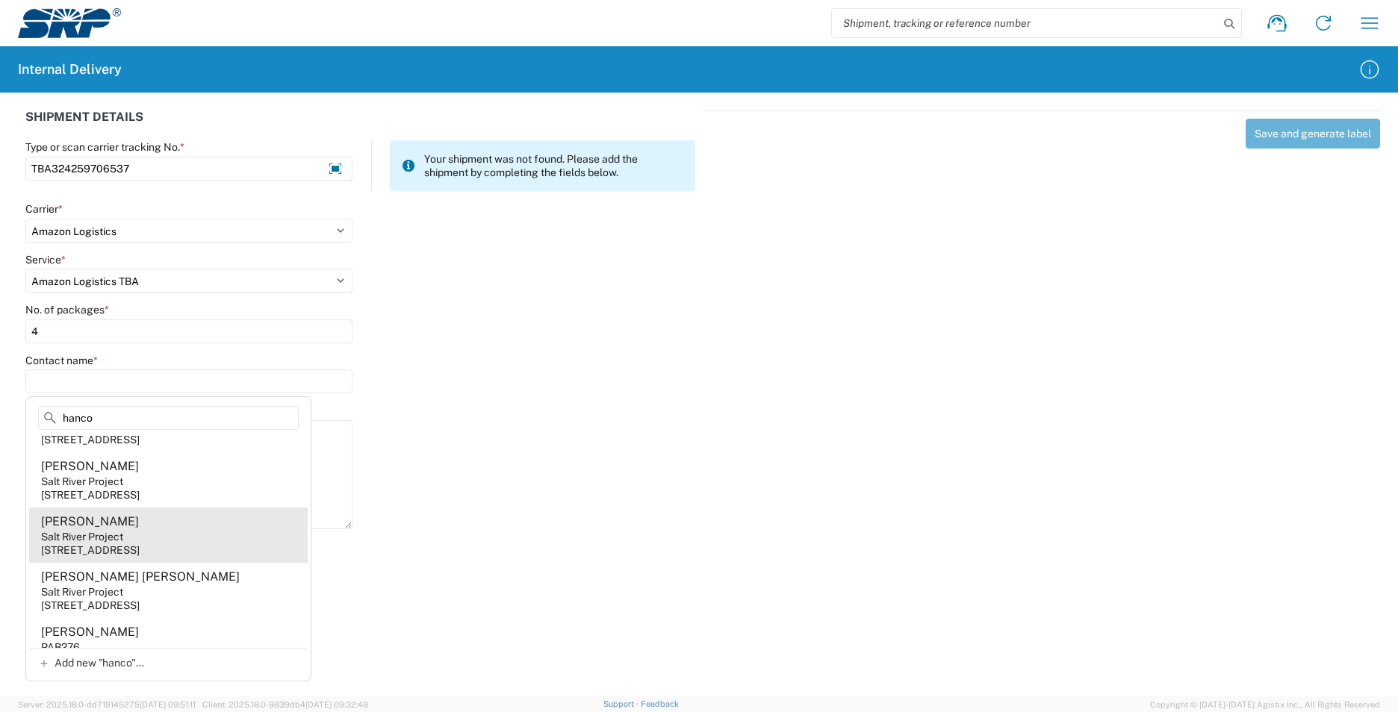
type input "hanco"
click at [192, 563] on agx-address-suggestion-item "[PERSON_NAME] Salt River Project [STREET_ADDRESS]" at bounding box center [168, 535] width 279 height 55
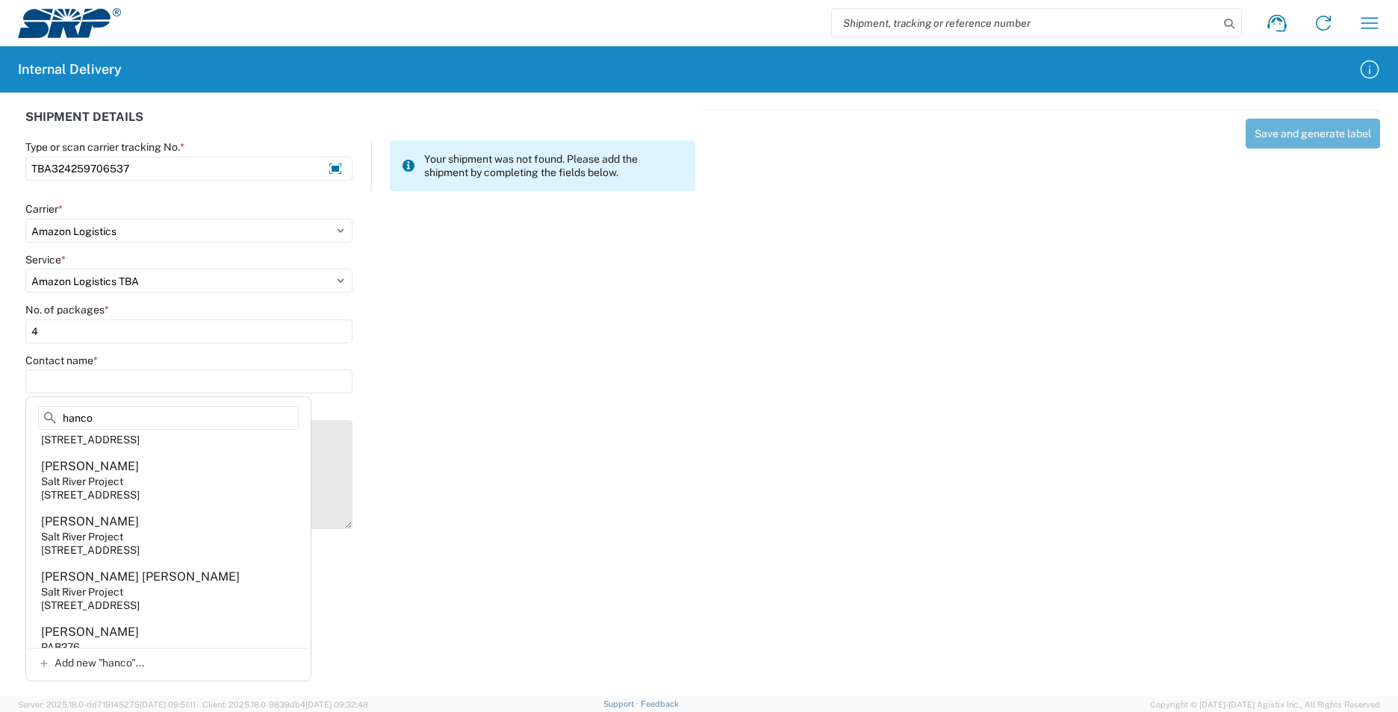
type input "[PERSON_NAME]"
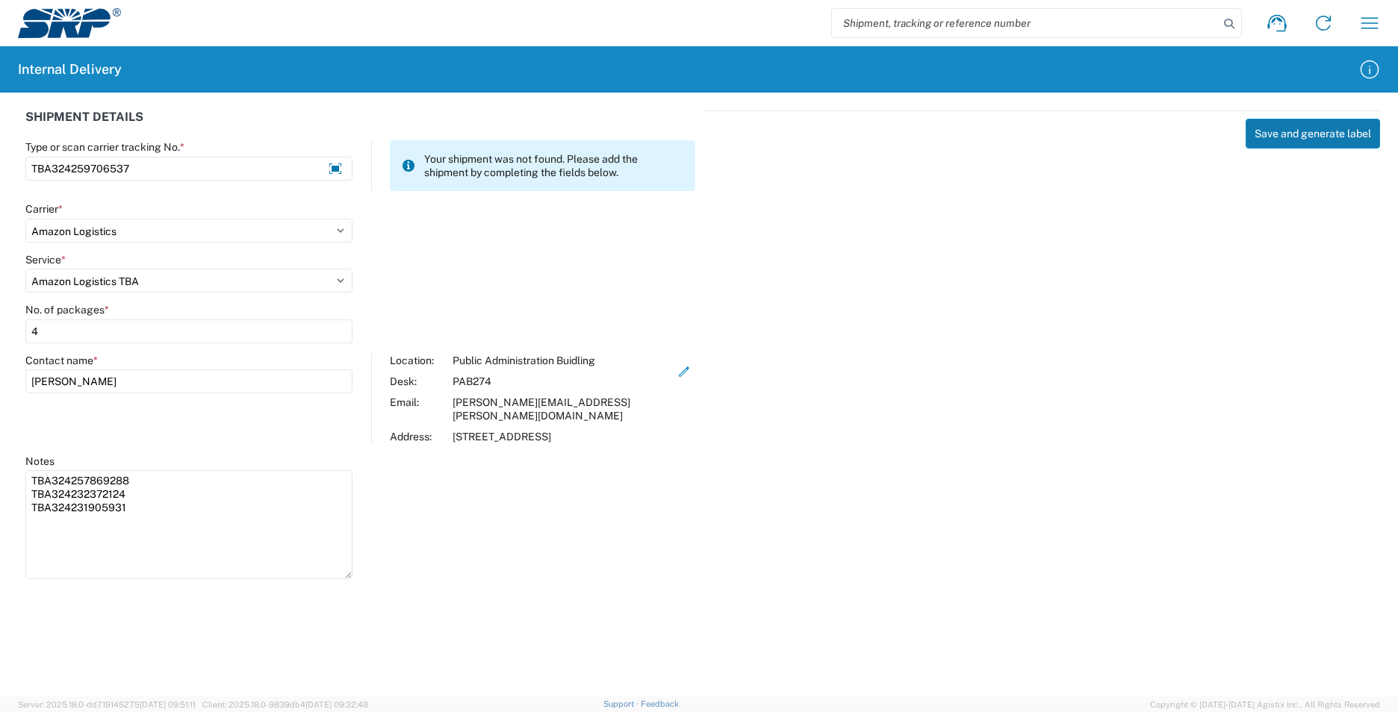
click at [1271, 132] on button "Save and generate label" at bounding box center [1312, 134] width 134 height 30
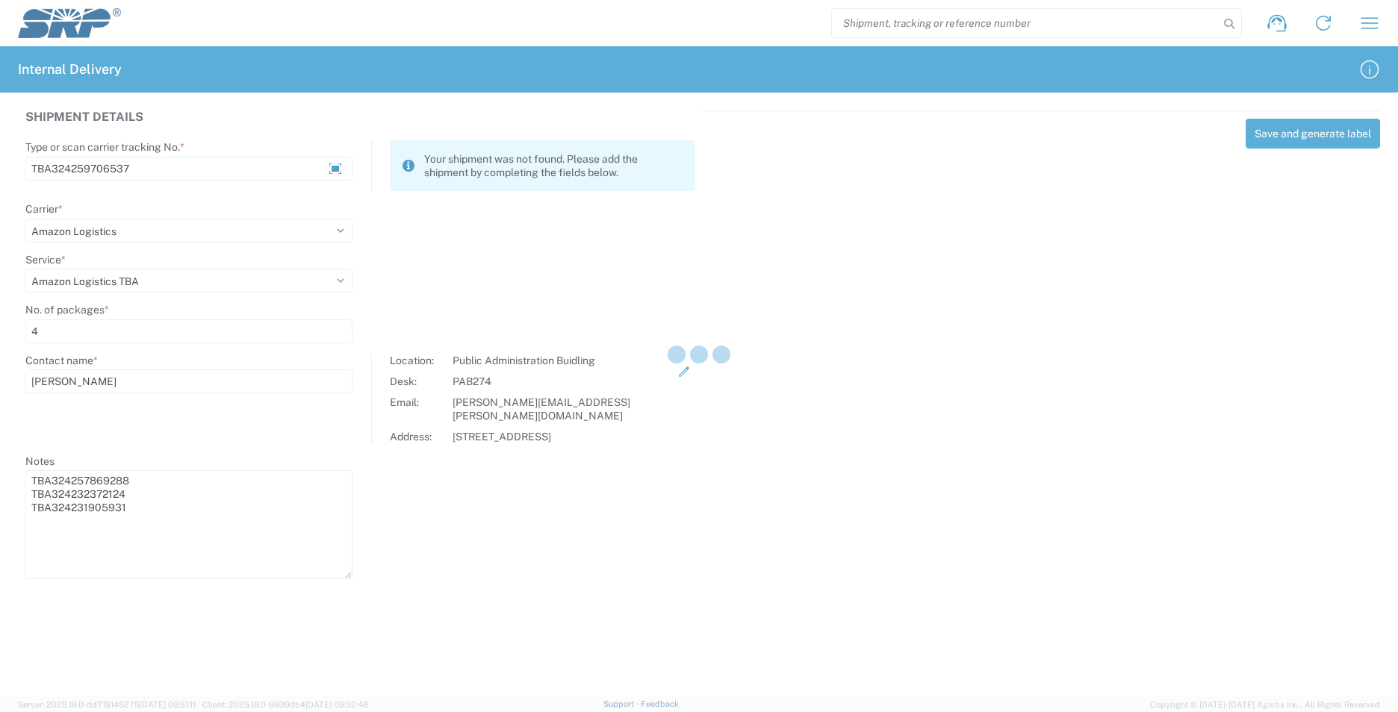
select select
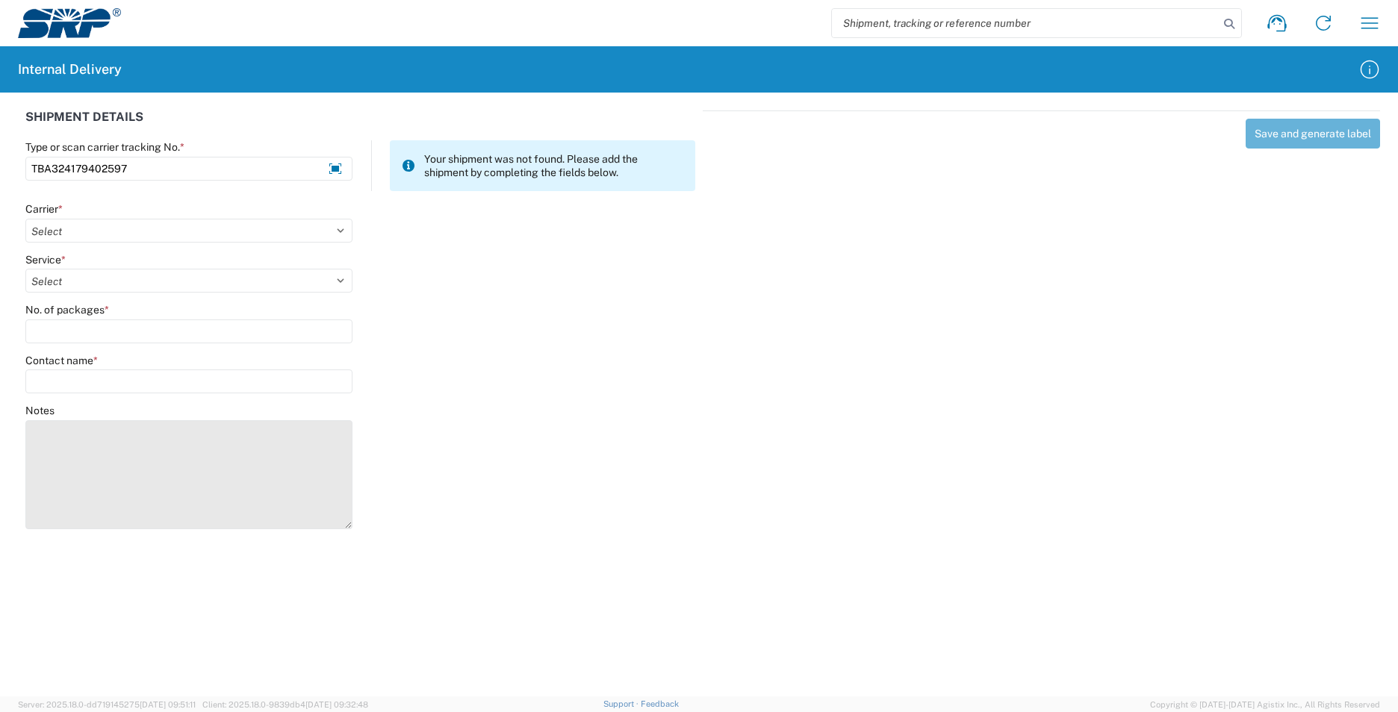
type input "TBA324179402597"
click at [134, 470] on textarea "Notes" at bounding box center [188, 474] width 327 height 109
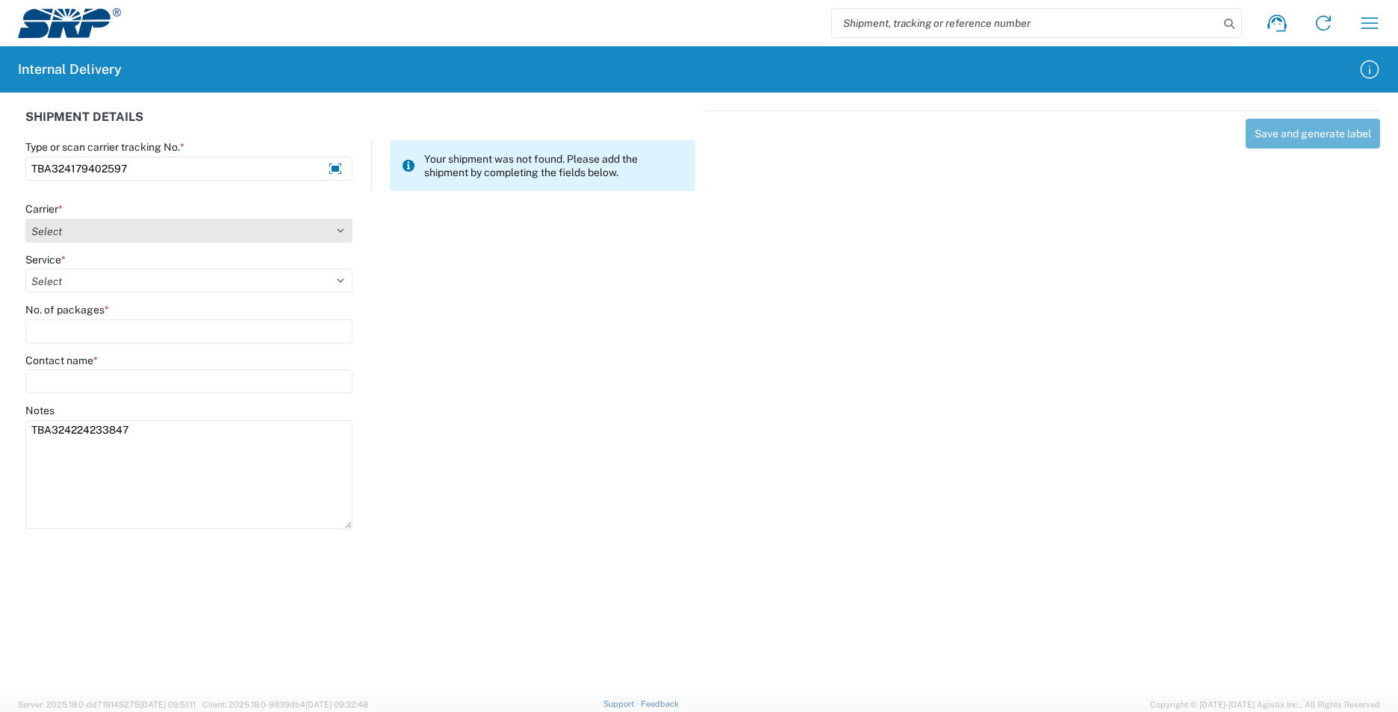
type textarea "TBA324224233847"
click at [99, 234] on select "Select AcctPay Amazon Logistics ATI Trucking BC Dimerco Logistics Empire Southw…" at bounding box center [188, 231] width 327 height 24
select select "8933"
click at [25, 219] on select "Select AcctPay Amazon Logistics ATI Trucking BC Dimerco Logistics Empire Southw…" at bounding box center [188, 231] width 327 height 24
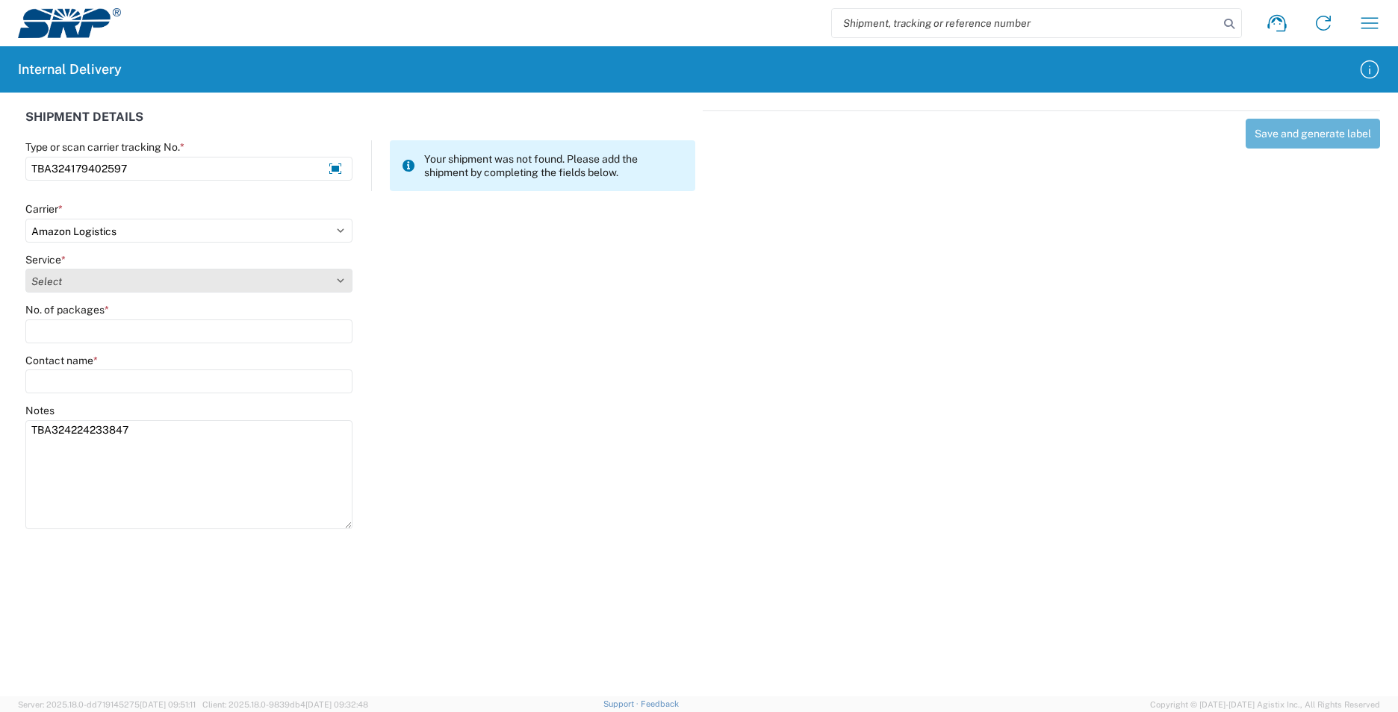
click at [87, 287] on select "Select" at bounding box center [188, 281] width 327 height 24
select select "24525"
click at [25, 269] on select "Select Amazon Logistics TBA Rail TL Standard 3 - 5 Day" at bounding box center [188, 281] width 327 height 24
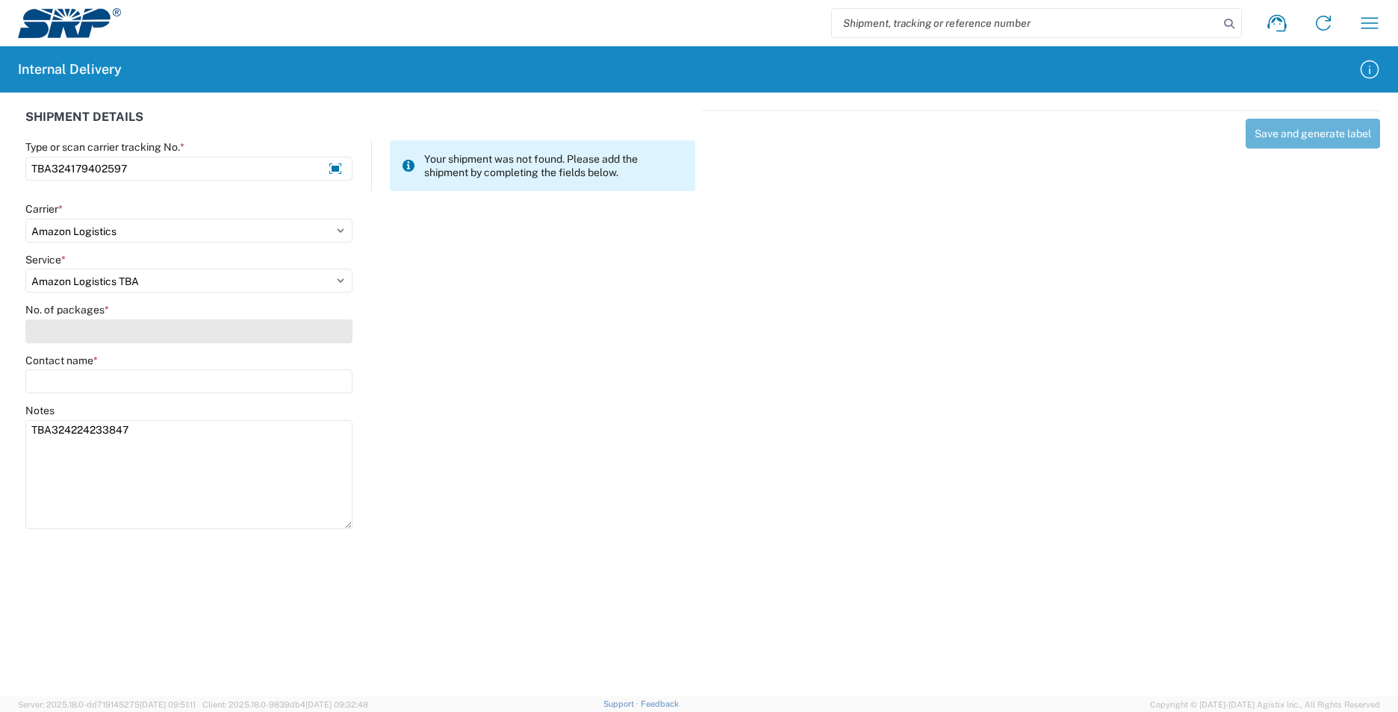
click at [81, 329] on input "No. of packages *" at bounding box center [188, 332] width 327 height 24
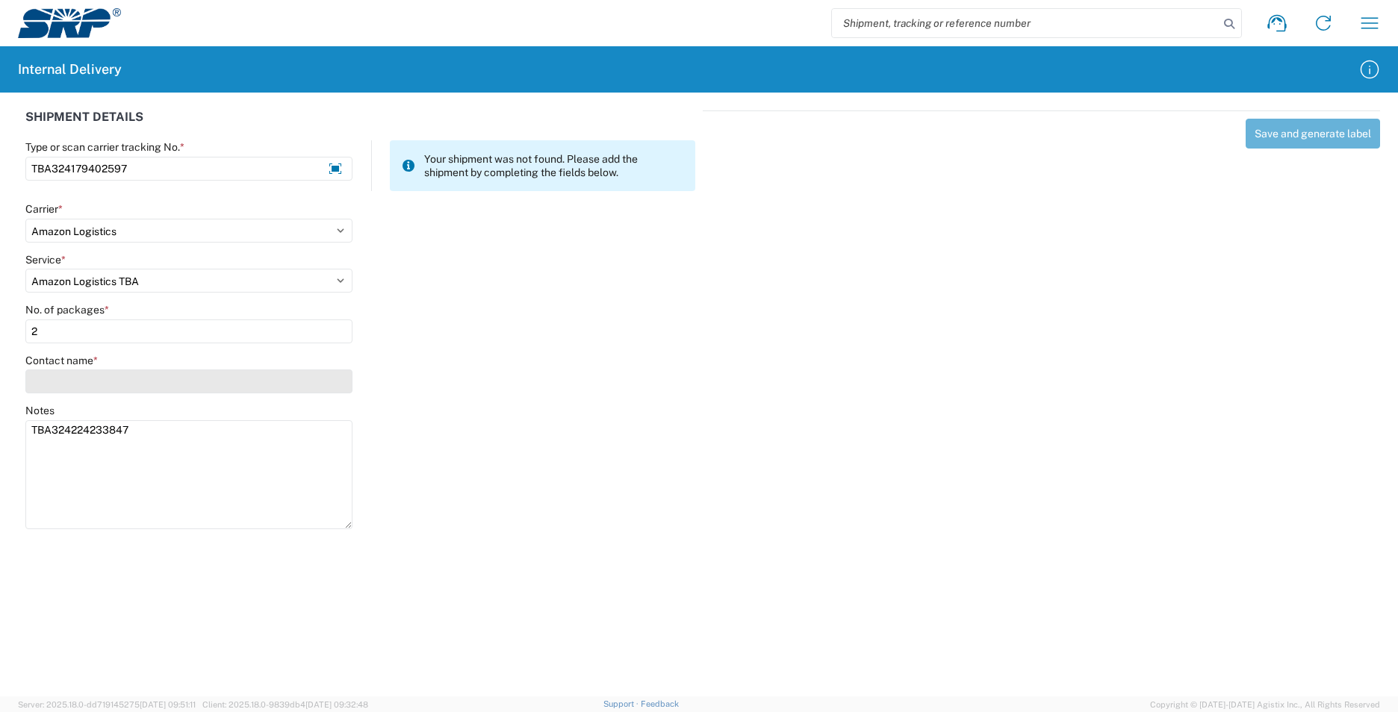
type input "2"
click at [74, 384] on input "Contact name *" at bounding box center [188, 382] width 327 height 24
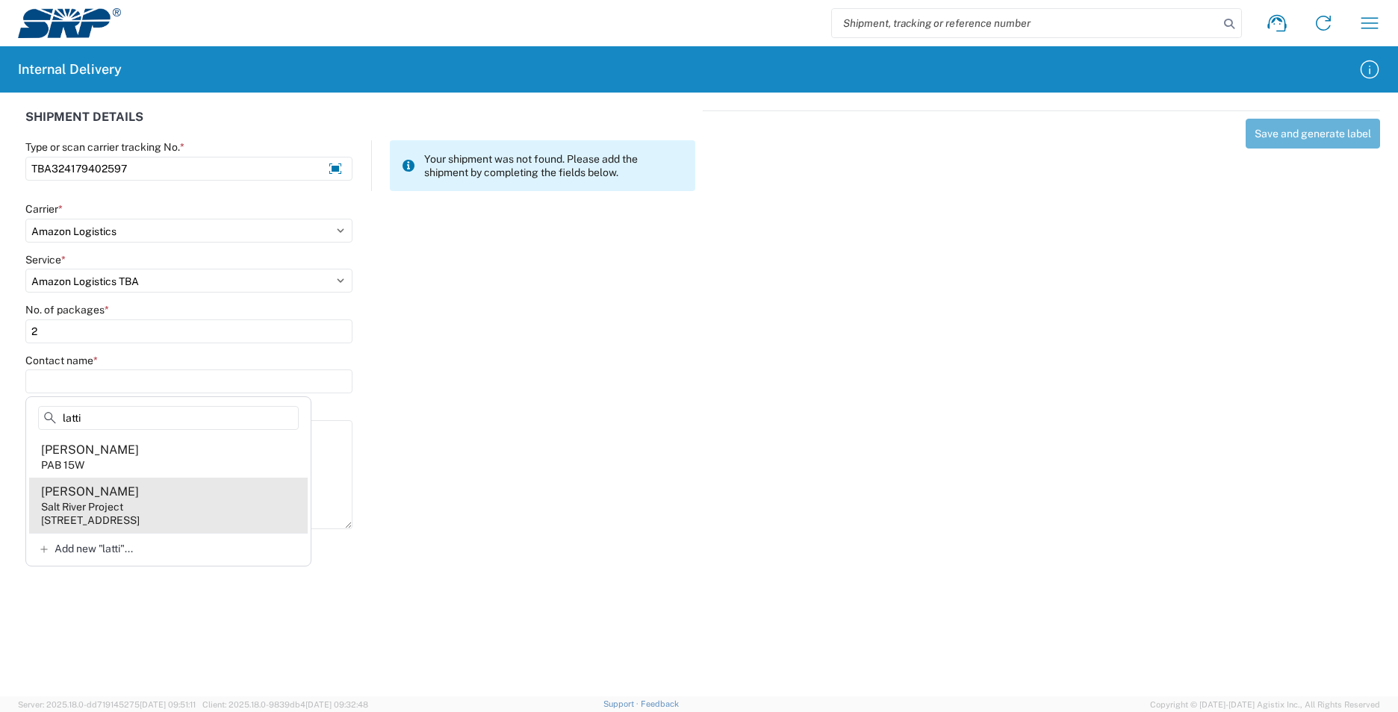
type input "latti"
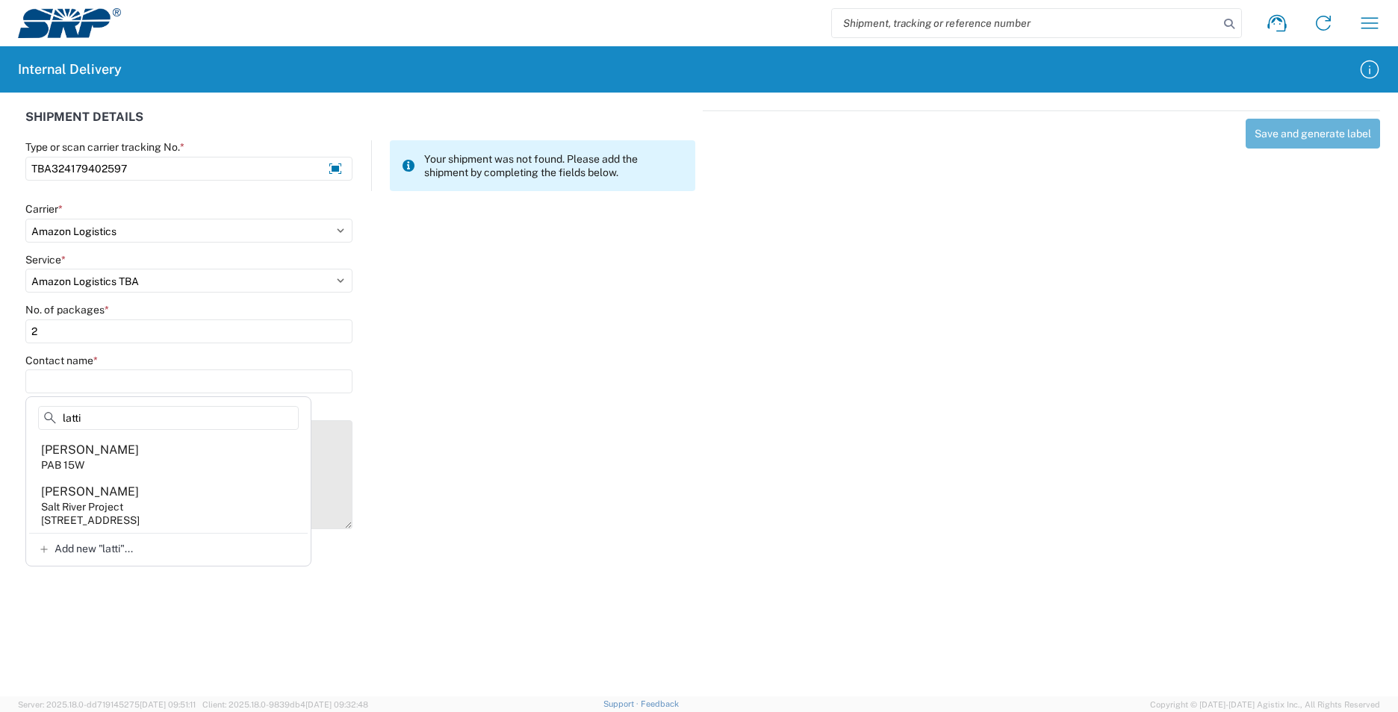
click at [180, 511] on agx-address-suggestion-item "[PERSON_NAME] Salt River Project [STREET_ADDRESS]" at bounding box center [168, 505] width 279 height 55
type input "[PERSON_NAME]"
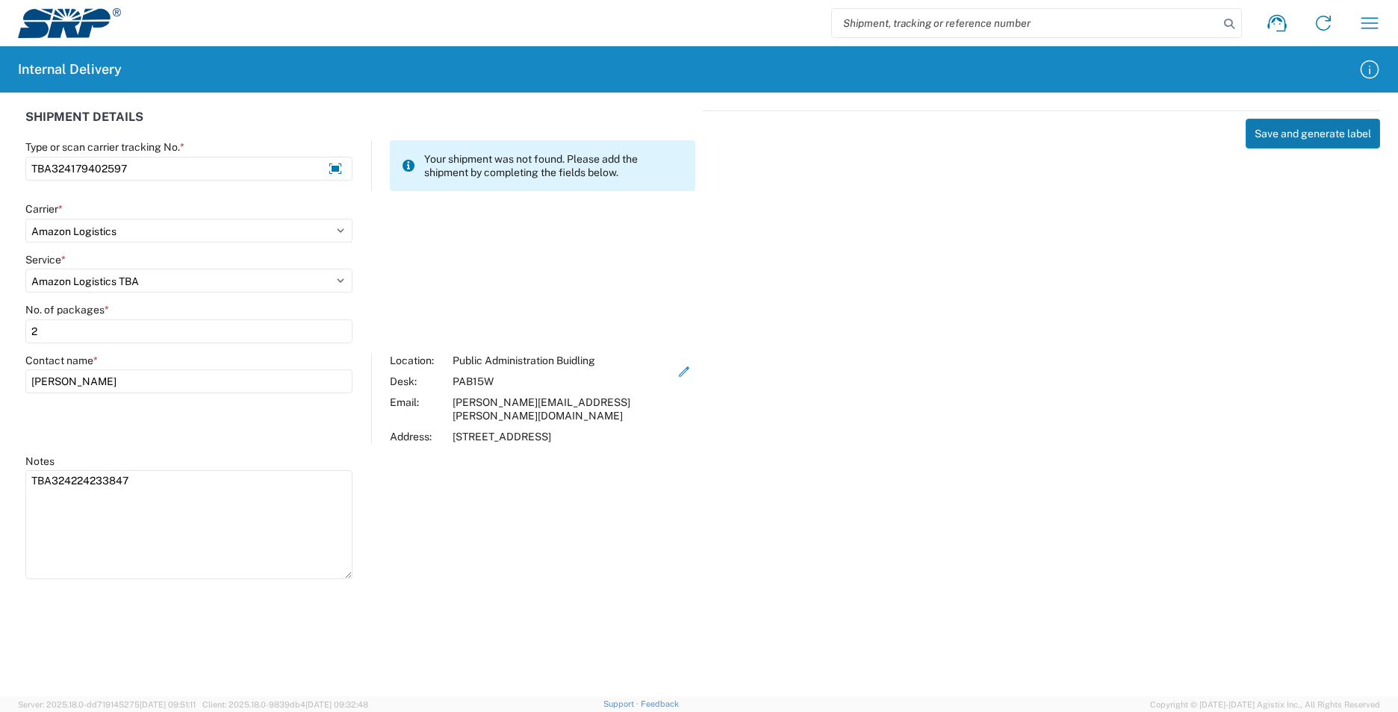
click at [1300, 132] on button "Save and generate label" at bounding box center [1312, 134] width 134 height 30
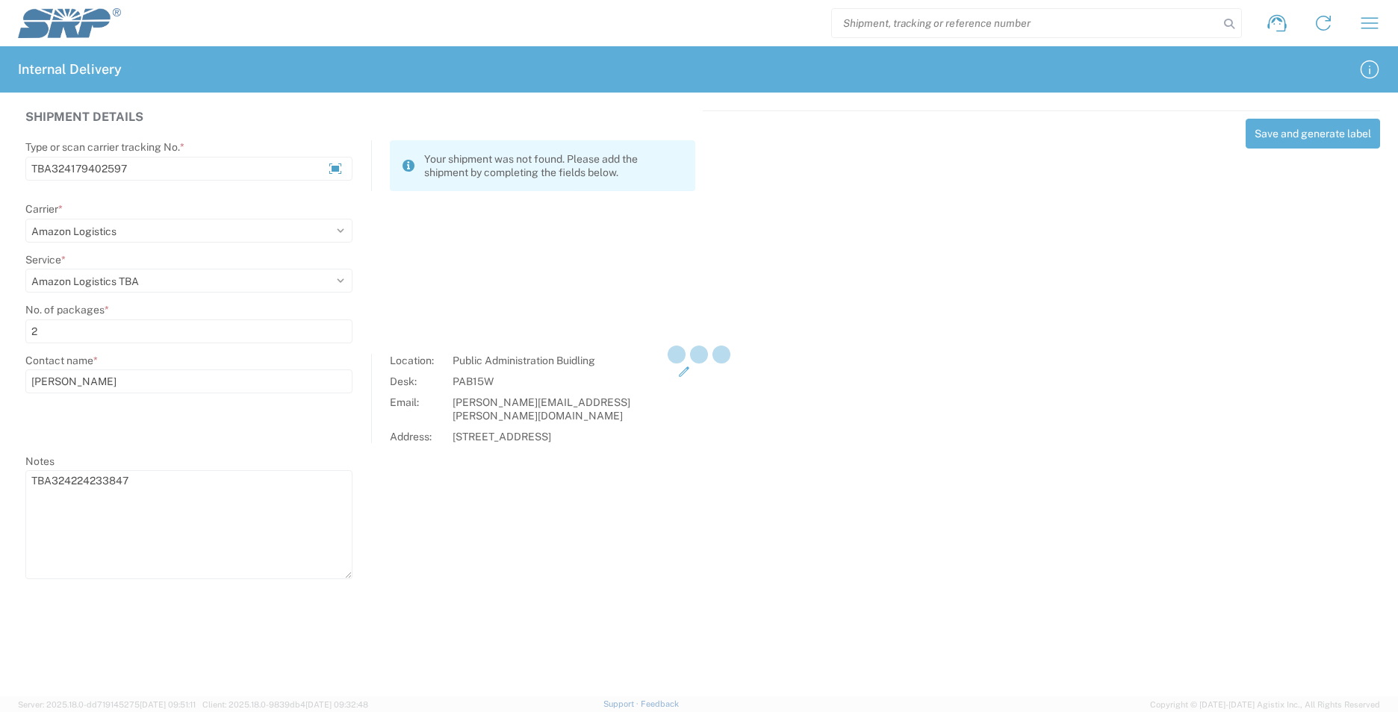
select select
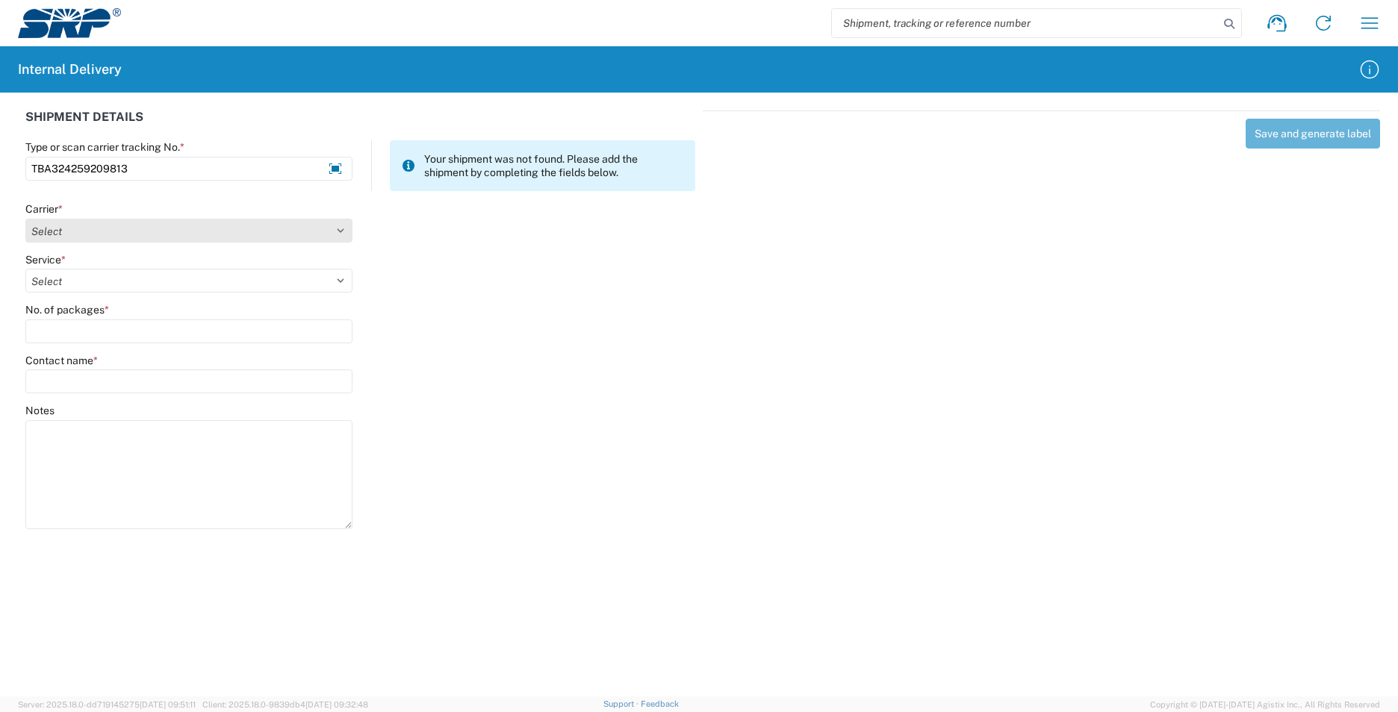
type input "TBA324259209813"
click at [120, 237] on select "Select AcctPay Amazon Logistics ATI Trucking BC Dimerco Logistics Empire Southw…" at bounding box center [188, 231] width 327 height 24
select select "8933"
click at [25, 219] on select "Select AcctPay Amazon Logistics ATI Trucking BC Dimerco Logistics Empire Southw…" at bounding box center [188, 231] width 327 height 24
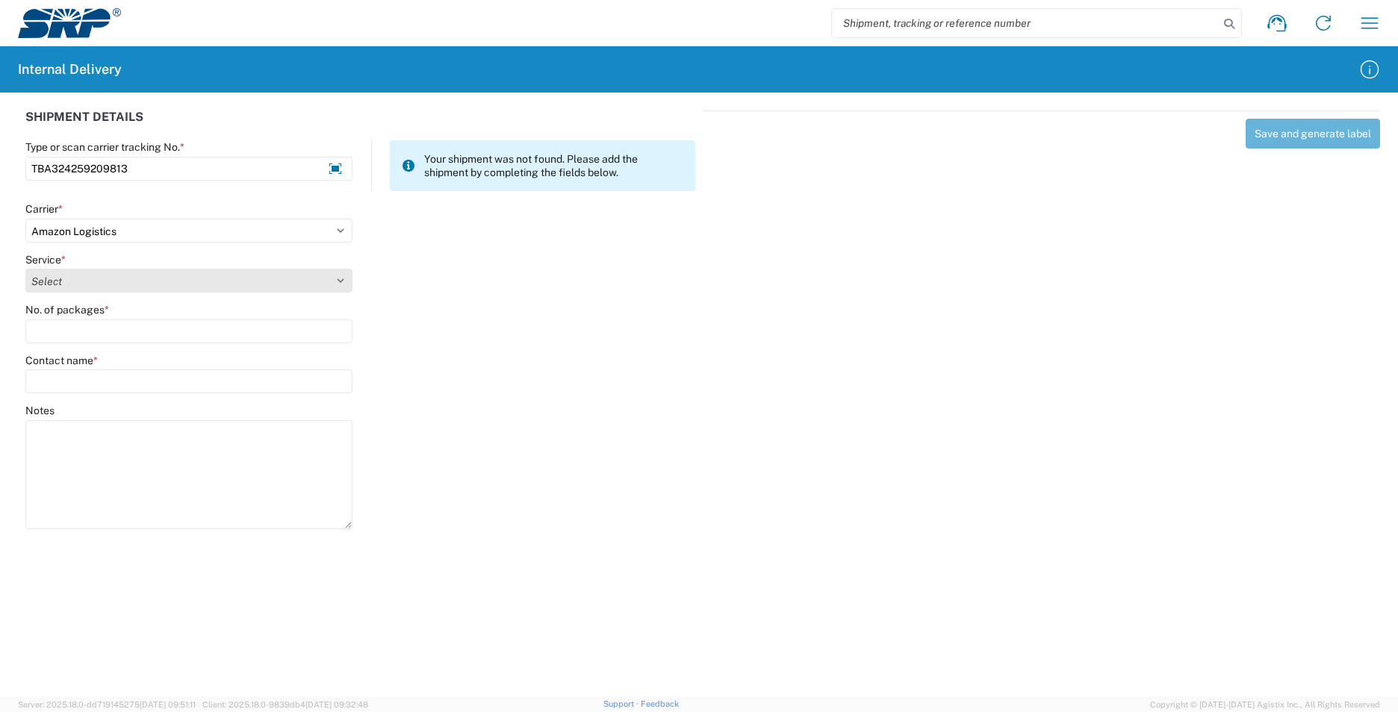
click at [85, 279] on select "Select Amazon Logistics TBA Rail TL Standard 3 - 5 Day" at bounding box center [188, 281] width 327 height 24
select select "24525"
click at [25, 269] on select "Select Amazon Logistics TBA Rail TL Standard 3 - 5 Day" at bounding box center [188, 281] width 327 height 24
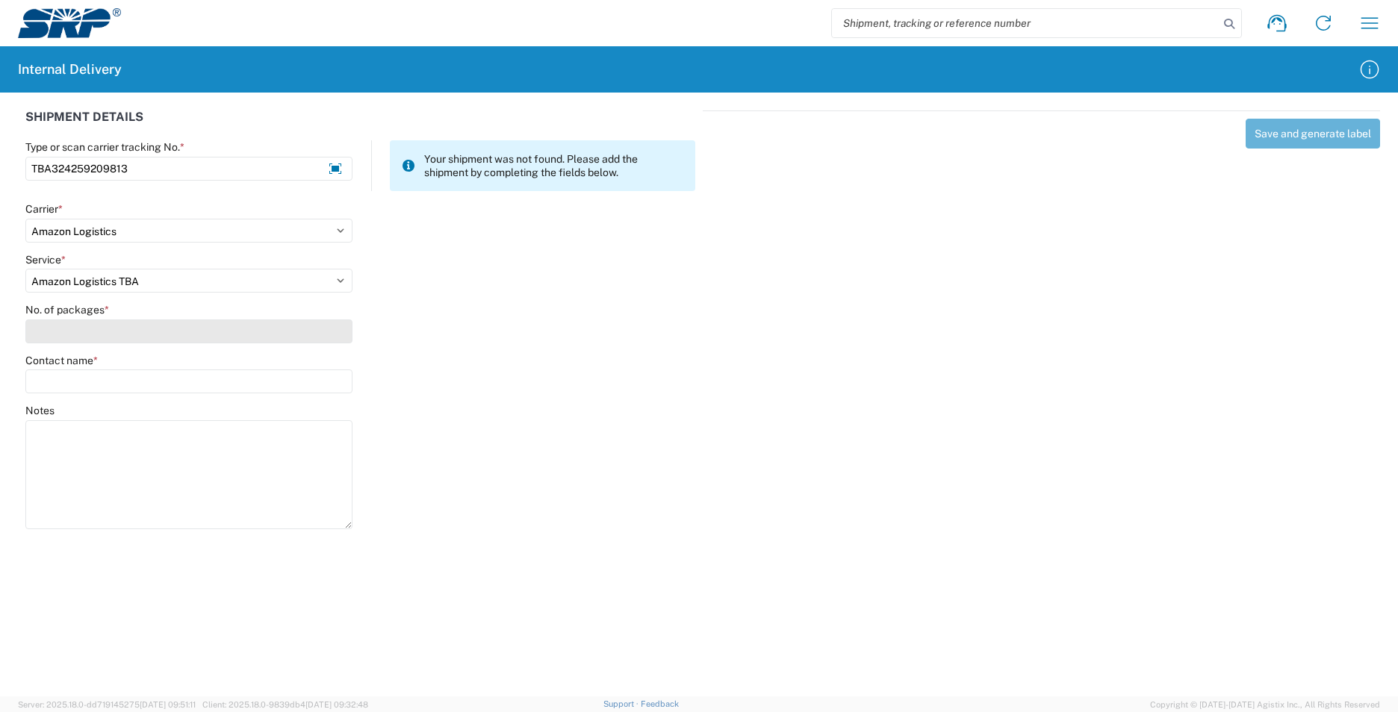
click at [94, 326] on input "No. of packages *" at bounding box center [188, 332] width 327 height 24
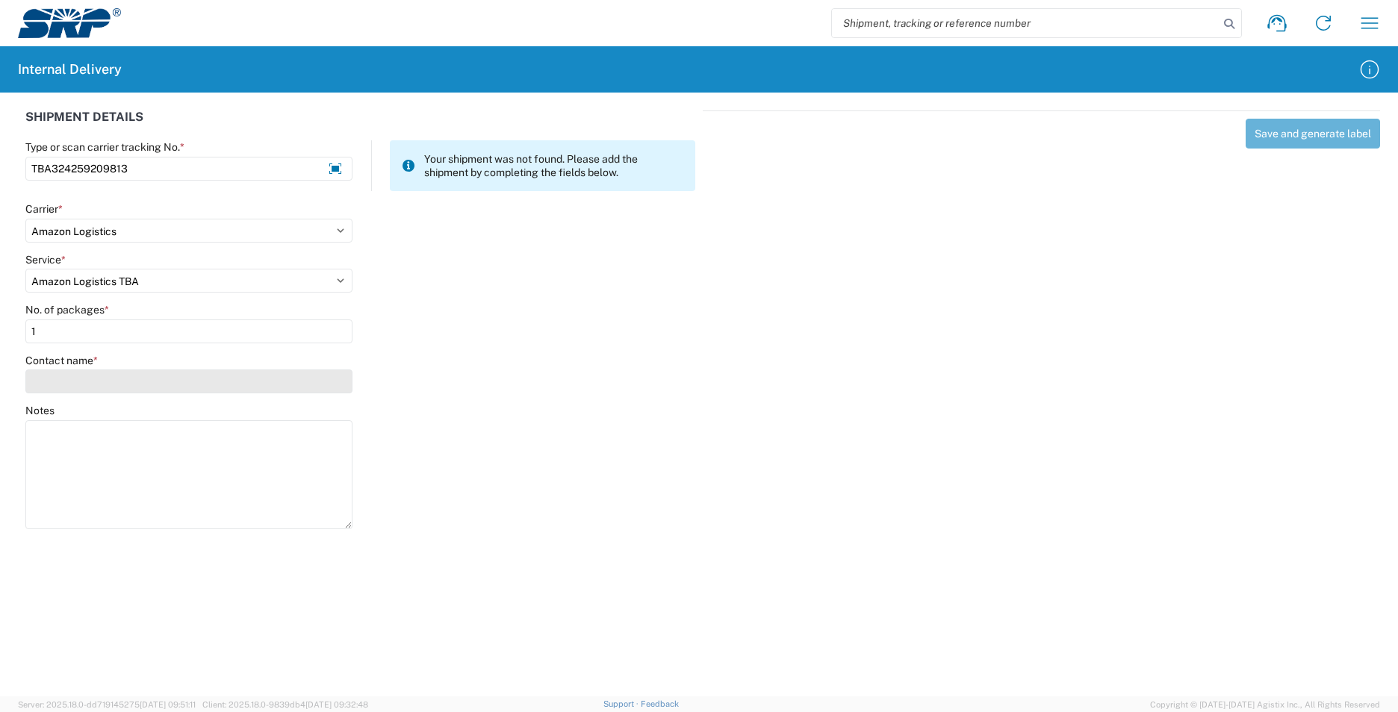
type input "1"
click at [81, 385] on input "Contact name *" at bounding box center [188, 382] width 327 height 24
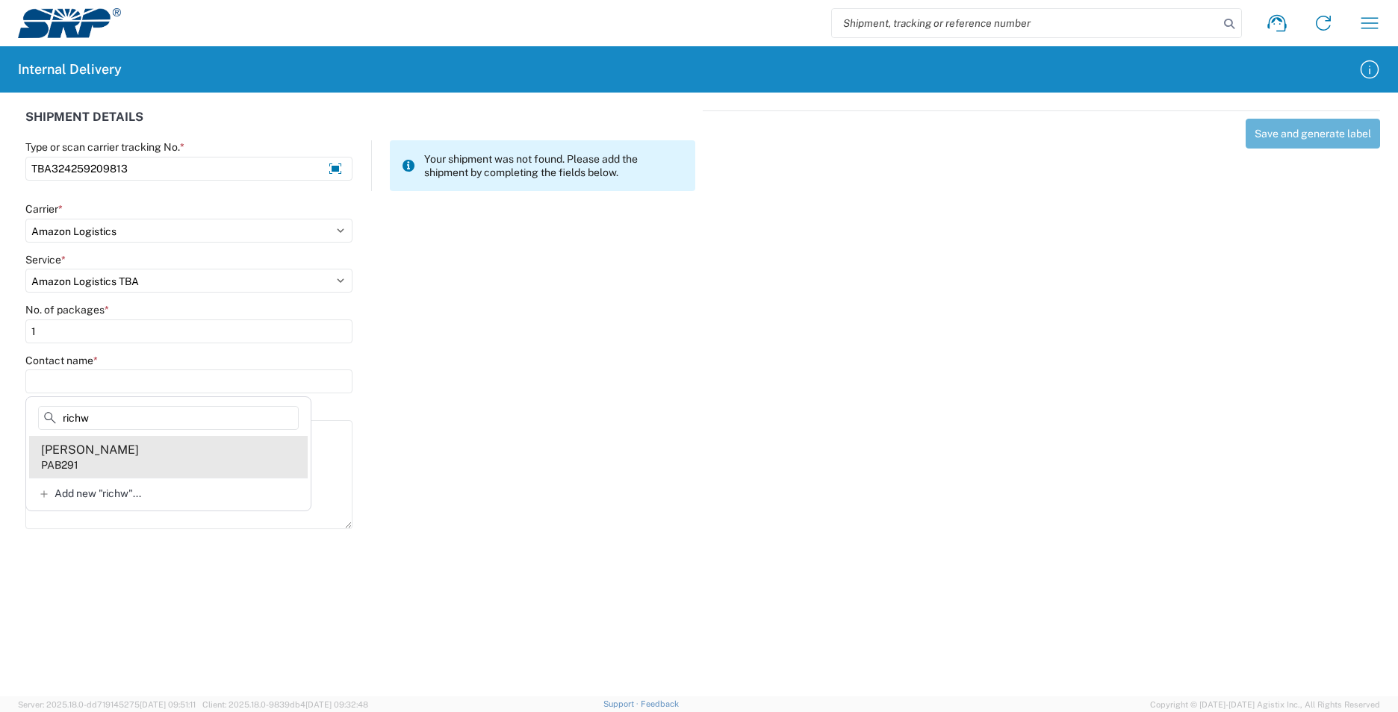
type input "richw"
click at [130, 465] on agx-address-suggestion-item "[PERSON_NAME] PAB291" at bounding box center [168, 457] width 279 height 42
type input "[PERSON_NAME]"
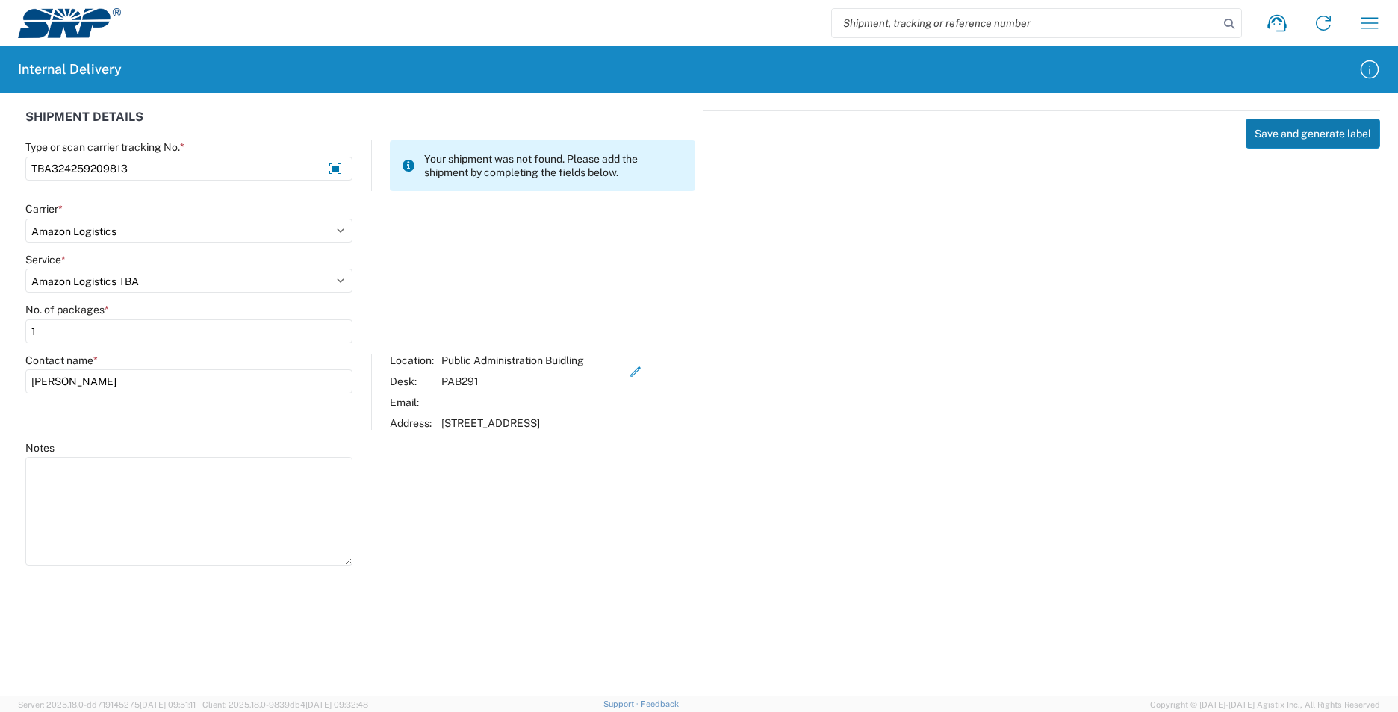
click at [1320, 137] on button "Save and generate label" at bounding box center [1312, 134] width 134 height 30
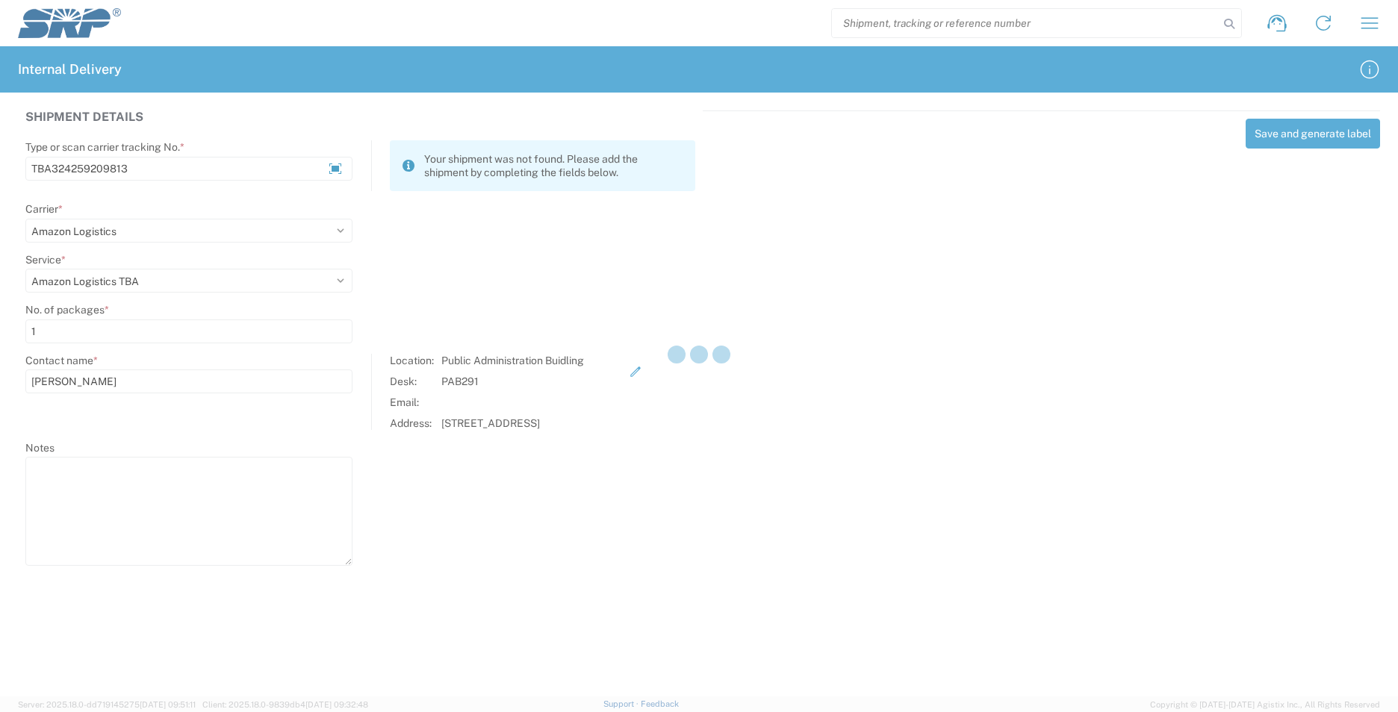
select select
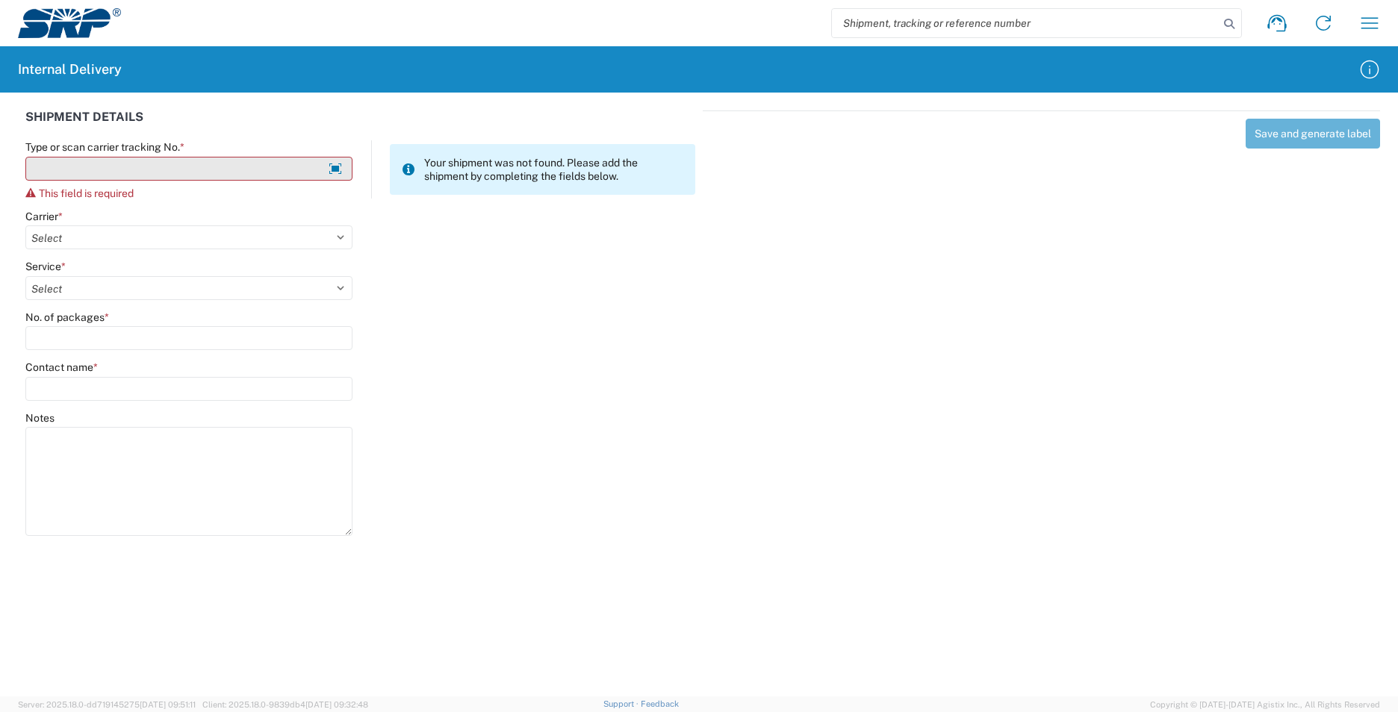
click at [211, 167] on input "Type or scan carrier tracking No. *" at bounding box center [188, 169] width 327 height 24
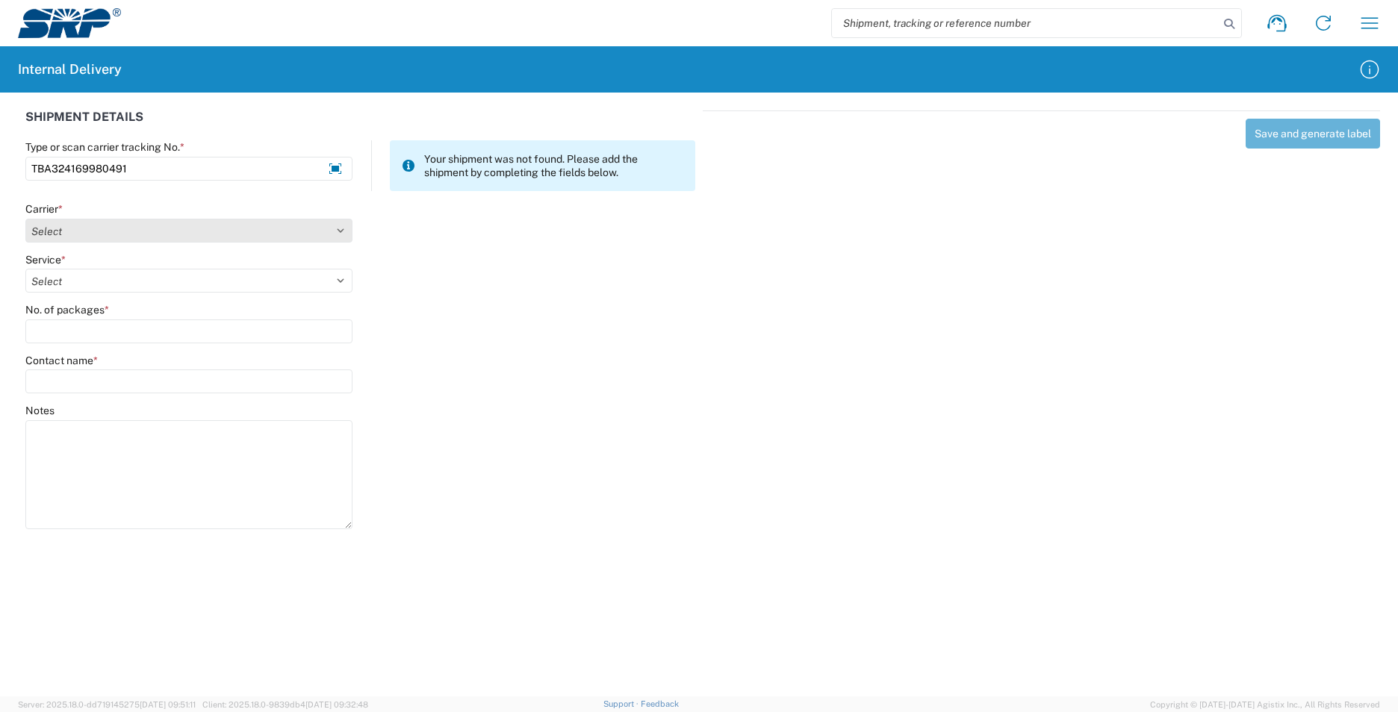
type input "TBA324169980491"
click at [85, 230] on select "Select AcctPay Amazon Logistics ATI Trucking BC Dimerco Logistics Empire Southw…" at bounding box center [188, 231] width 327 height 24
select select "8933"
click at [25, 219] on select "Select AcctPay Amazon Logistics ATI Trucking BC Dimerco Logistics Empire Southw…" at bounding box center [188, 231] width 327 height 24
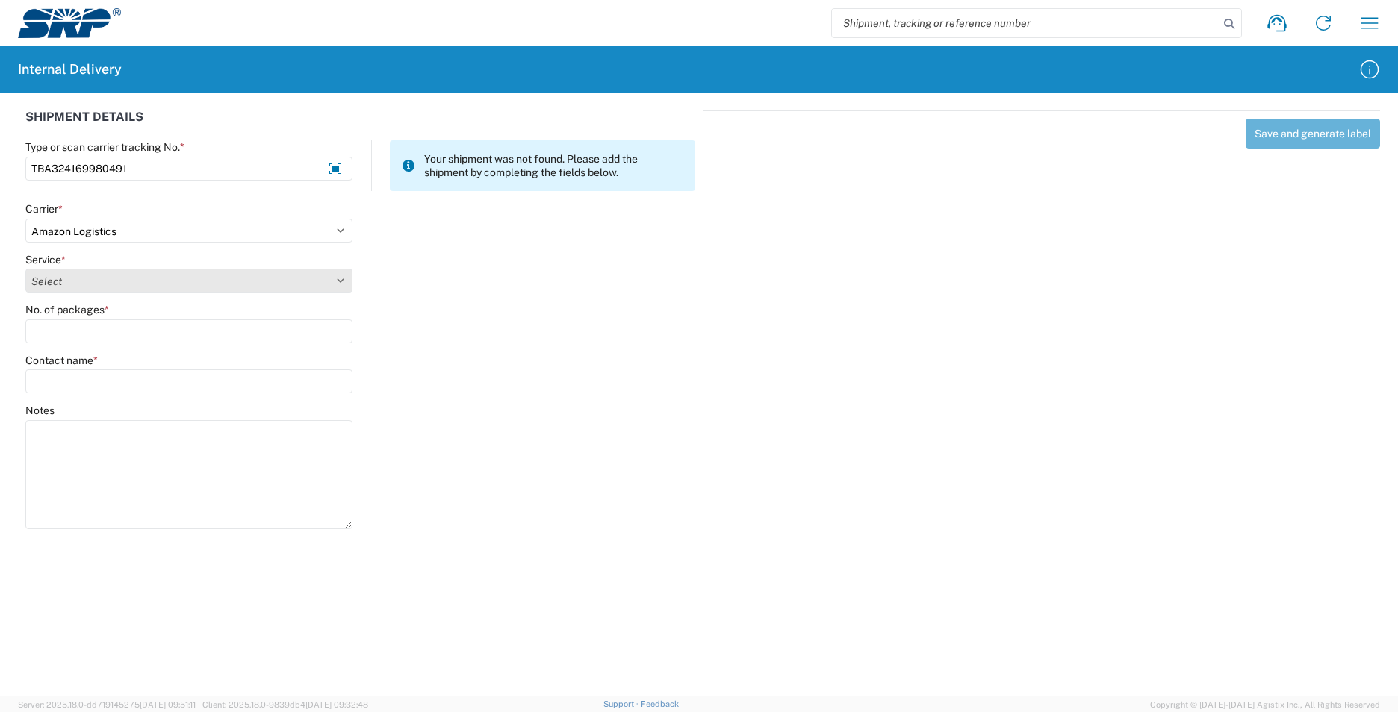
click at [98, 284] on select "Select" at bounding box center [188, 281] width 327 height 24
select select "24525"
click at [25, 269] on select "Select Amazon Logistics TBA Rail TL Standard 3 - 5 Day" at bounding box center [188, 281] width 327 height 24
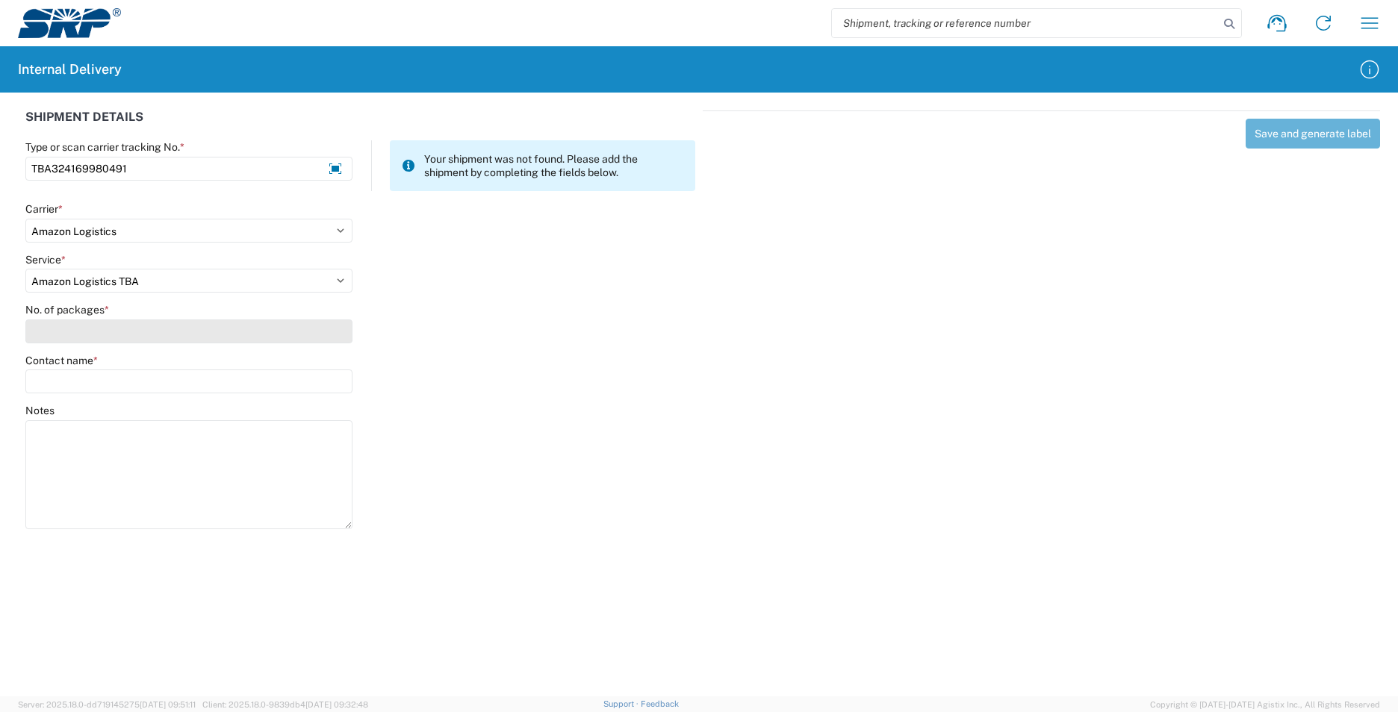
click at [74, 323] on input "No. of packages *" at bounding box center [188, 332] width 327 height 24
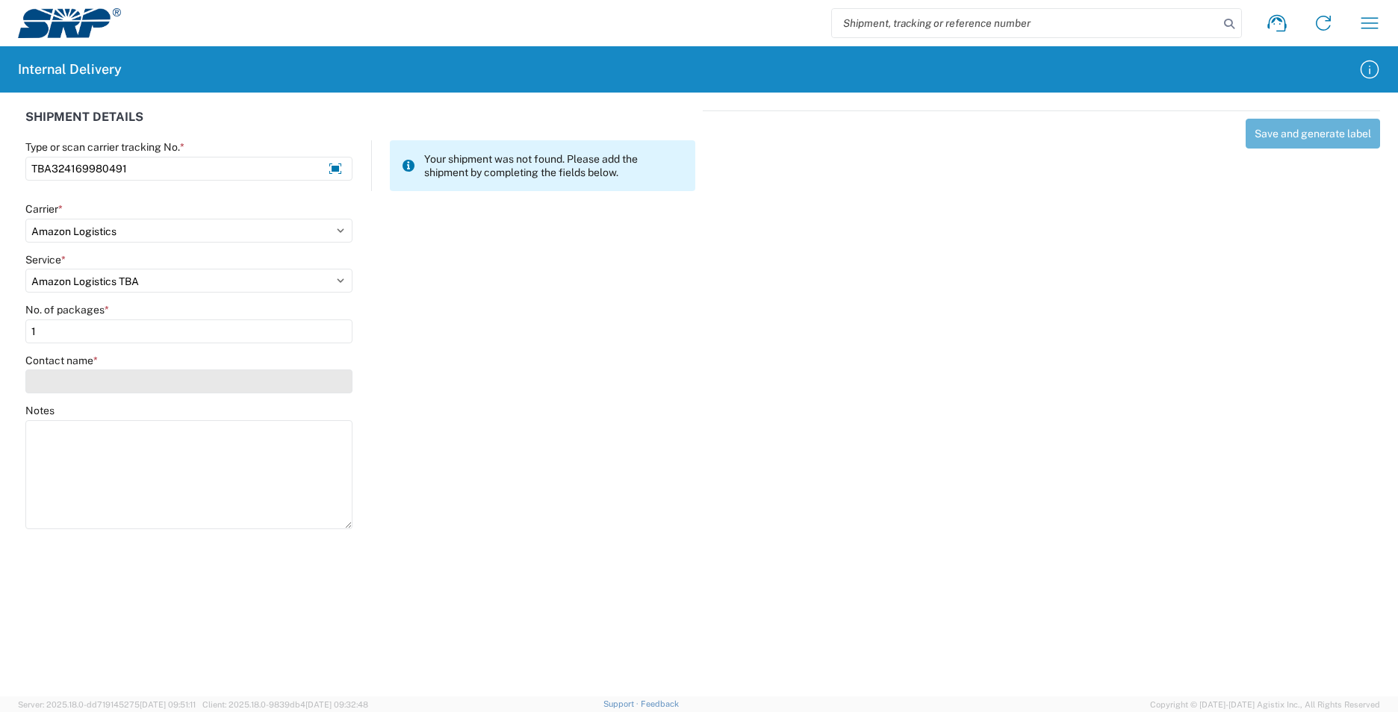
type input "1"
click at [66, 385] on input "Contact name *" at bounding box center [188, 382] width 327 height 24
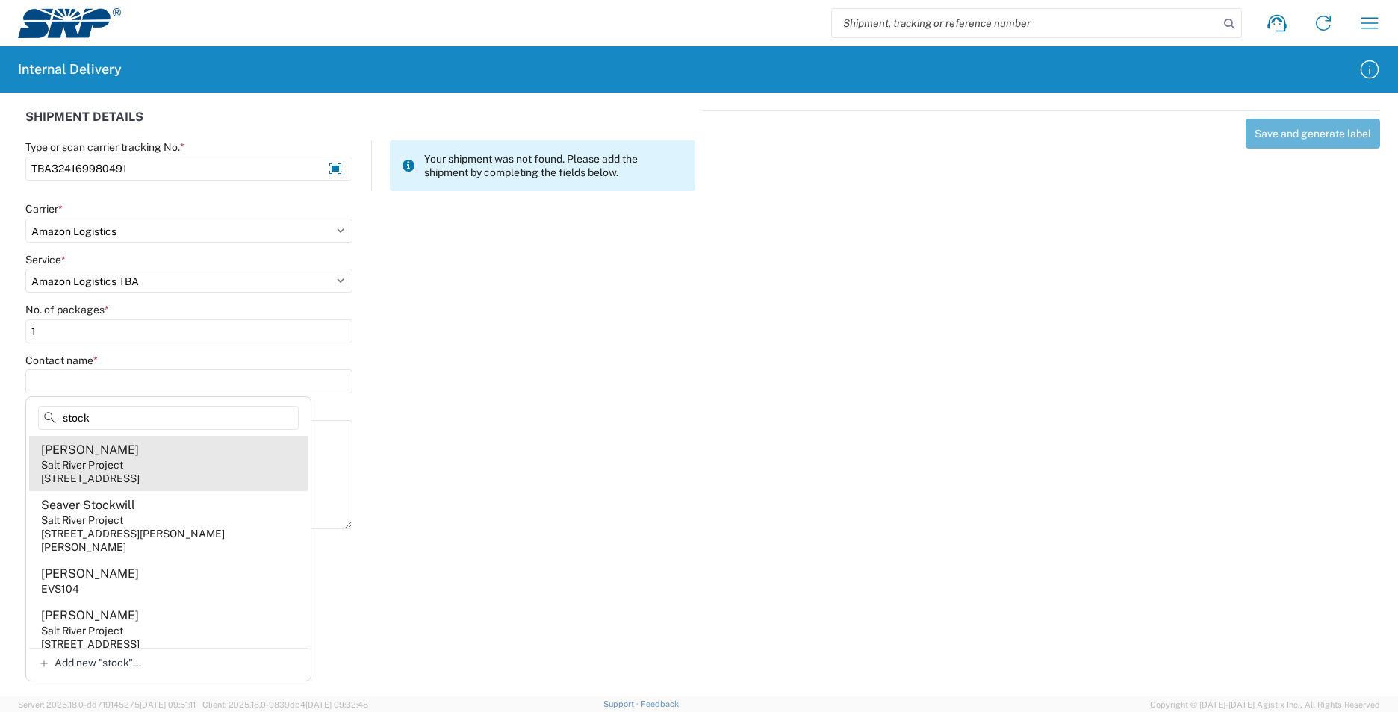
type input "stock"
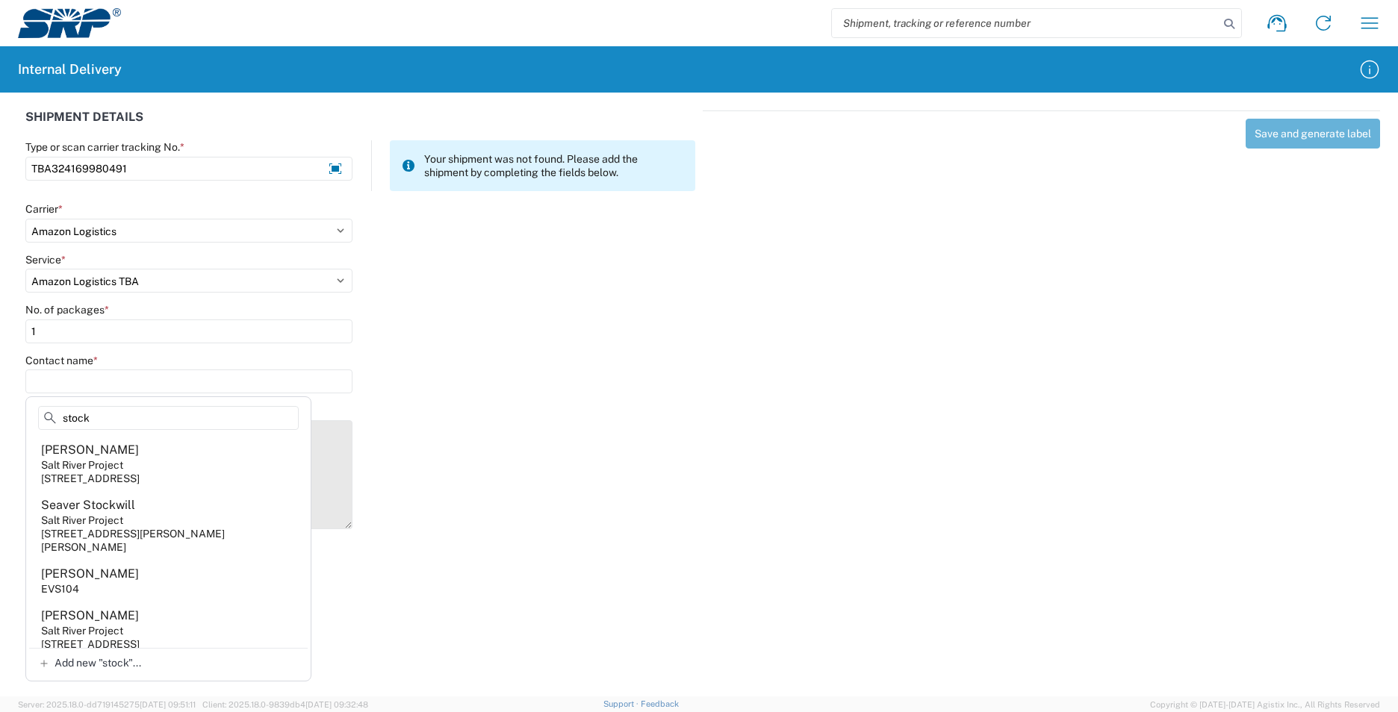
click at [188, 463] on agx-address-suggestion-item "[PERSON_NAME] Salt River Project [STREET_ADDRESS]" at bounding box center [168, 463] width 279 height 55
type input "[PERSON_NAME]"
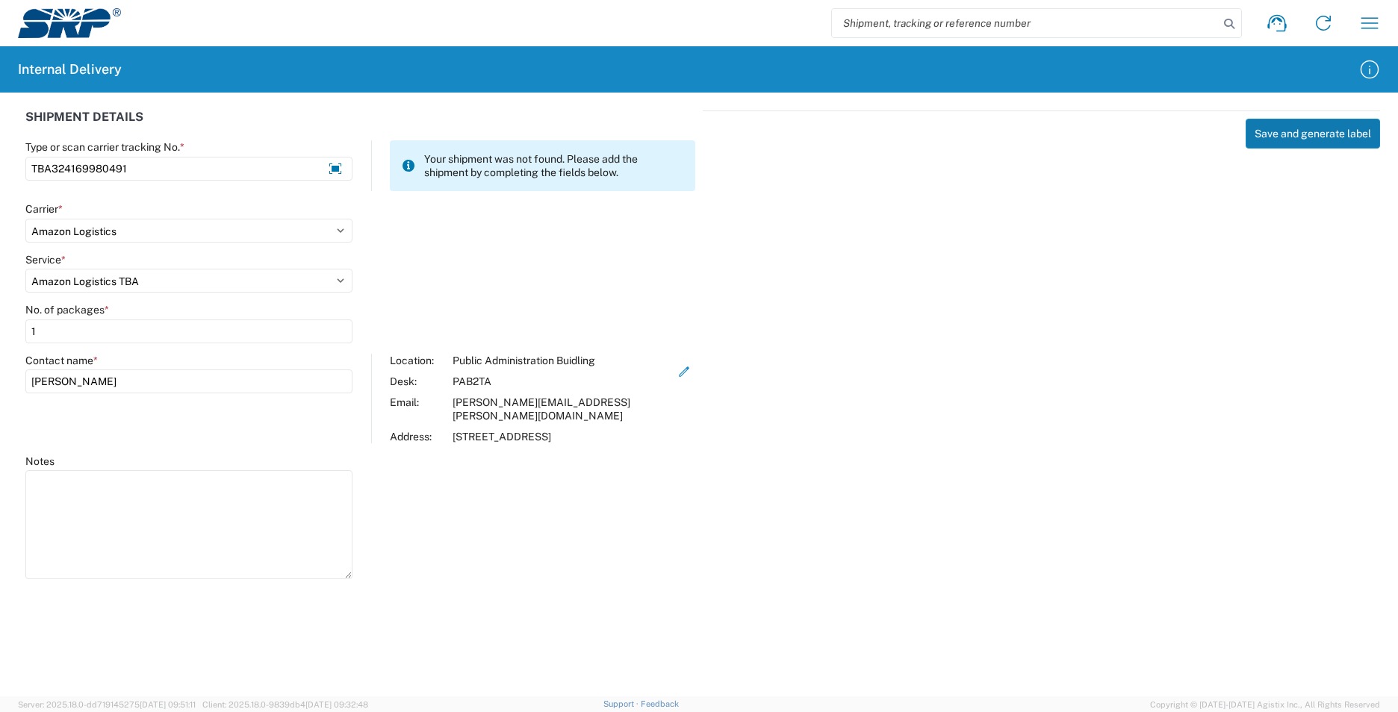
drag, startPoint x: 1337, startPoint y: 143, endPoint x: 1328, endPoint y: 142, distance: 9.7
click at [1329, 143] on button "Save and generate label" at bounding box center [1312, 134] width 134 height 30
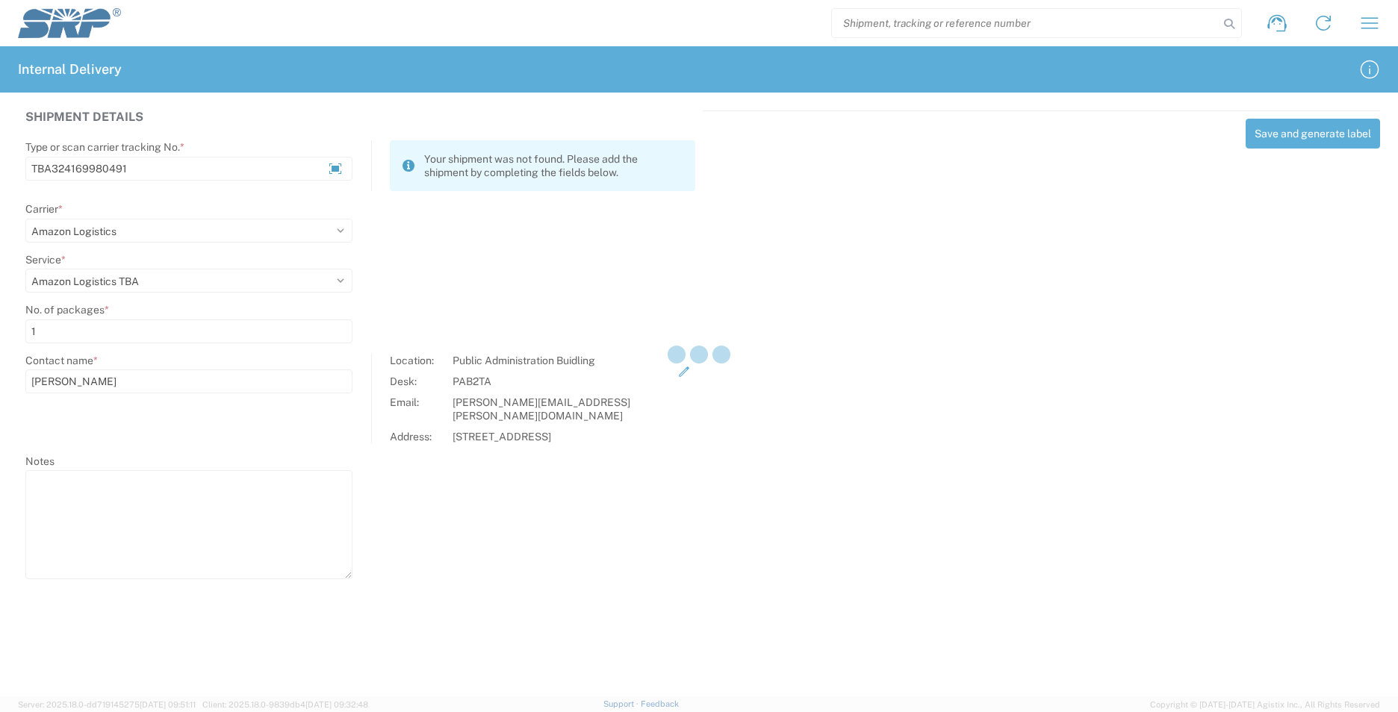
select select
